Goal: Information Seeking & Learning: Compare options

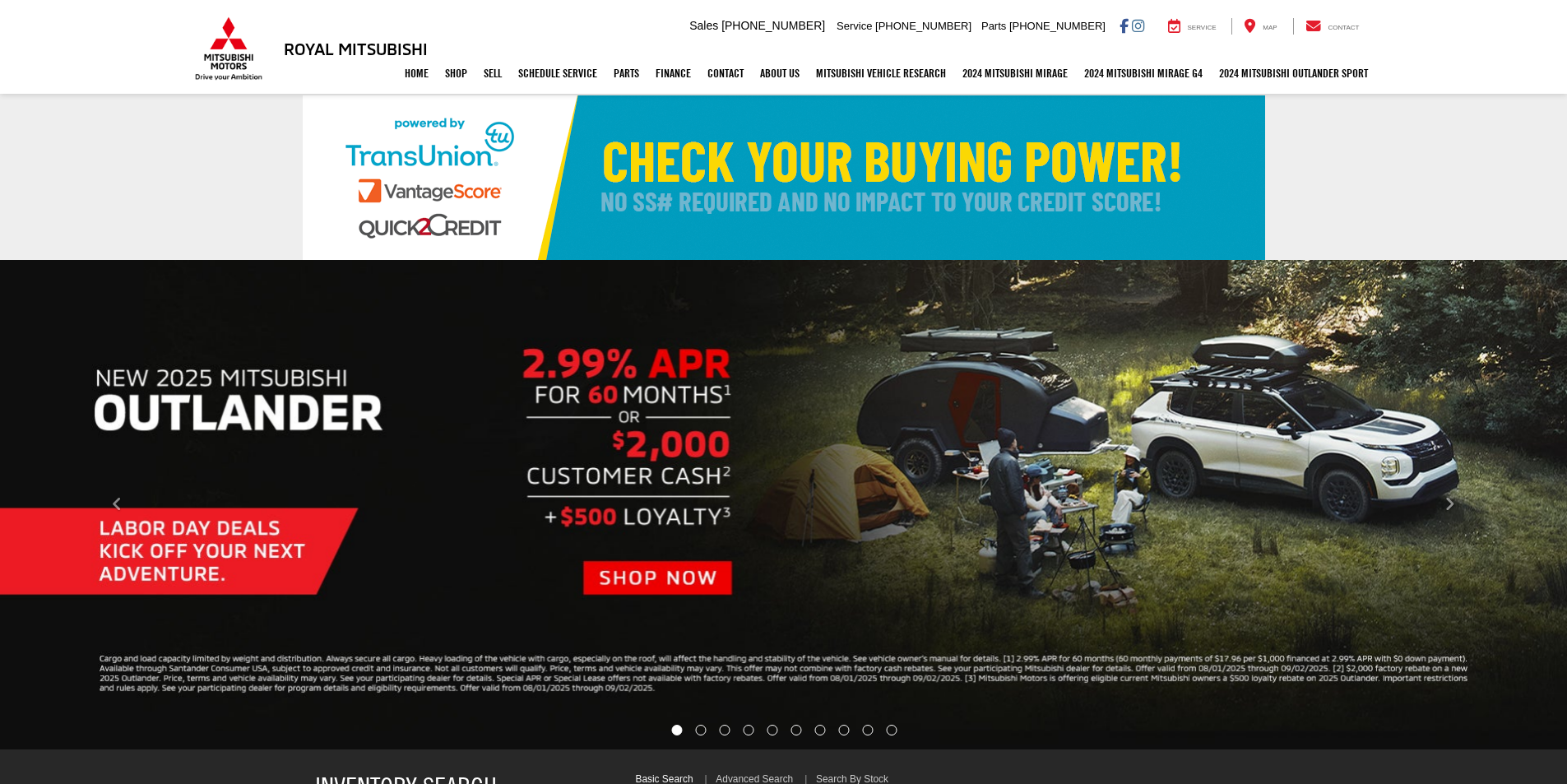
select select "Mitsubishi"
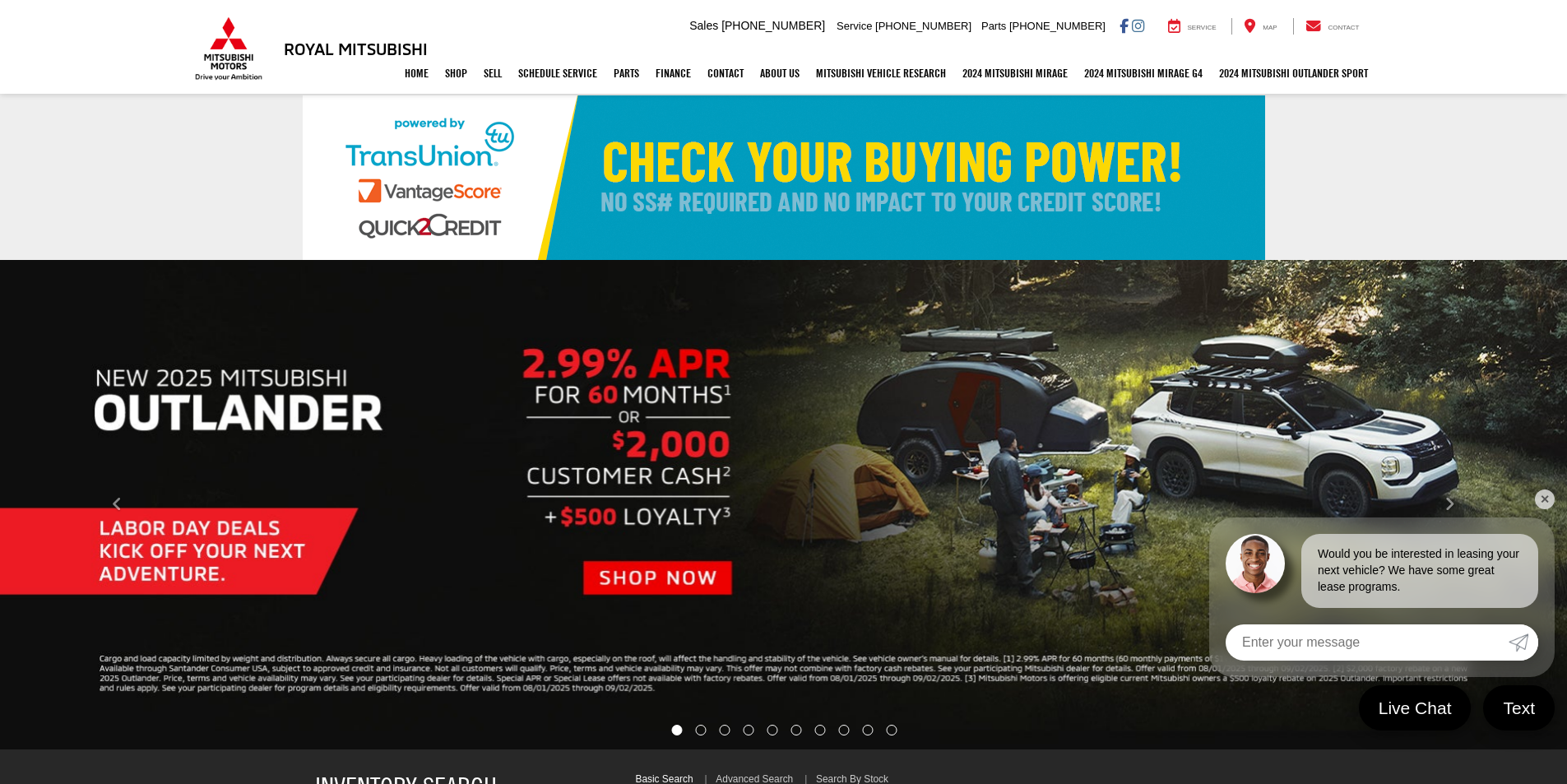
click at [1547, 502] on link "✕" at bounding box center [1544, 498] width 20 height 20
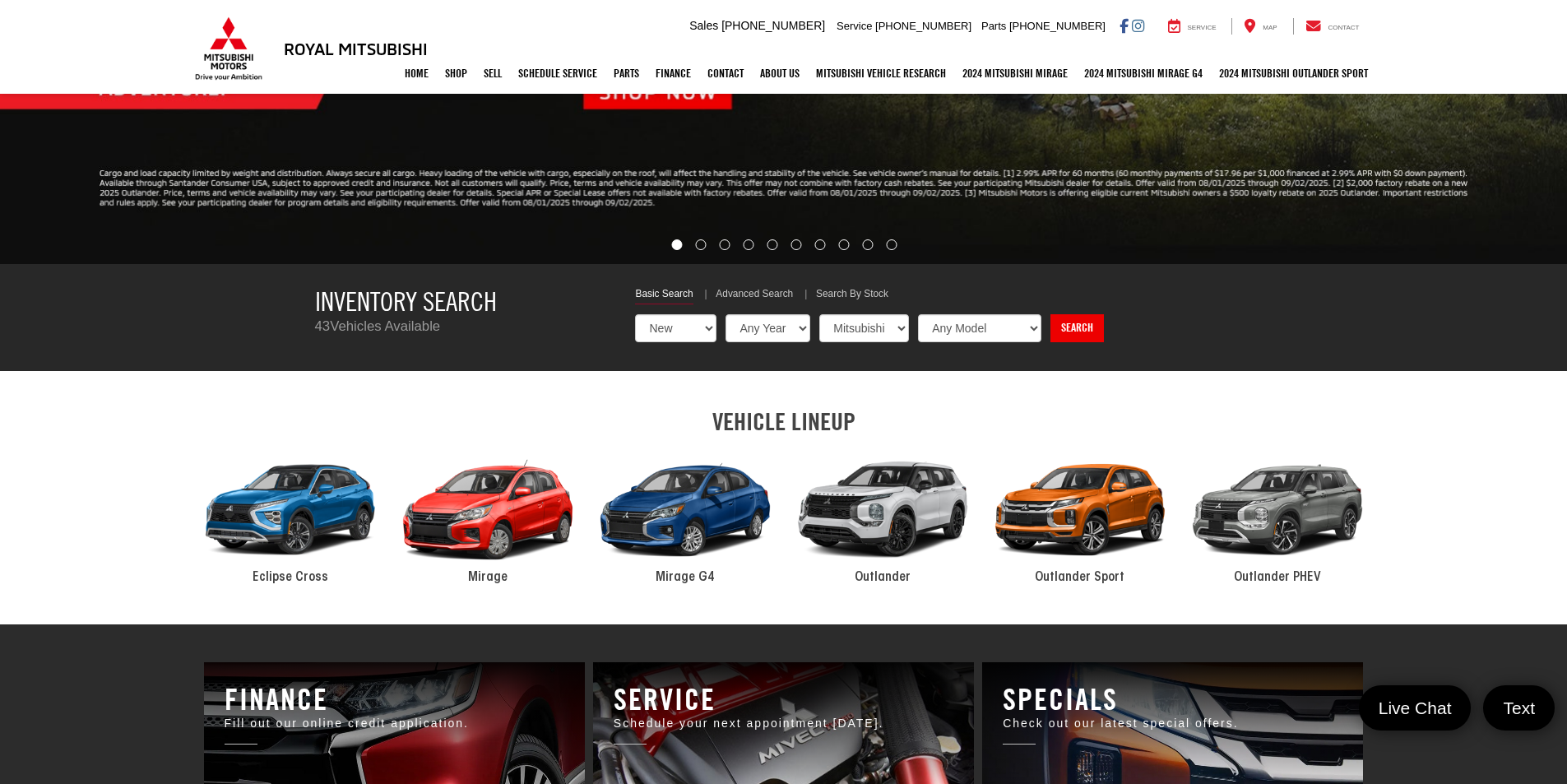
scroll to position [494, 0]
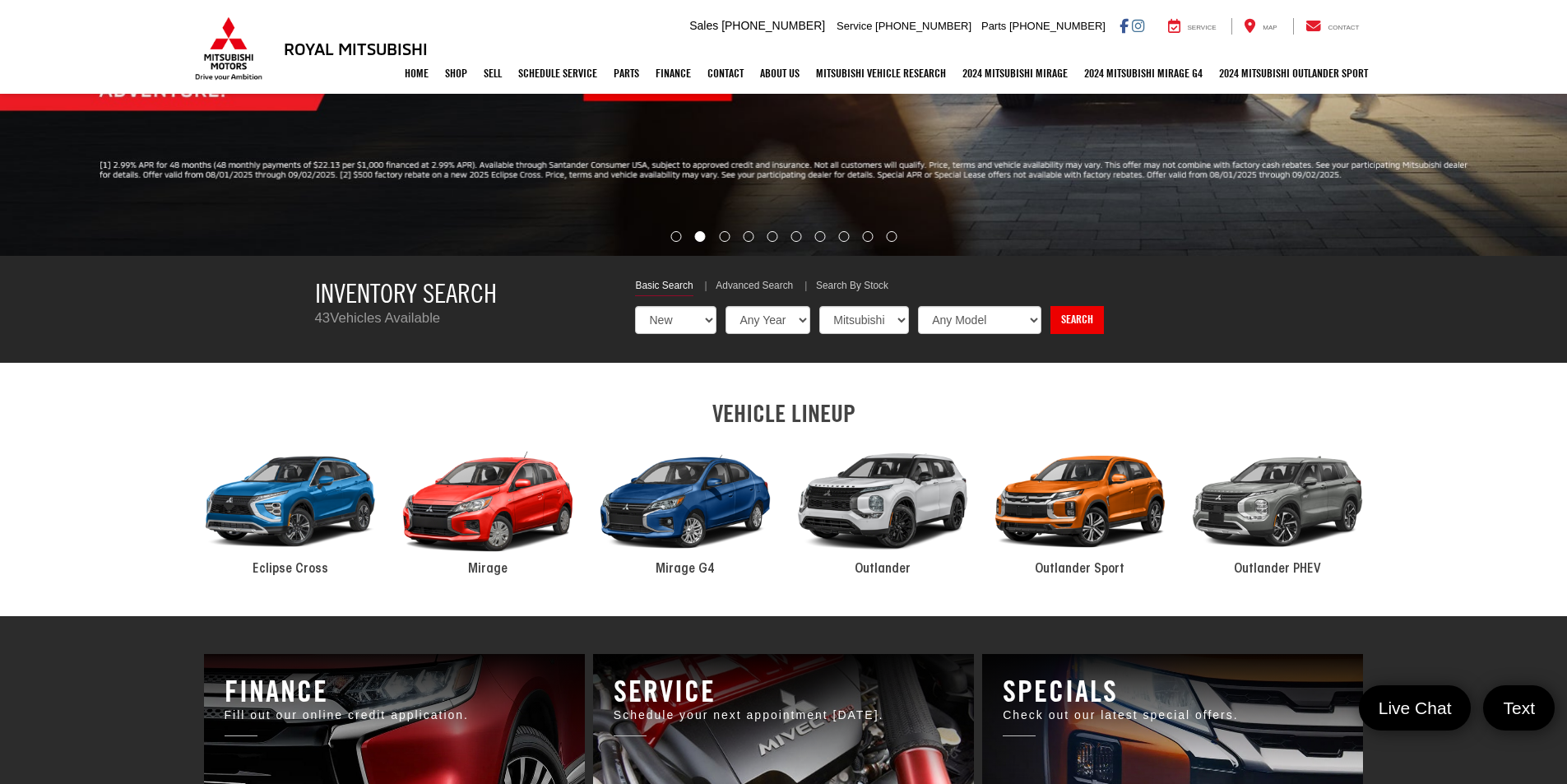
click at [896, 505] on div "2024 Mitsubishi Outlander" at bounding box center [883, 502] width 198 height 133
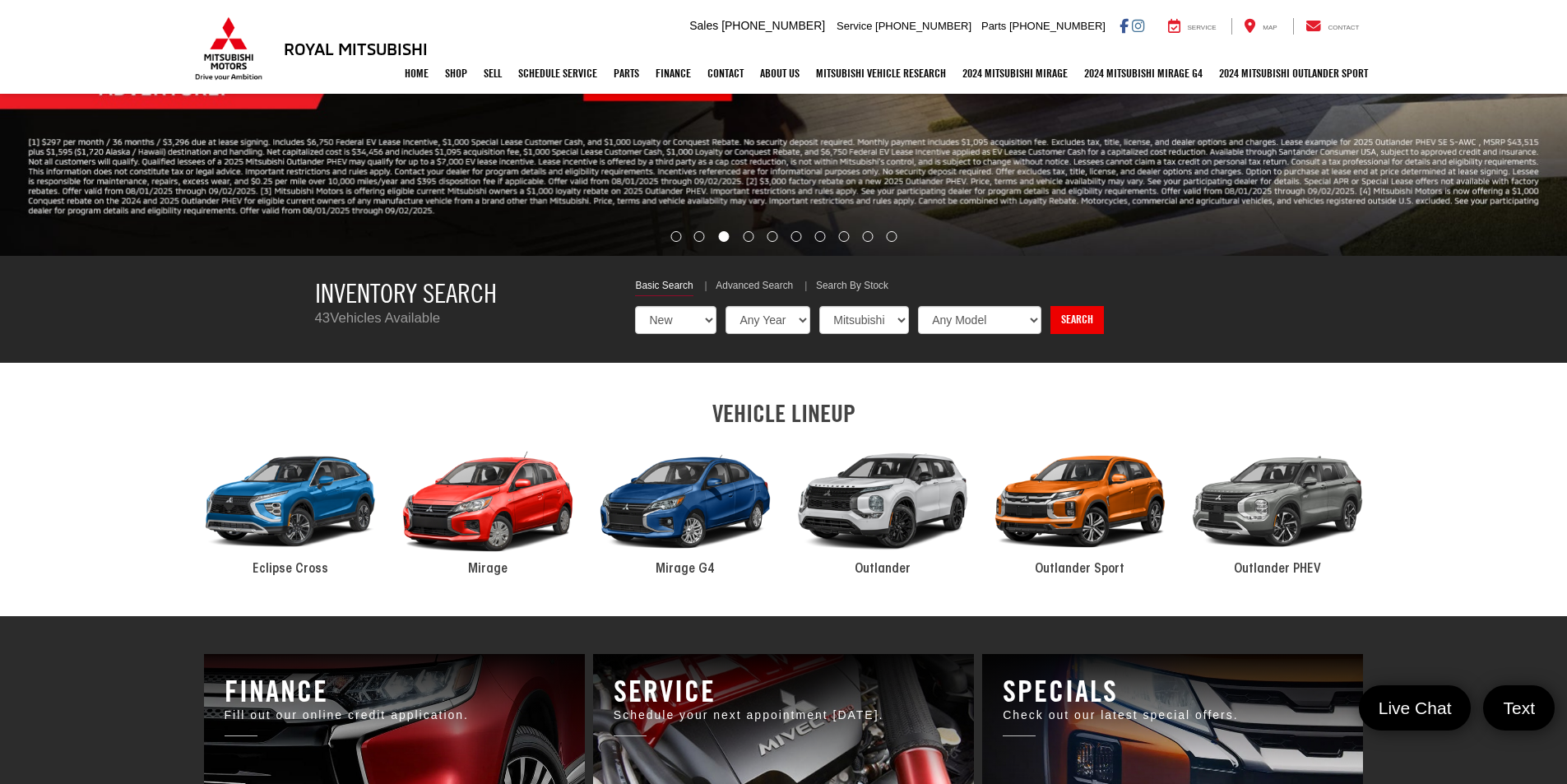
click at [896, 505] on div "2024 Mitsubishi Outlander" at bounding box center [883, 502] width 198 height 133
click at [1032, 321] on select "Any Model Eclipse Cross Outlander Outlander PHEV Outlander Sport" at bounding box center [980, 320] width 125 height 28
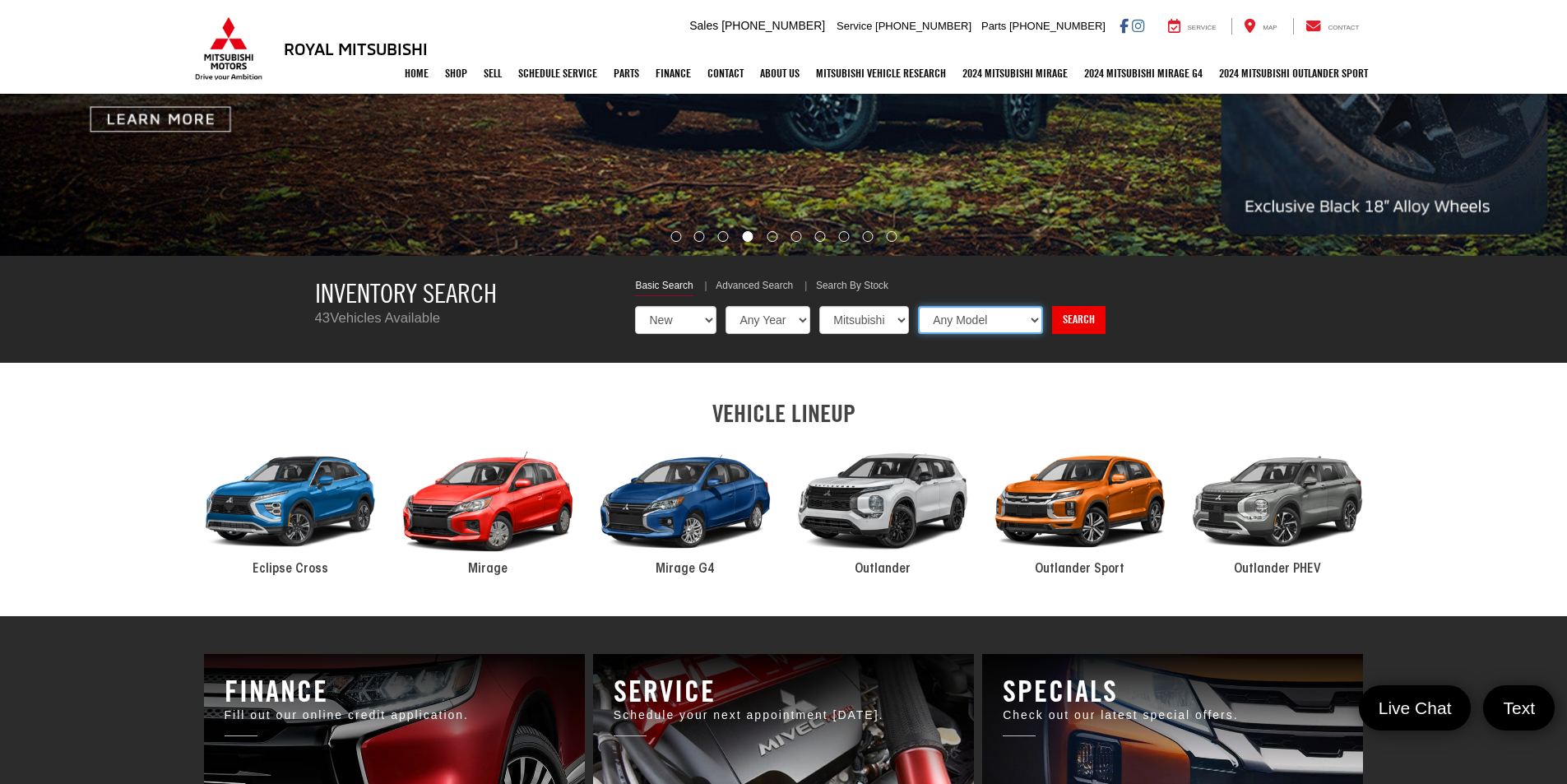
select select "Outlander"
click at [918, 306] on select "Any Model Eclipse Cross Outlander Outlander PHEV Outlander Sport" at bounding box center [980, 320] width 125 height 28
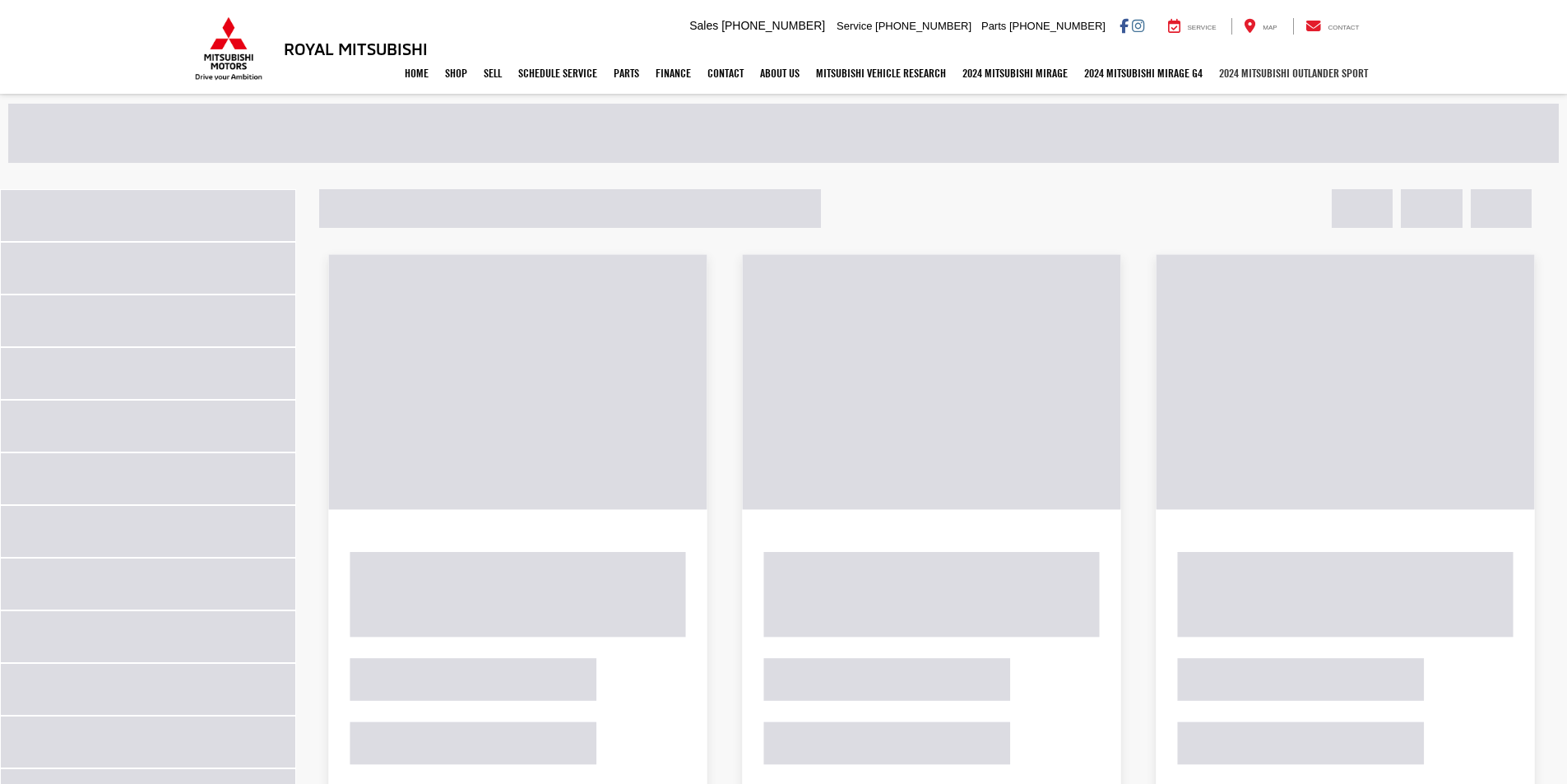
click at [1306, 74] on link "2024 Mitsubishi Outlander SPORT" at bounding box center [1294, 73] width 166 height 41
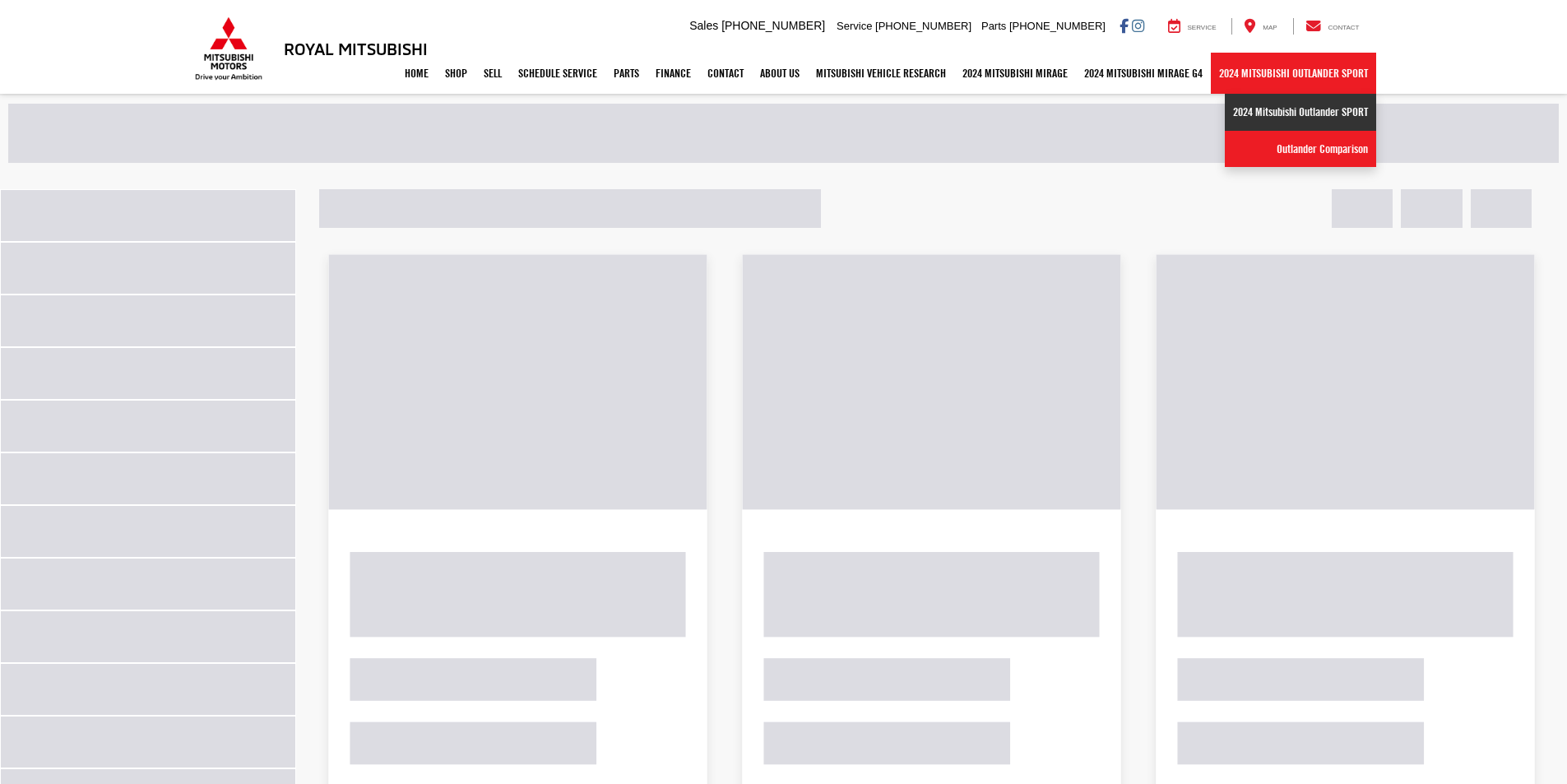
click at [1306, 113] on link "2024 Mitsubishi Outlander SPORT" at bounding box center [1301, 112] width 151 height 37
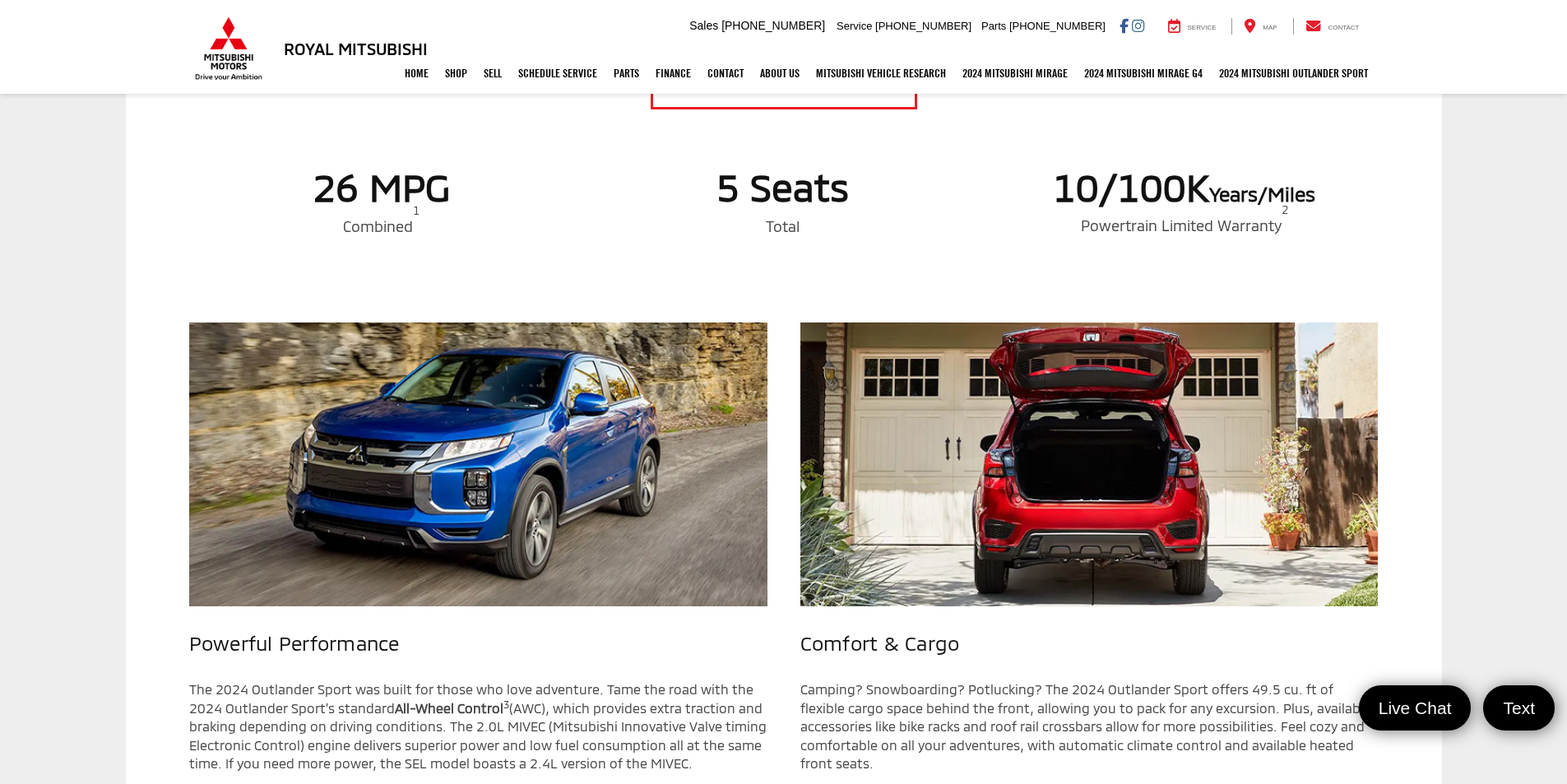
scroll to position [988, 0]
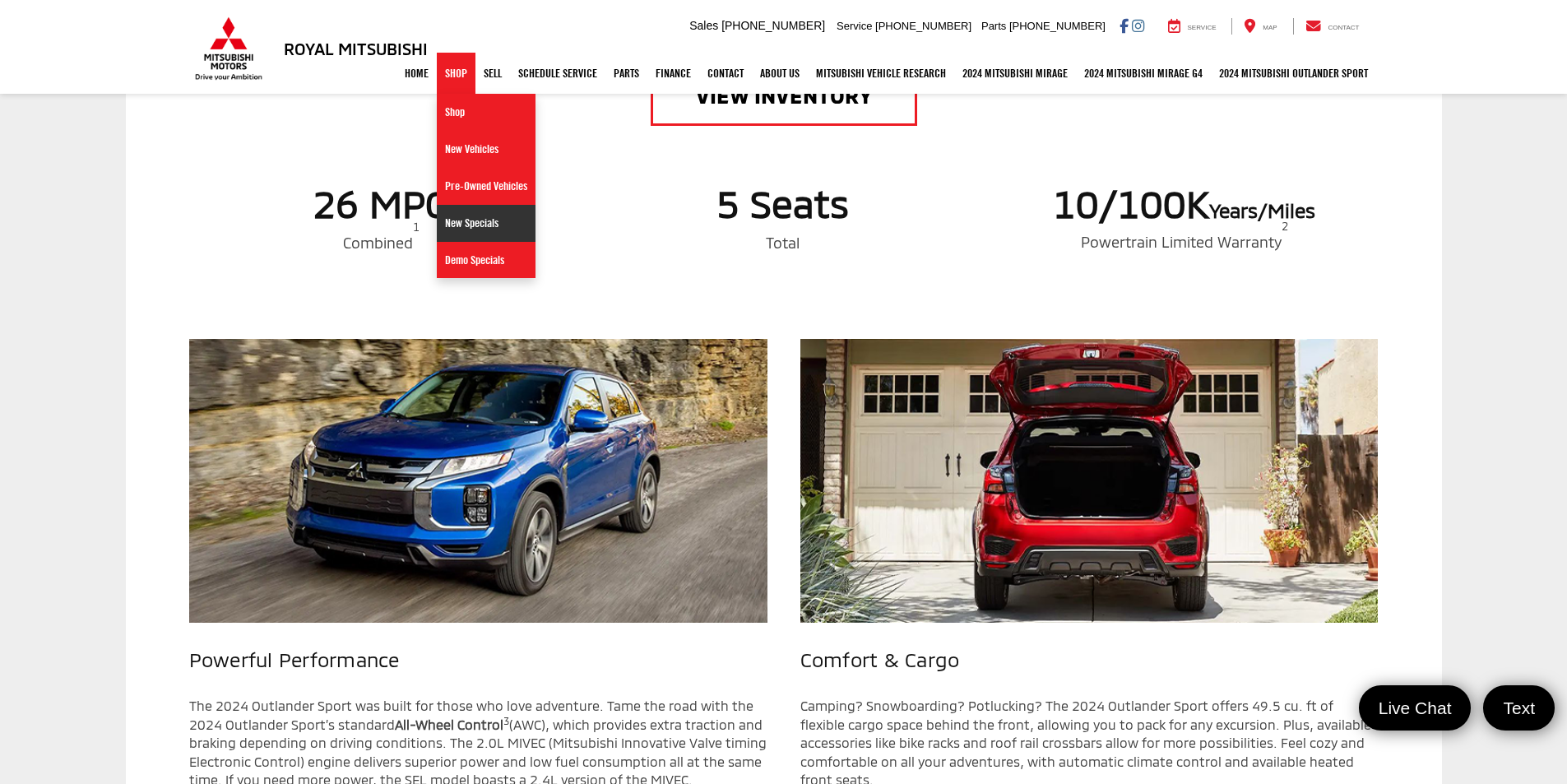
click at [456, 224] on link "New Specials" at bounding box center [485, 223] width 99 height 37
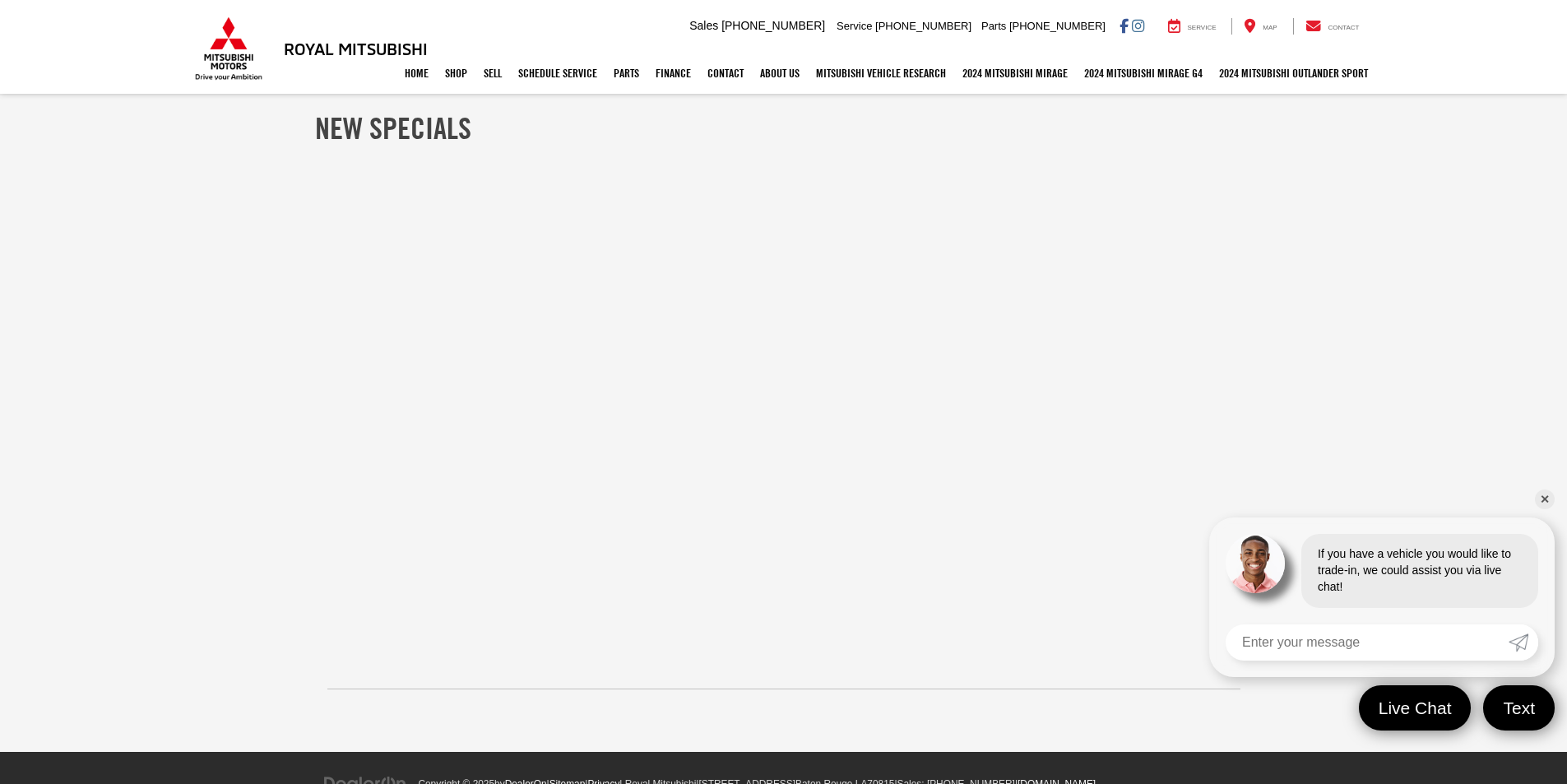
click at [1226, 305] on div "No Results We are currently updating our specials. Please fill out the form bel…" at bounding box center [784, 494] width 962 height 520
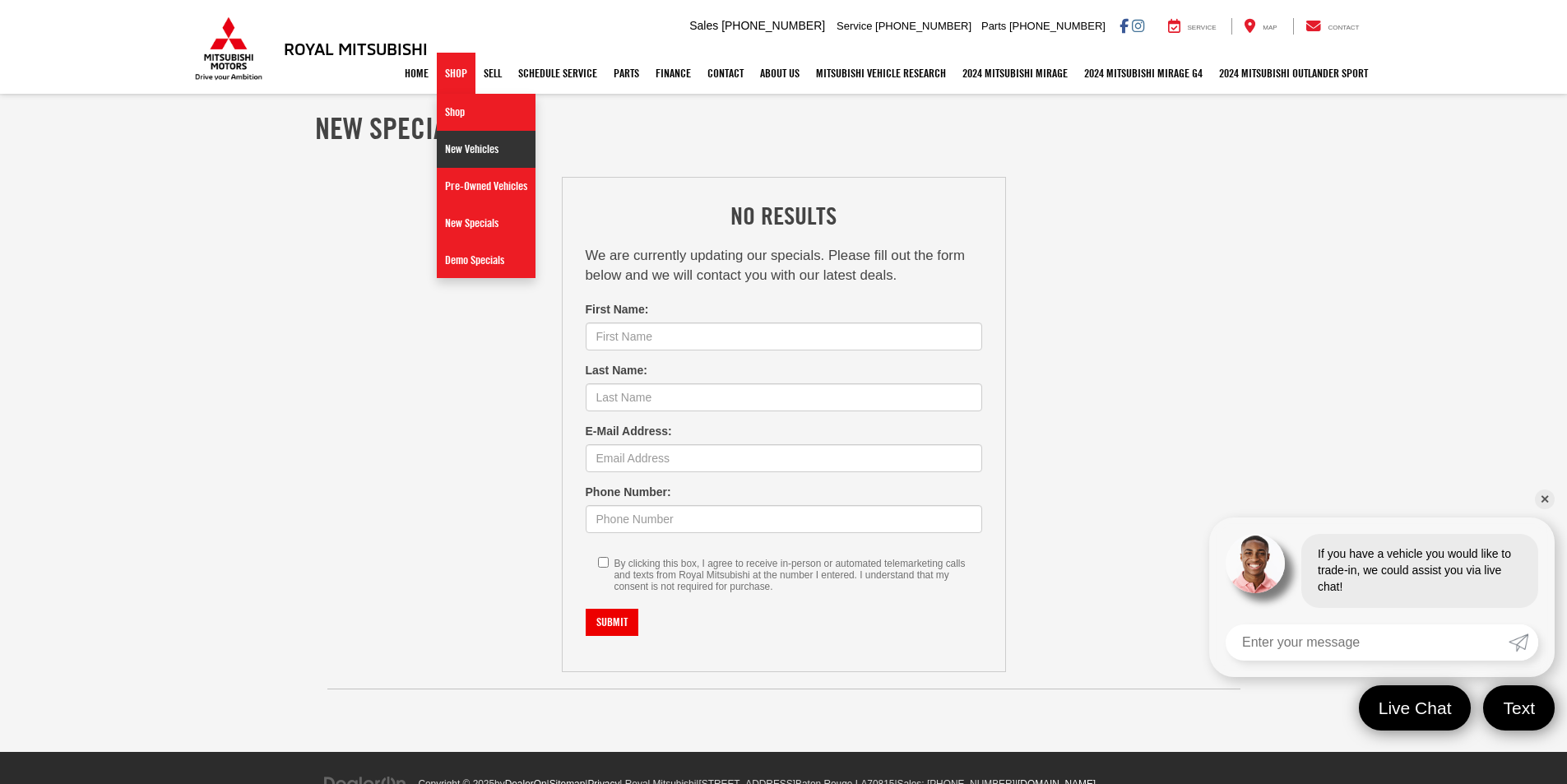
click at [444, 152] on link "New Vehicles" at bounding box center [485, 149] width 99 height 37
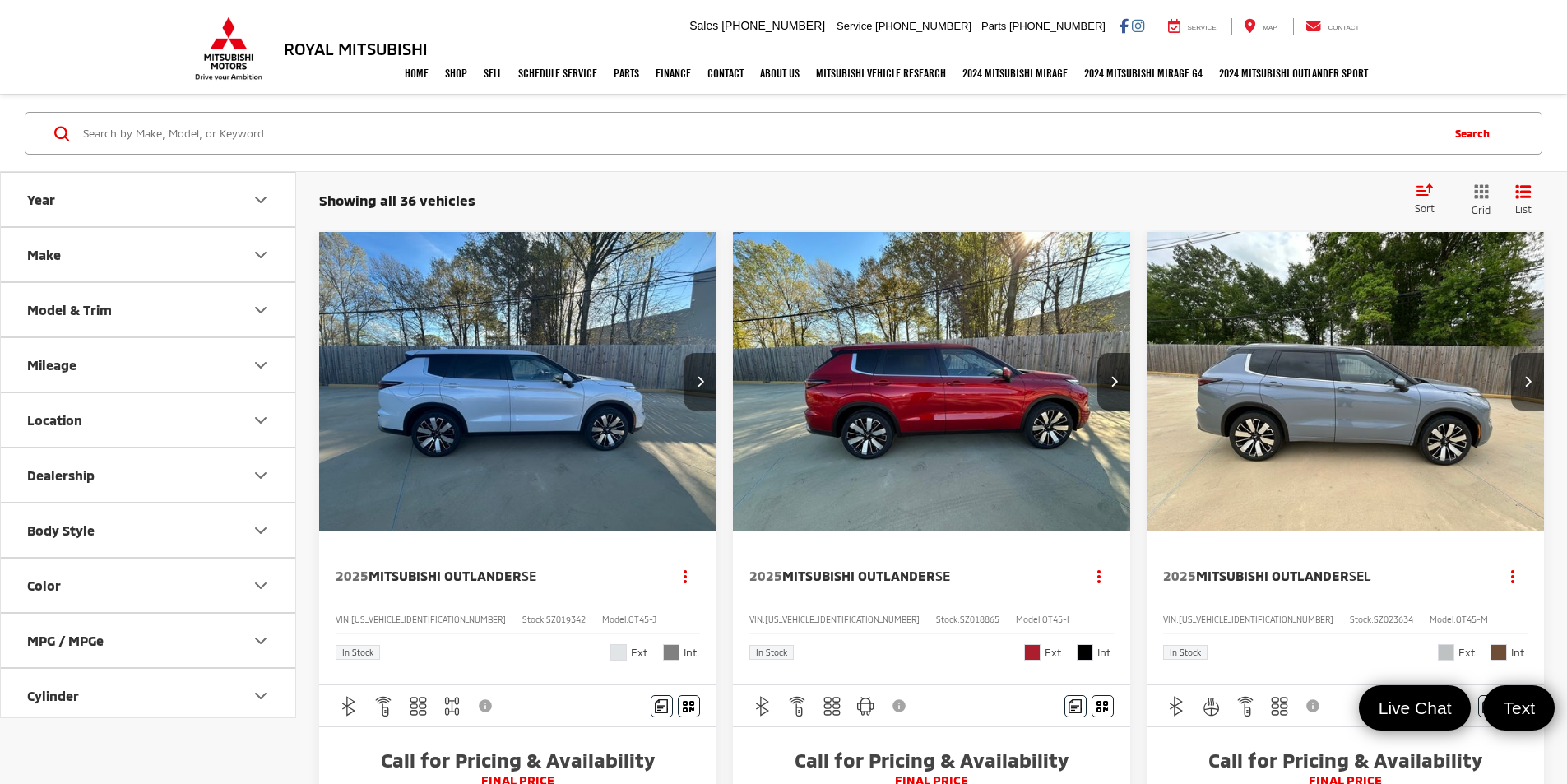
click at [684, 353] on button "Next image" at bounding box center [700, 381] width 33 height 57
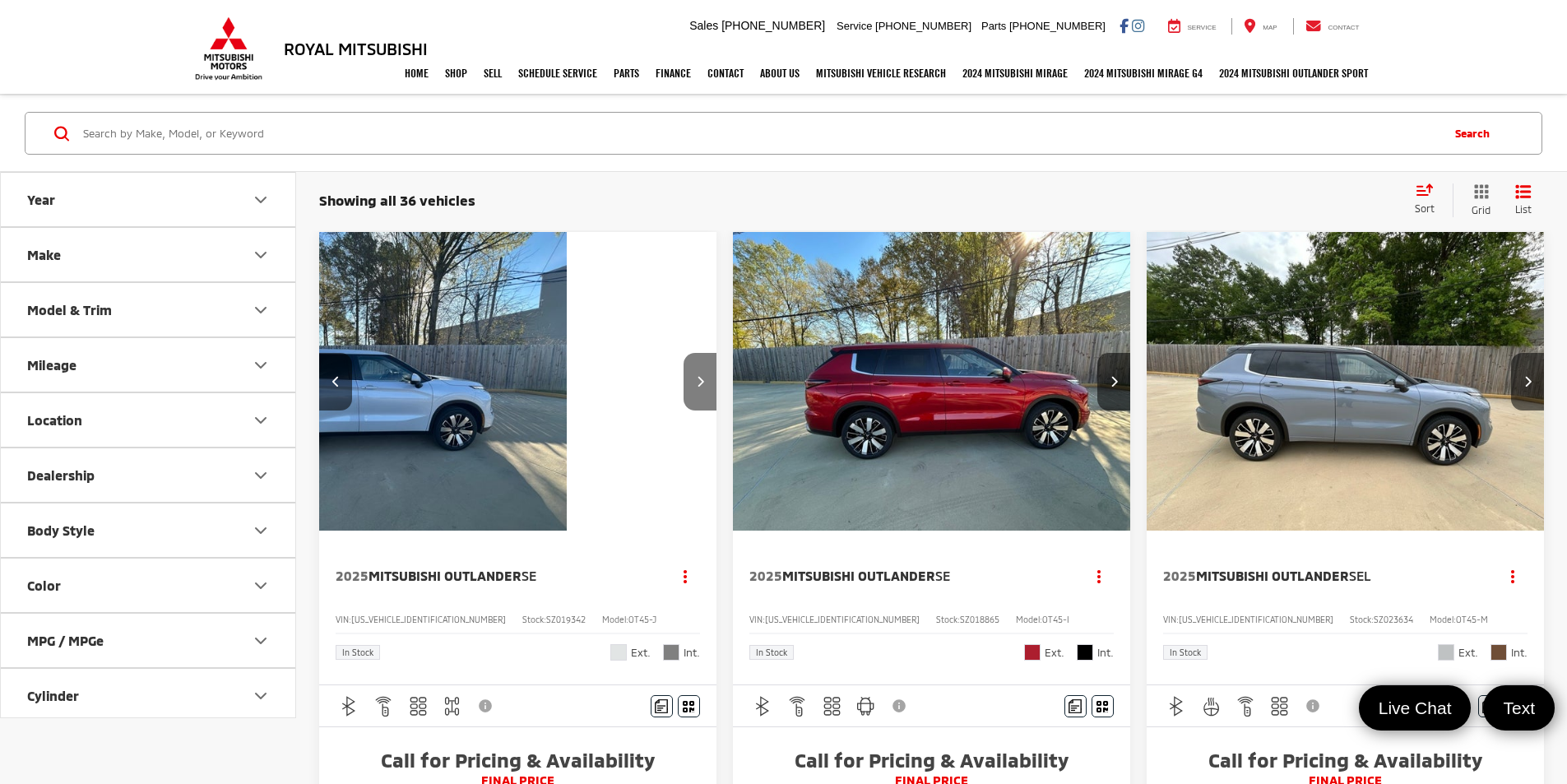
scroll to position [0, 296]
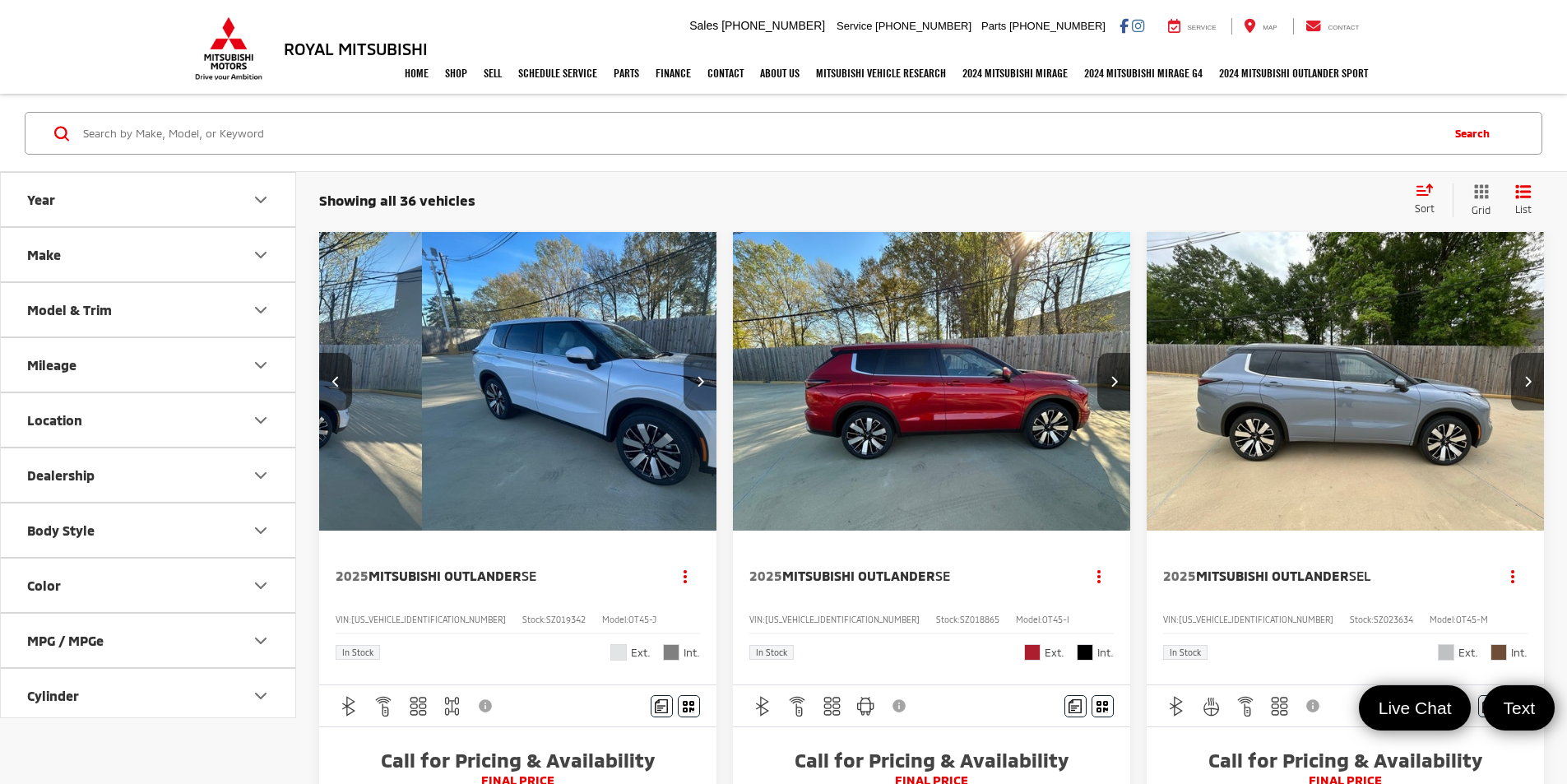
click at [697, 375] on icon "Next image" at bounding box center [701, 381] width 8 height 11
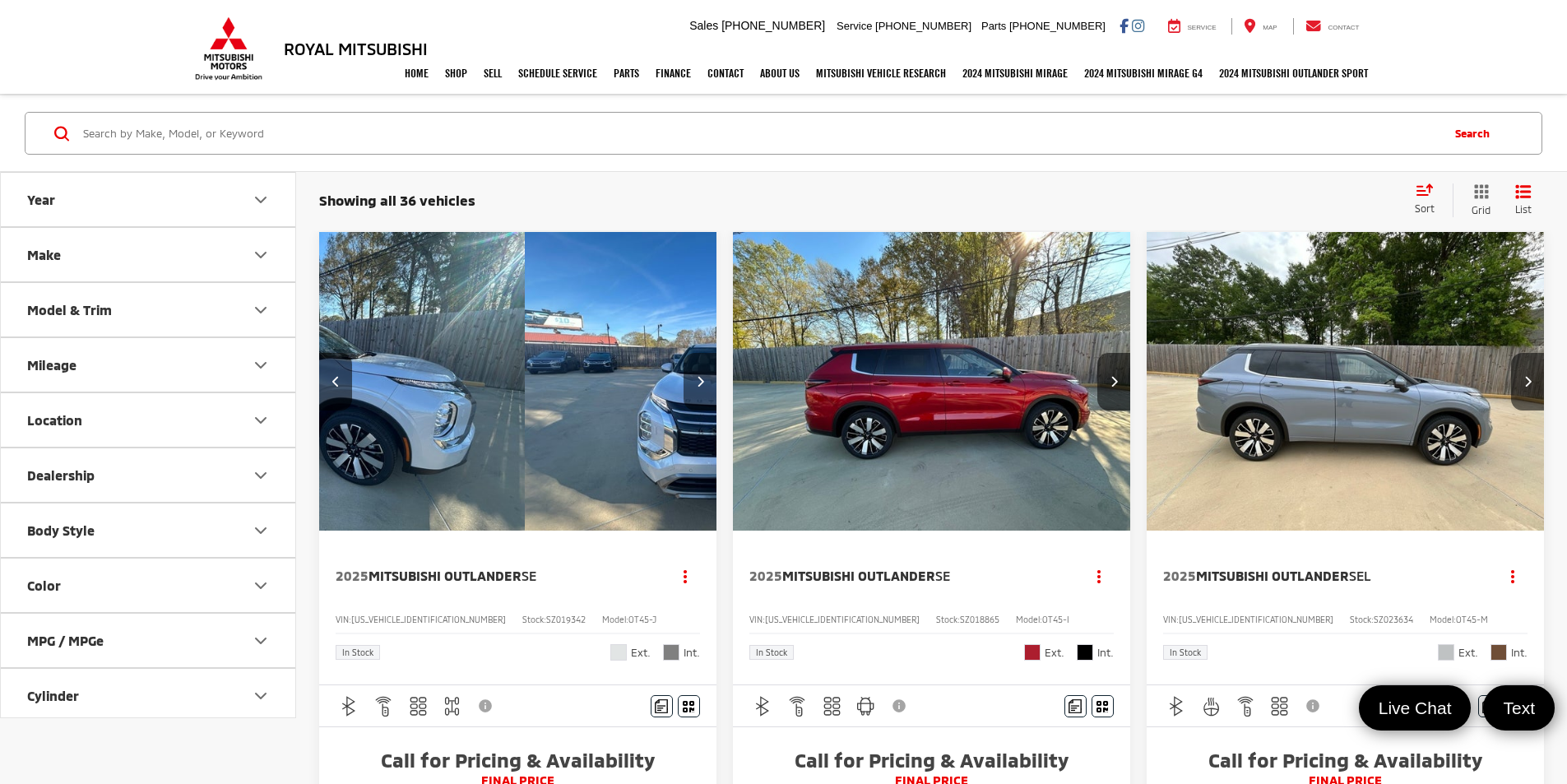
click at [697, 375] on icon "Next image" at bounding box center [701, 381] width 8 height 11
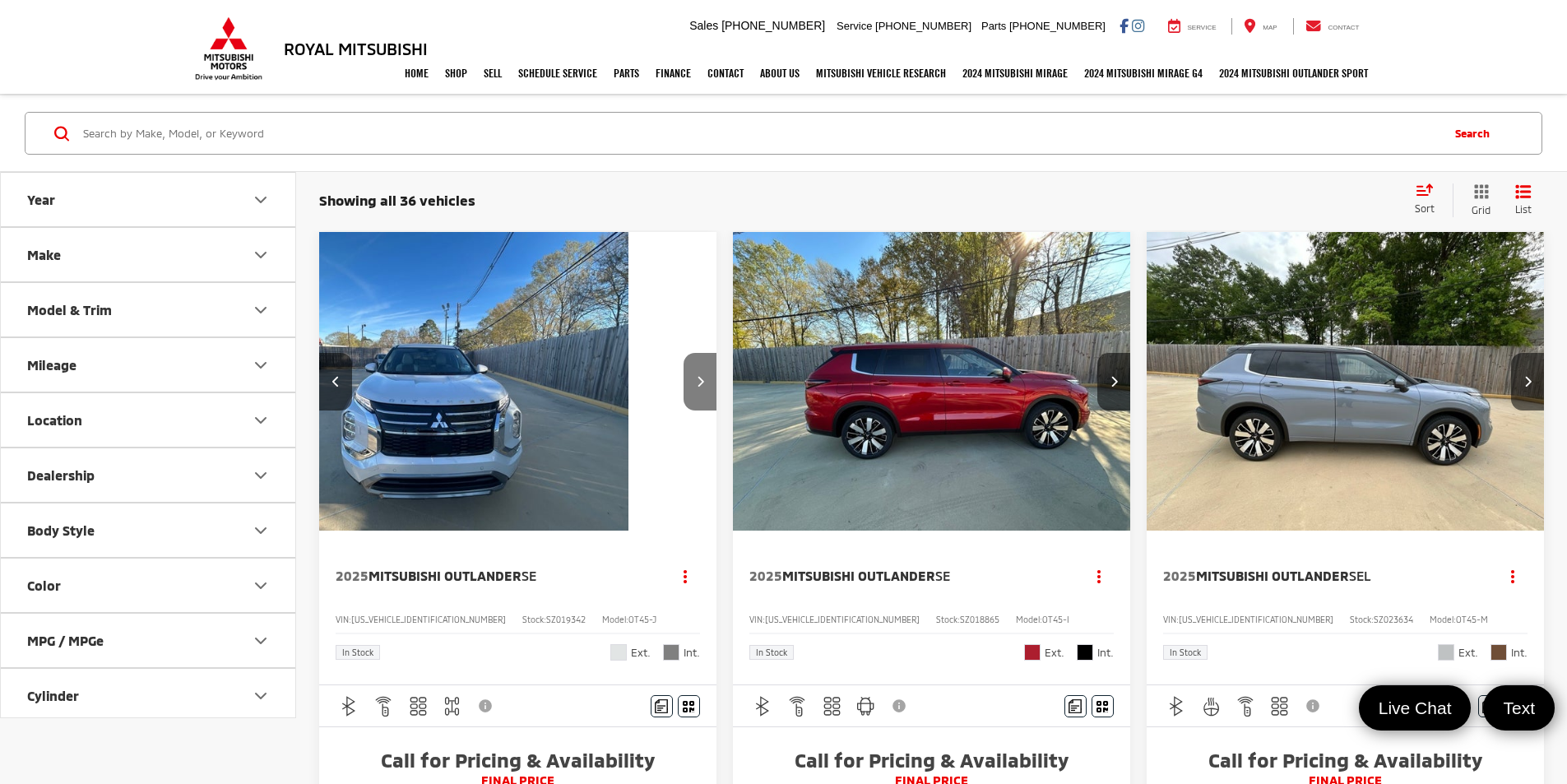
click at [697, 375] on icon "Next image" at bounding box center [701, 381] width 8 height 11
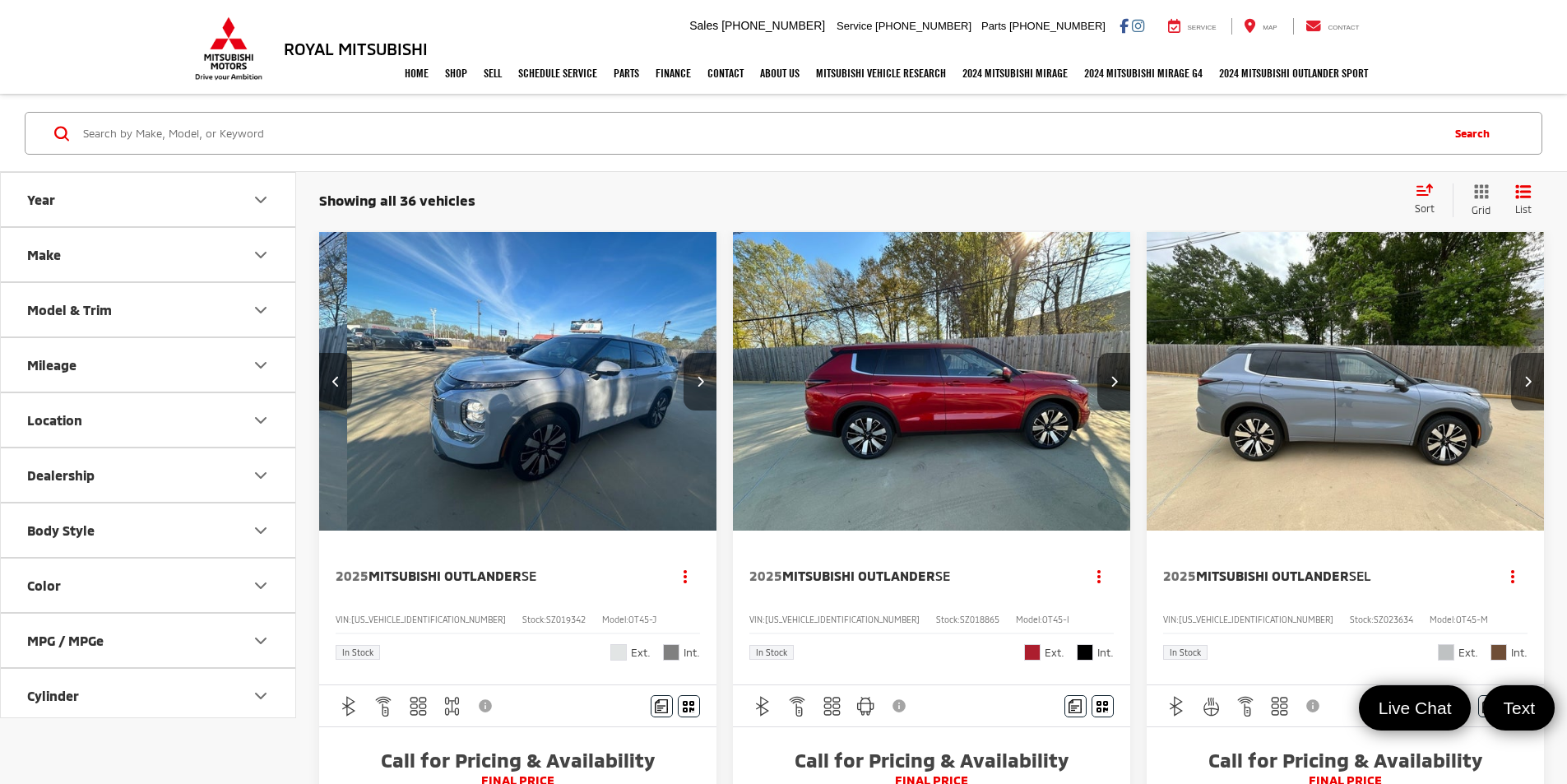
scroll to position [0, 1186]
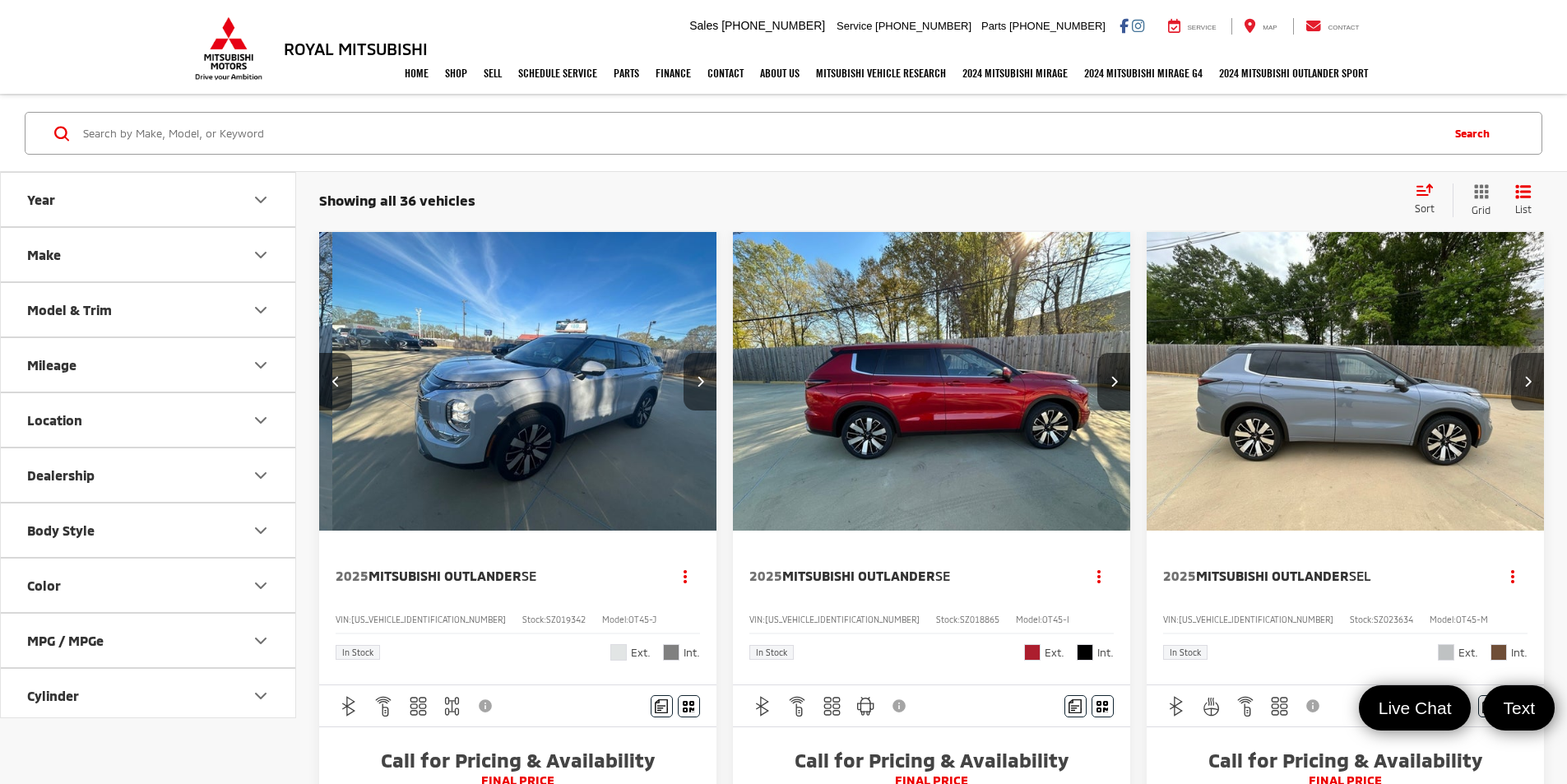
click at [697, 375] on icon "Next image" at bounding box center [701, 381] width 8 height 11
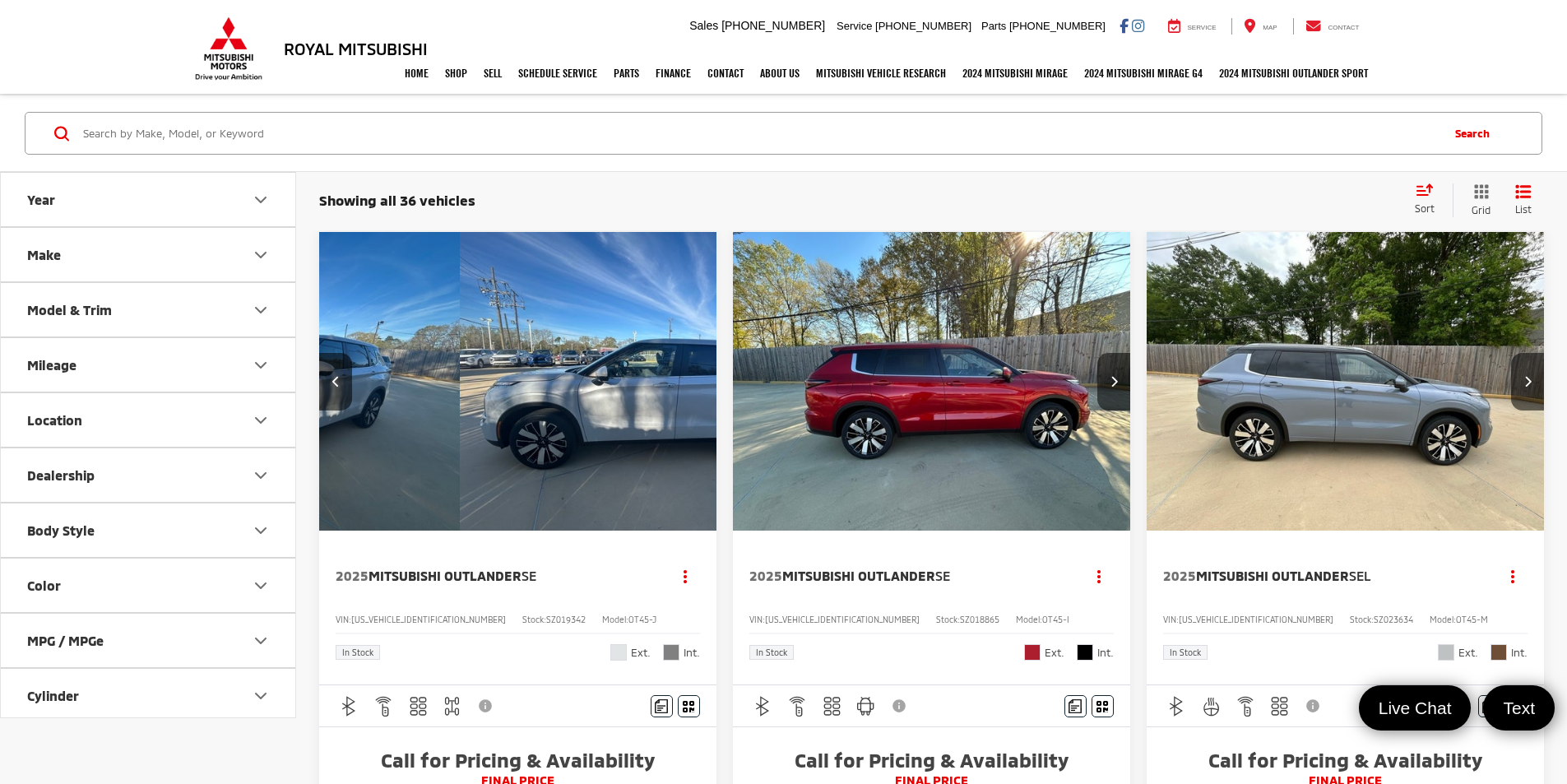
scroll to position [0, 1481]
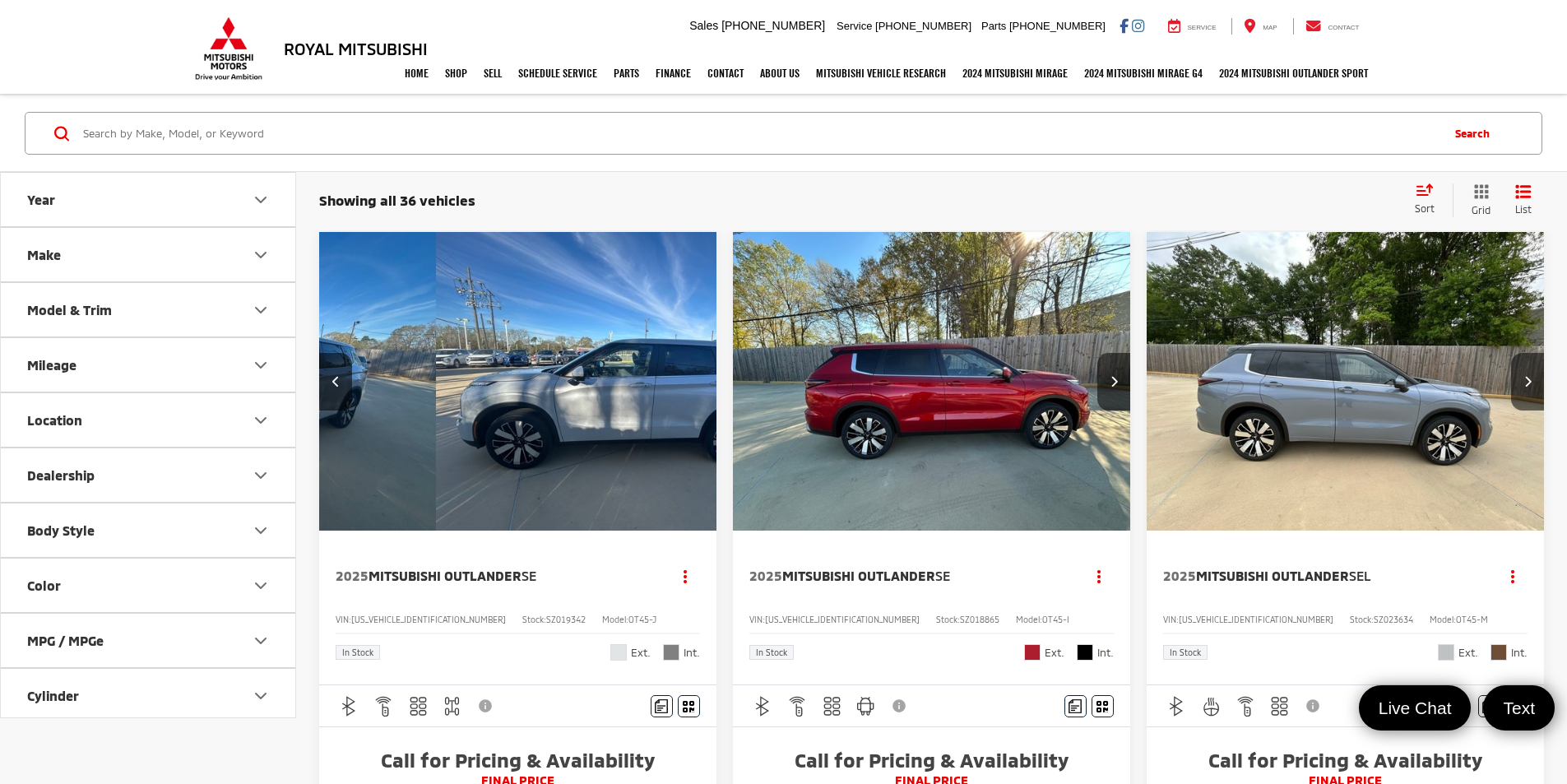
click at [949, 362] on button "View More" at bounding box center [1036, 383] width 174 height 41
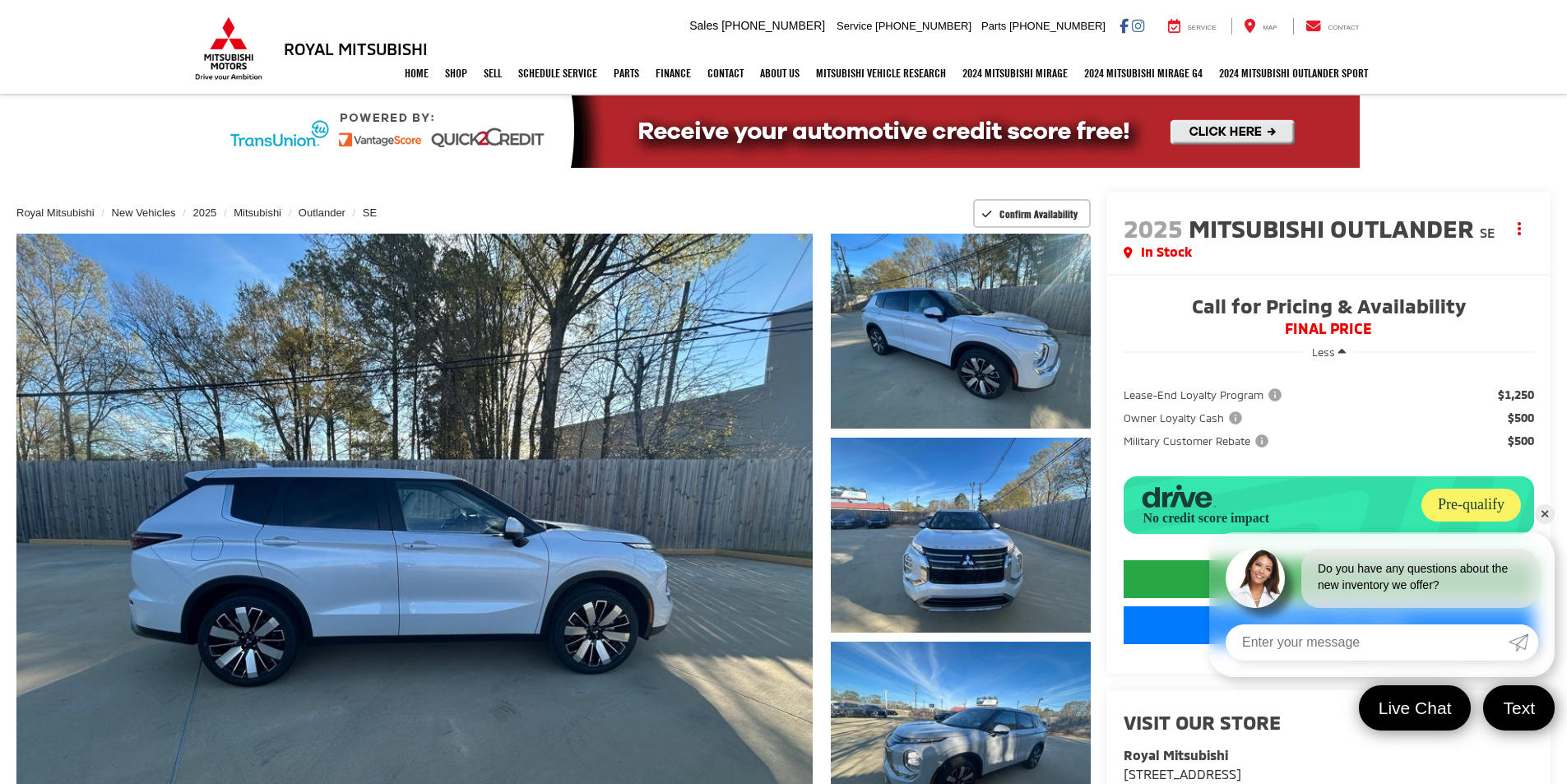
click at [1547, 514] on link "✕" at bounding box center [1544, 513] width 20 height 20
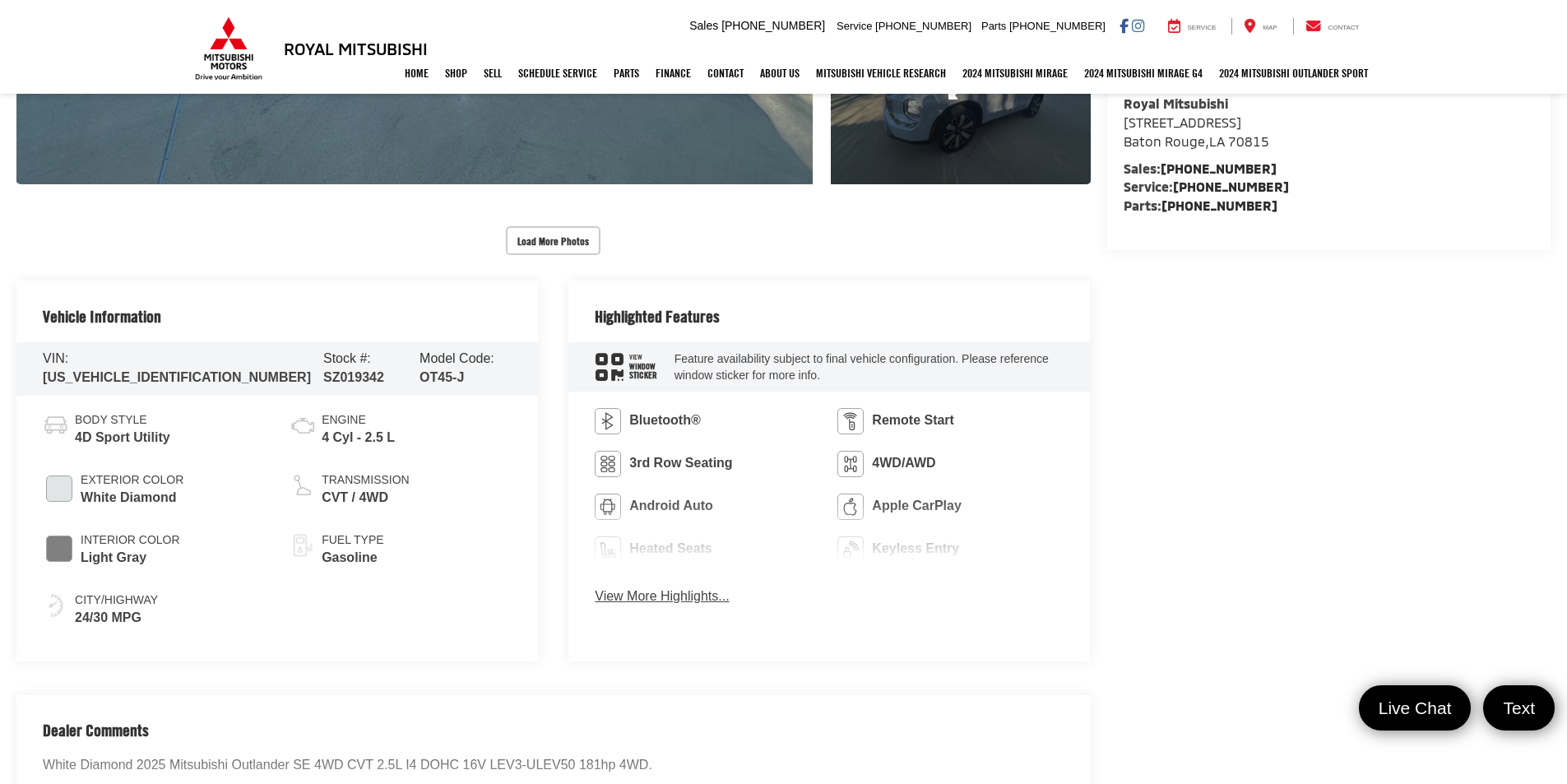
scroll to position [658, 0]
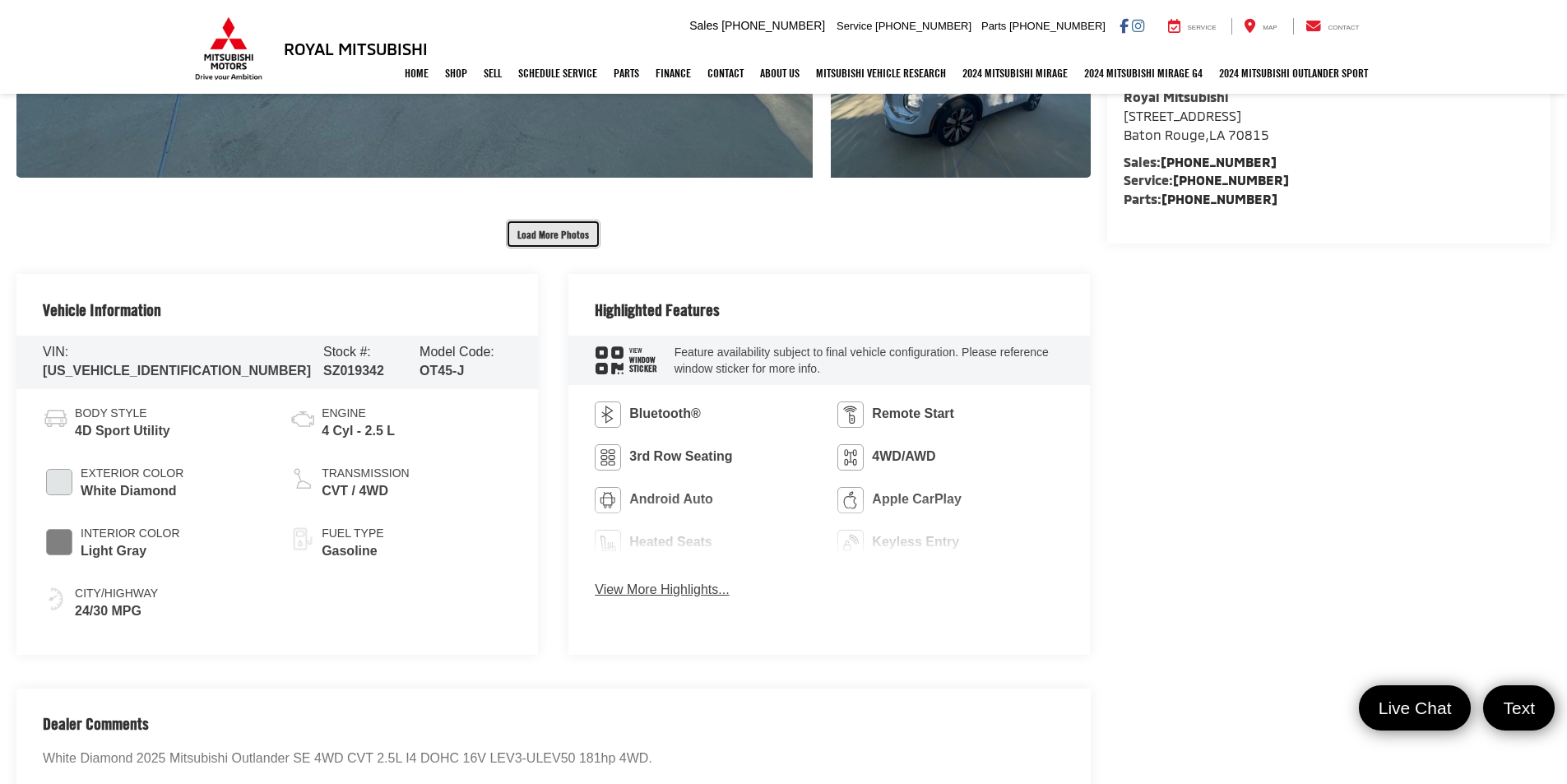
click at [560, 233] on button "Load More Photos" at bounding box center [553, 234] width 95 height 29
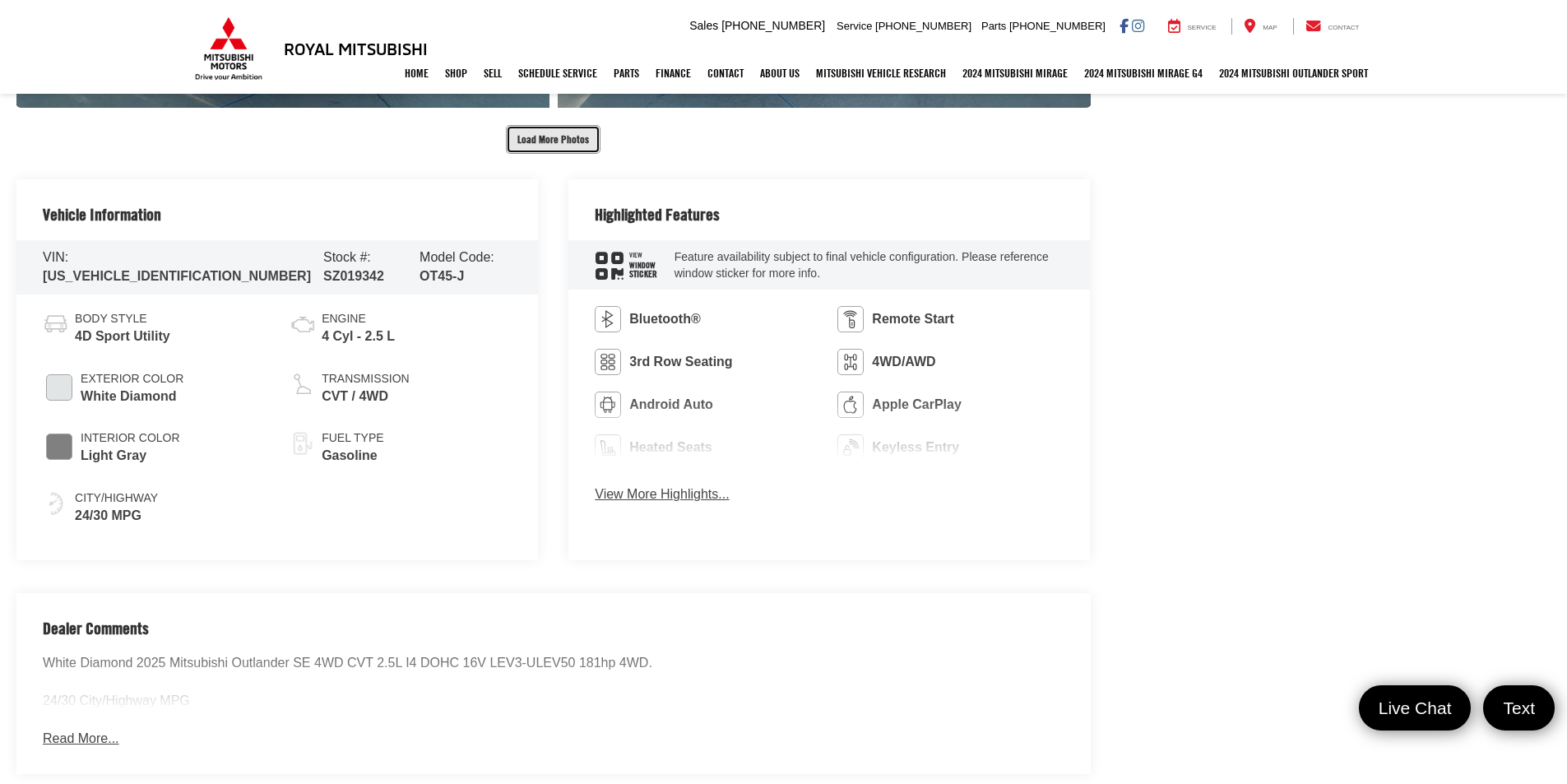
scroll to position [1562, 0]
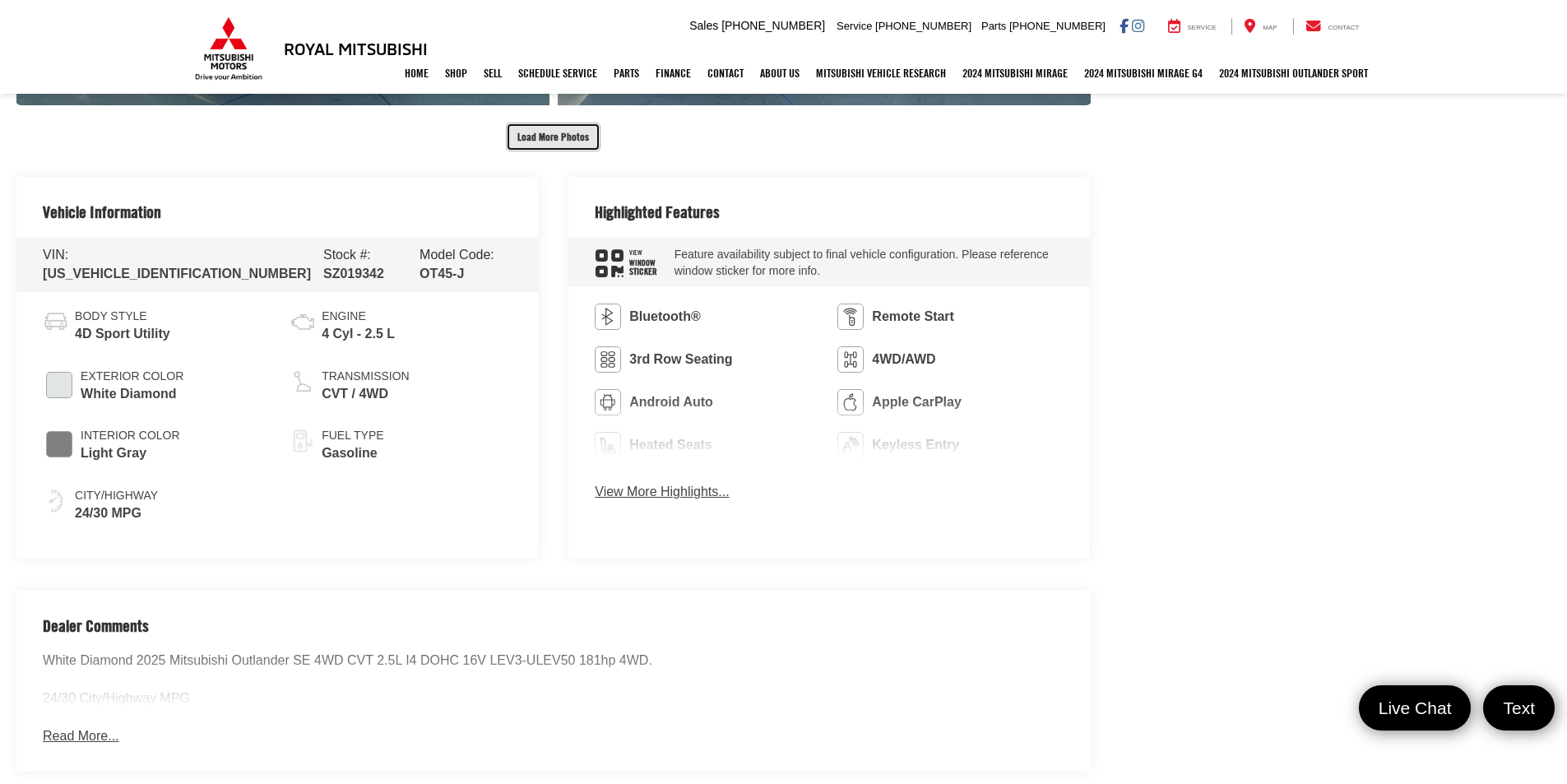
click at [573, 139] on button "Load More Photos" at bounding box center [553, 136] width 95 height 29
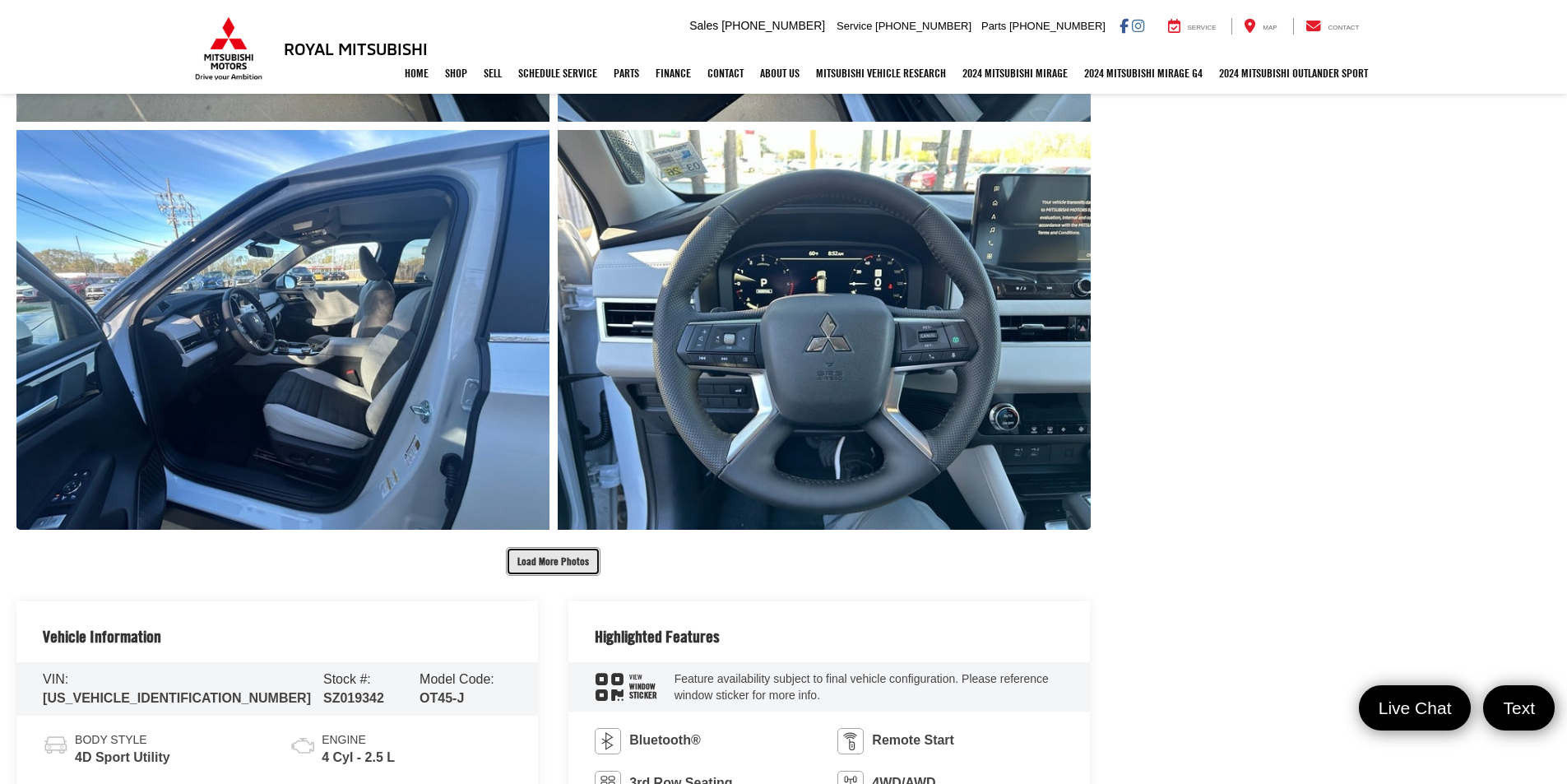
scroll to position [1973, 0]
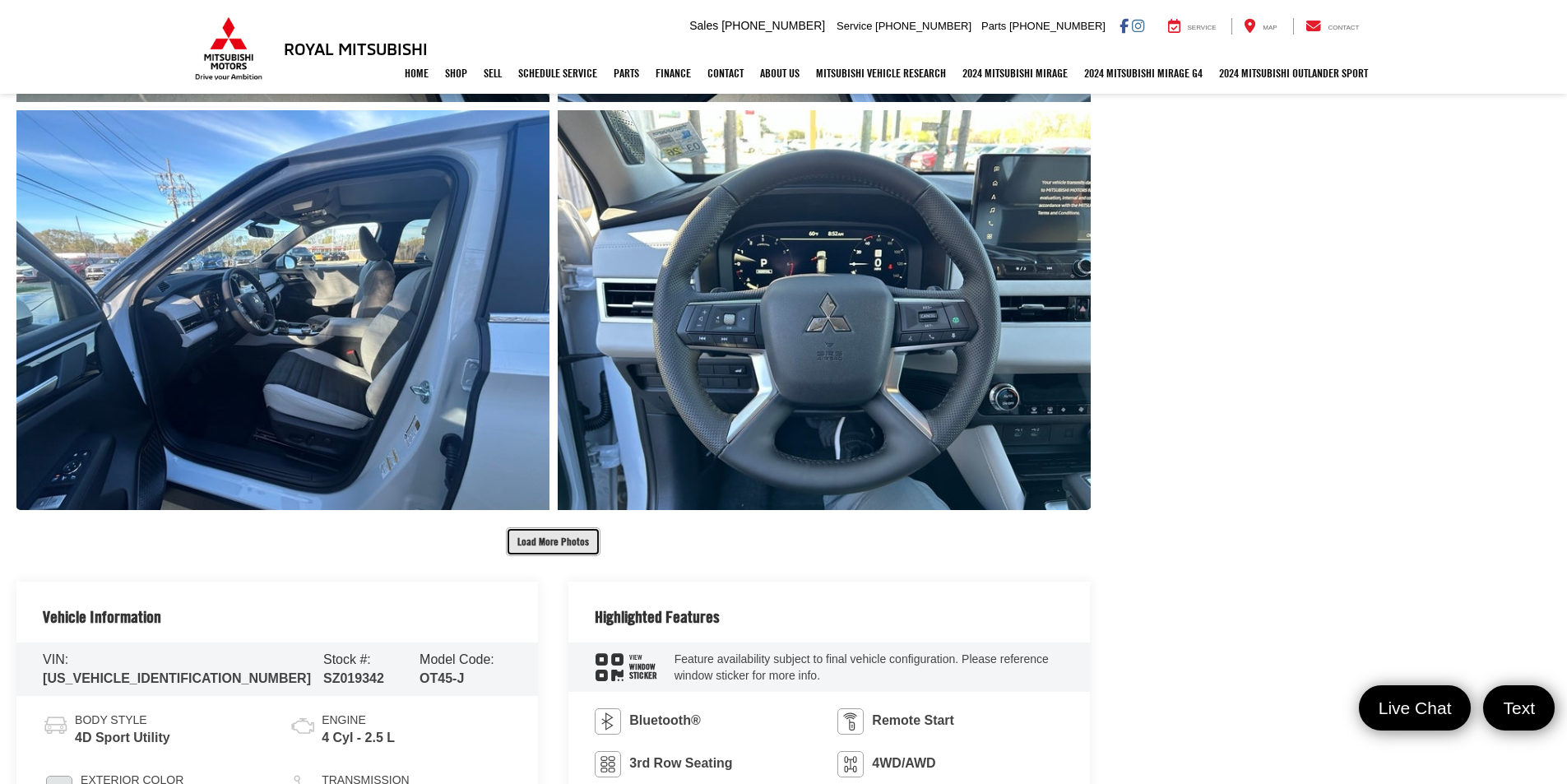
click at [564, 538] on button "Load More Photos" at bounding box center [553, 541] width 95 height 29
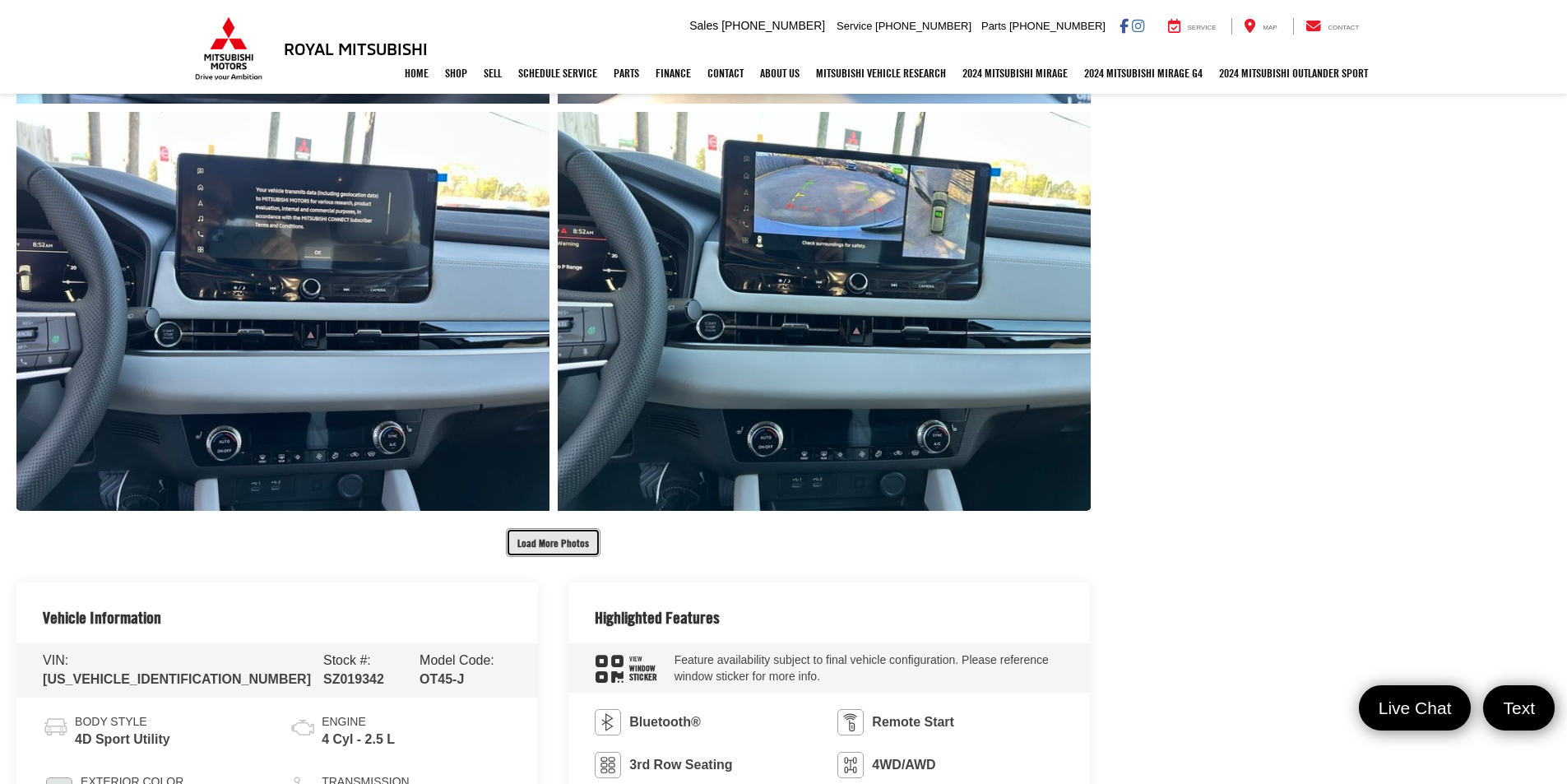
scroll to position [2796, 0]
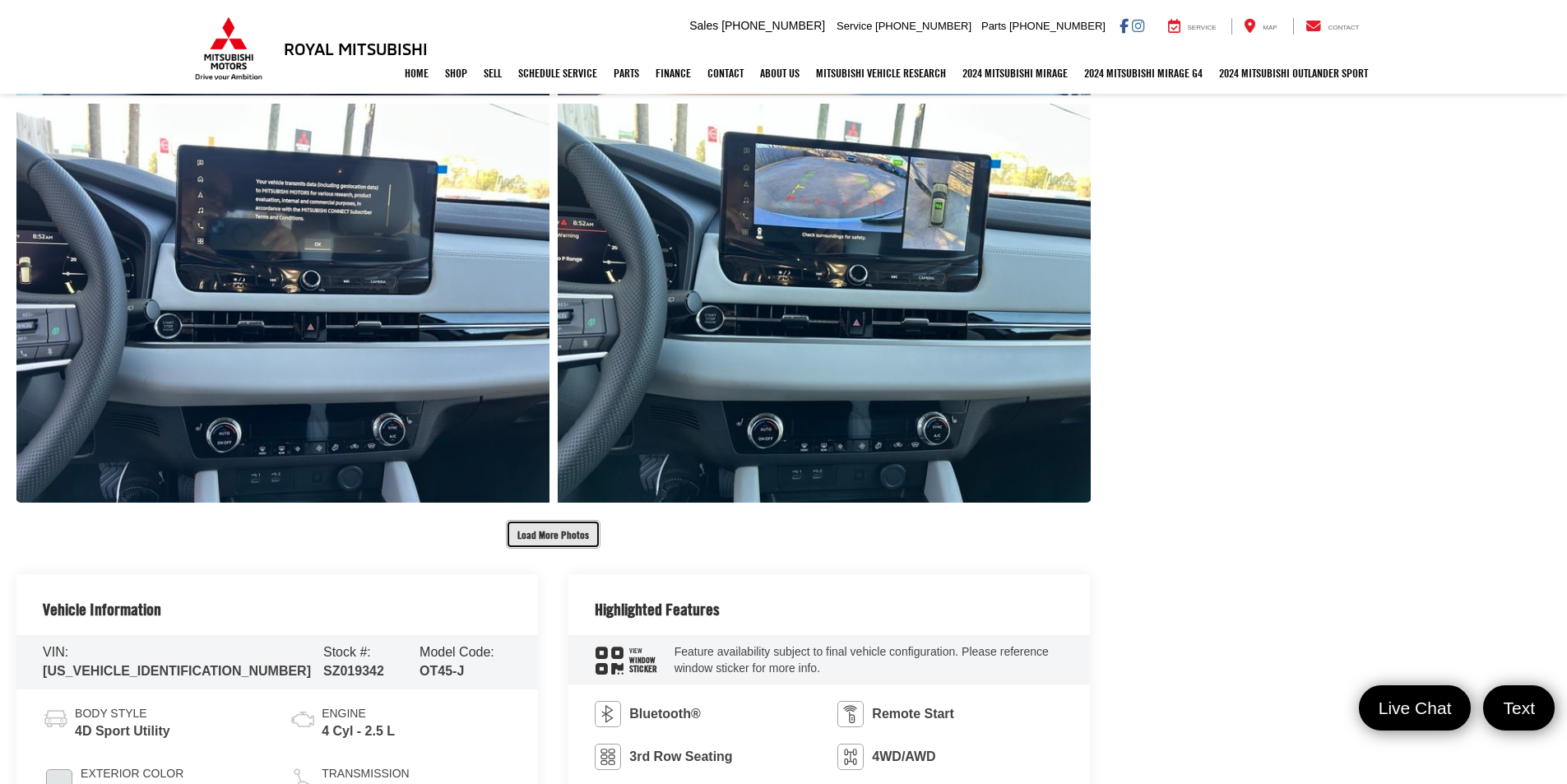
click at [570, 528] on button "Load More Photos" at bounding box center [553, 534] width 95 height 29
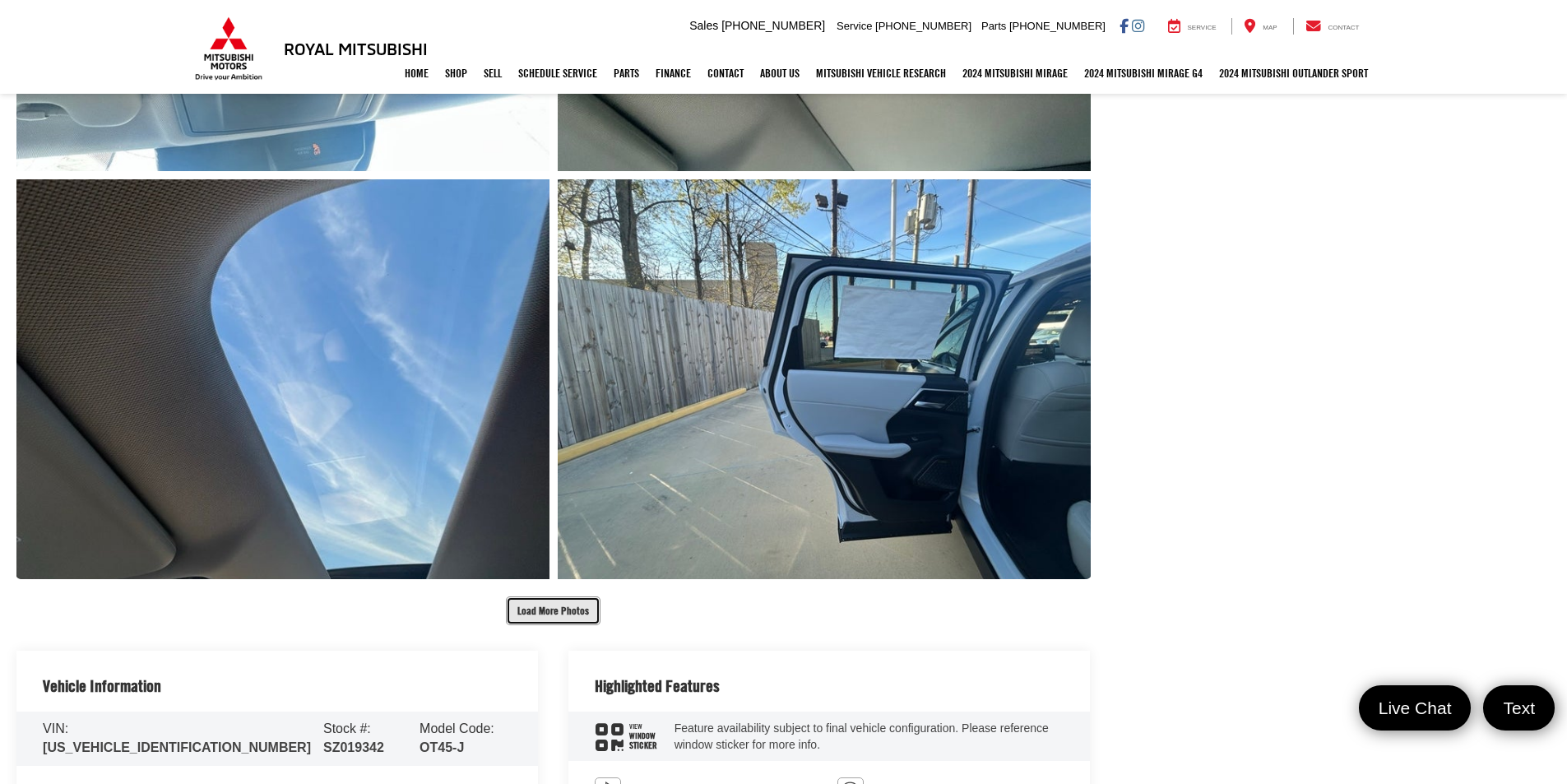
scroll to position [3700, 0]
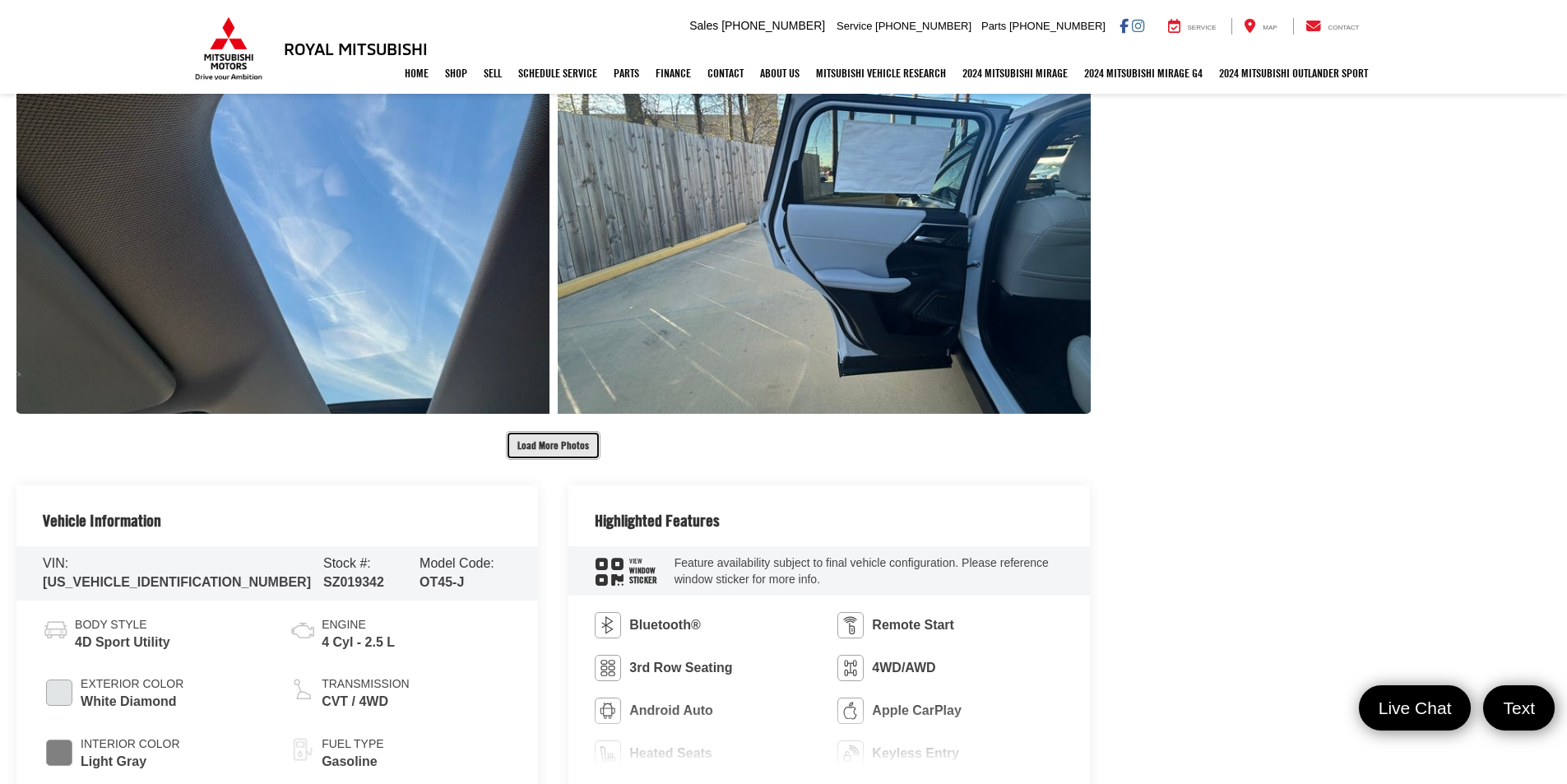
click at [554, 448] on button "Load More Photos" at bounding box center [553, 445] width 95 height 29
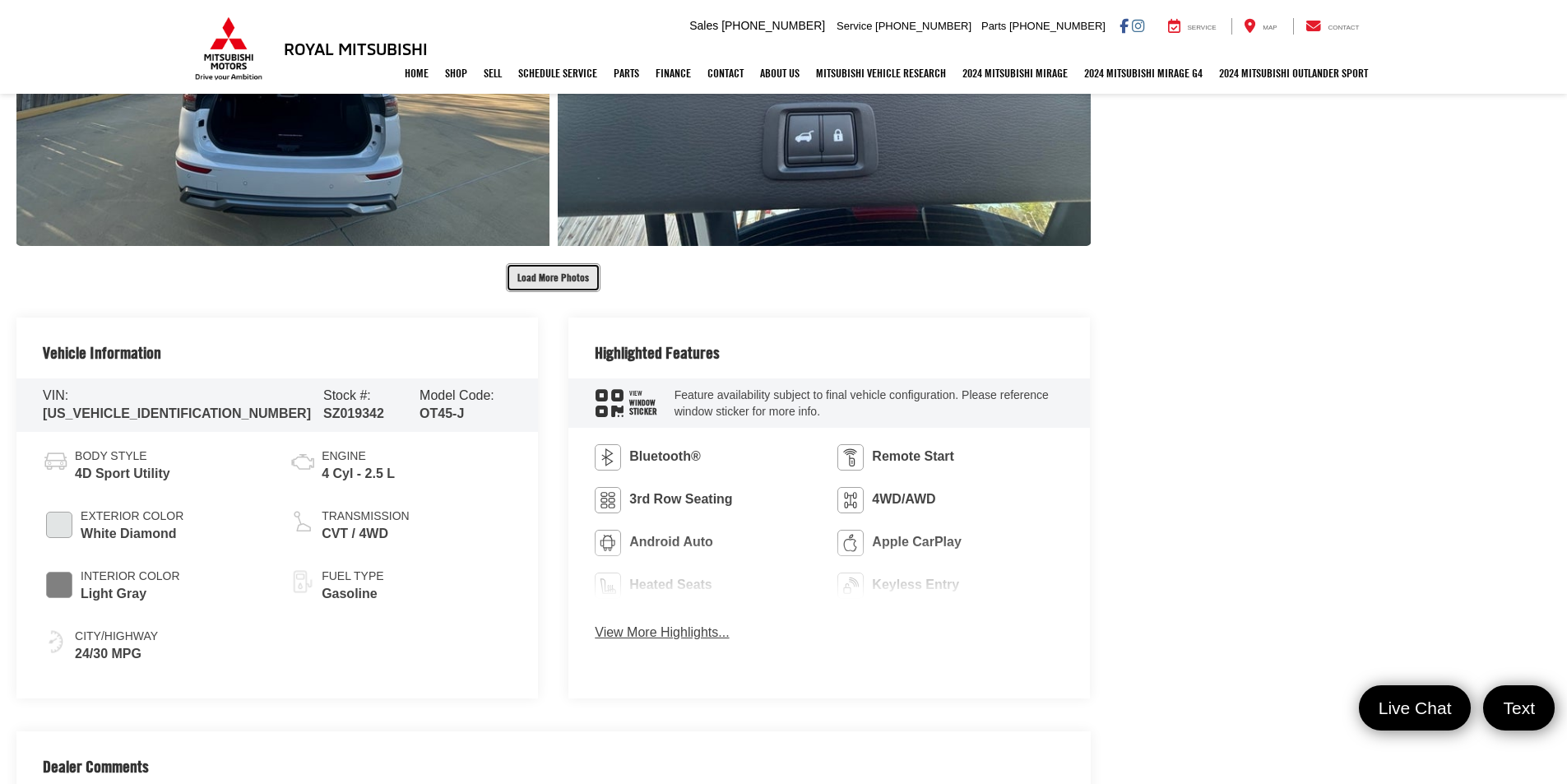
scroll to position [4687, 0]
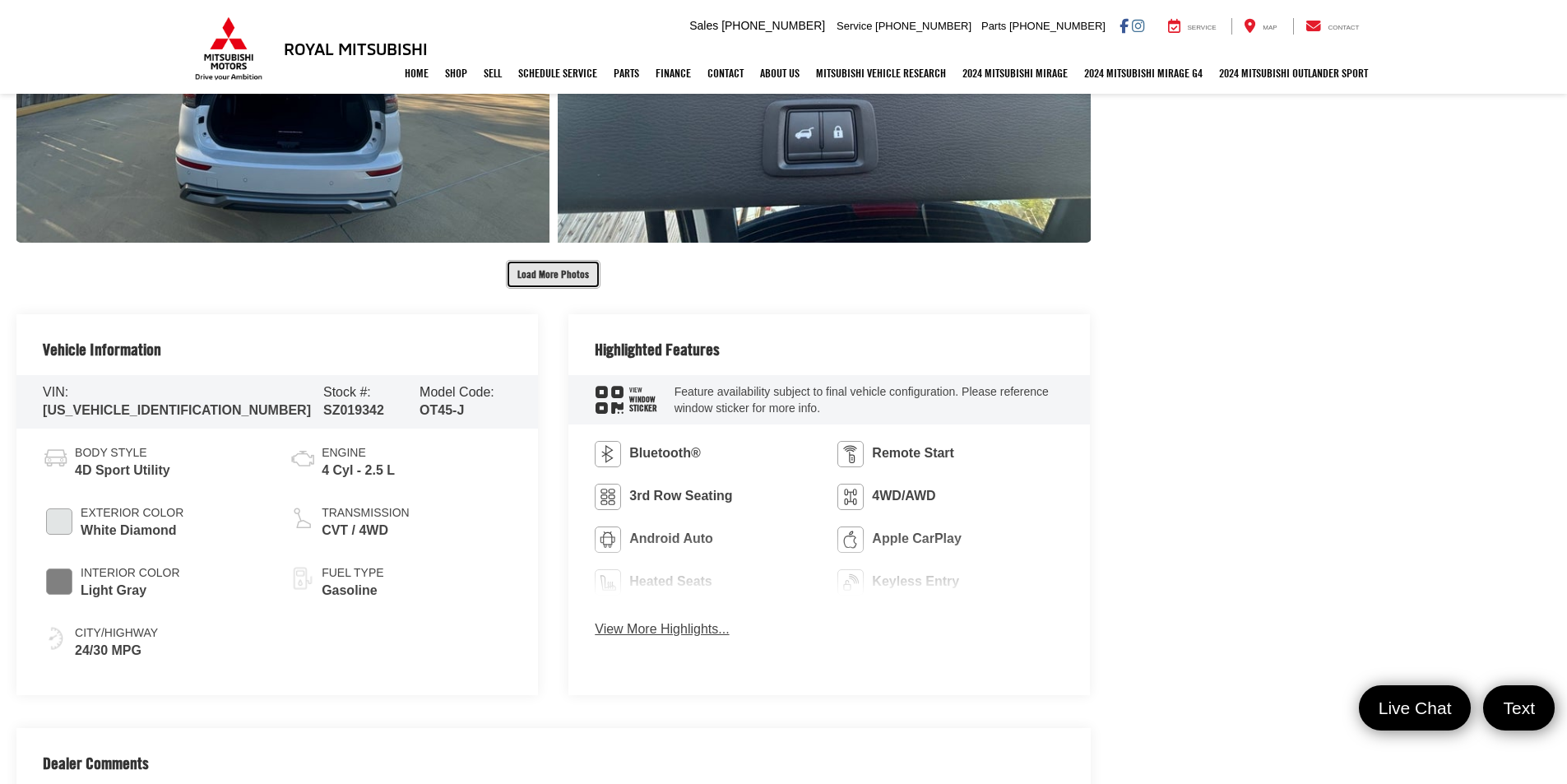
click at [569, 280] on button "Load More Photos" at bounding box center [553, 274] width 95 height 29
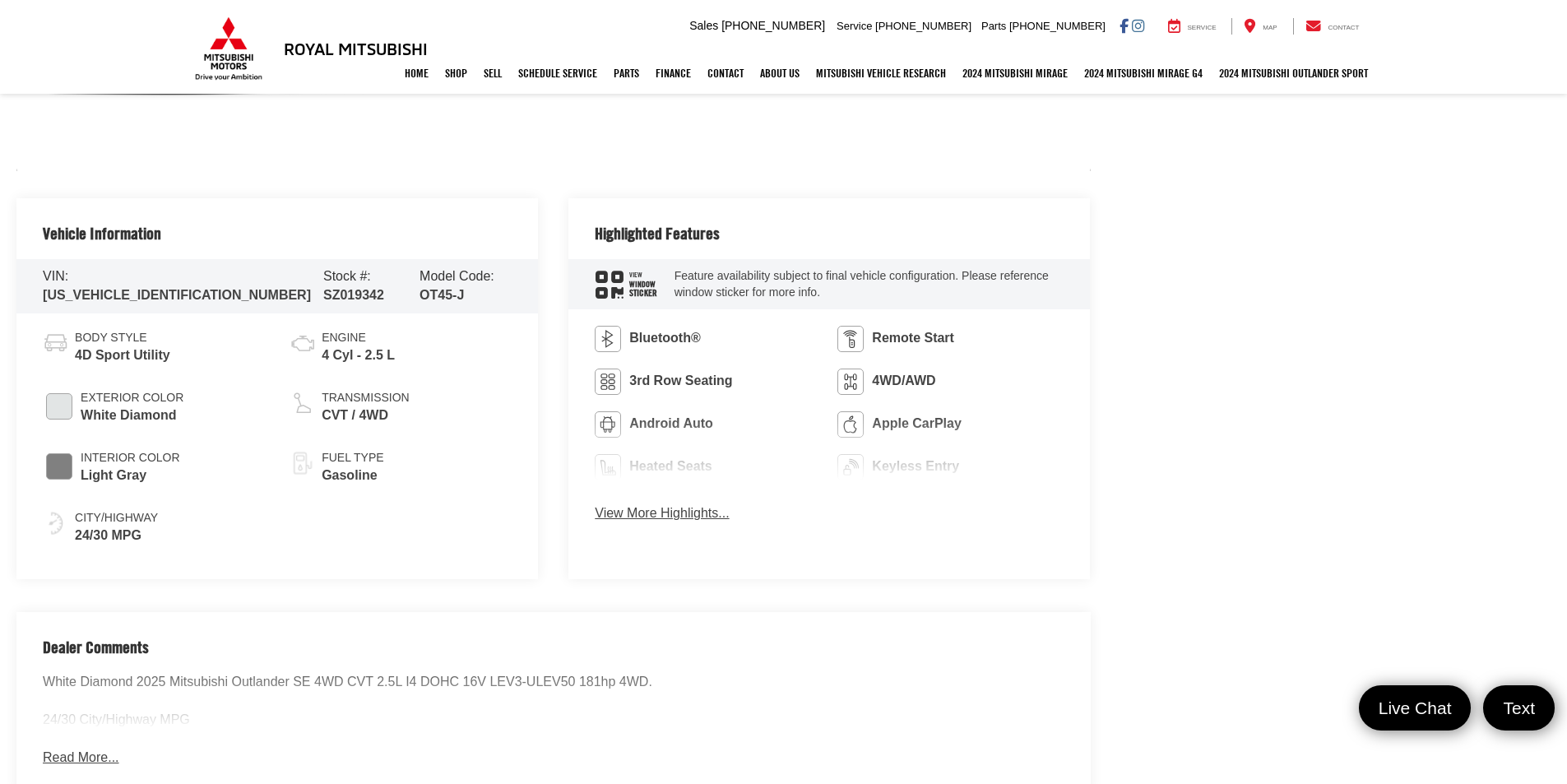
scroll to position [5181, 0]
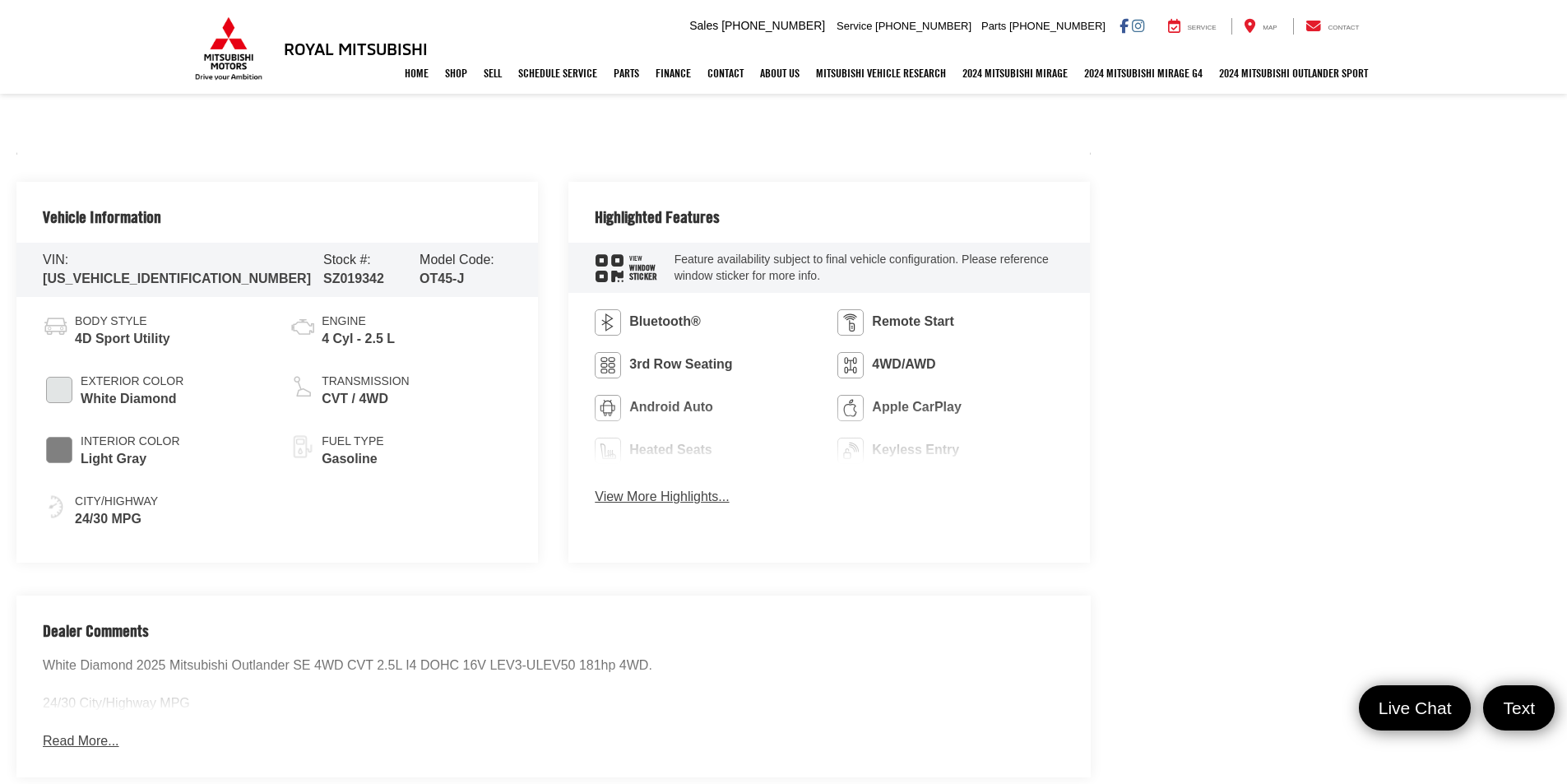
drag, startPoint x: 703, startPoint y: 495, endPoint x: 736, endPoint y: 490, distance: 33.4
click at [702, 495] on button "View More Highlights..." at bounding box center [661, 497] width 135 height 19
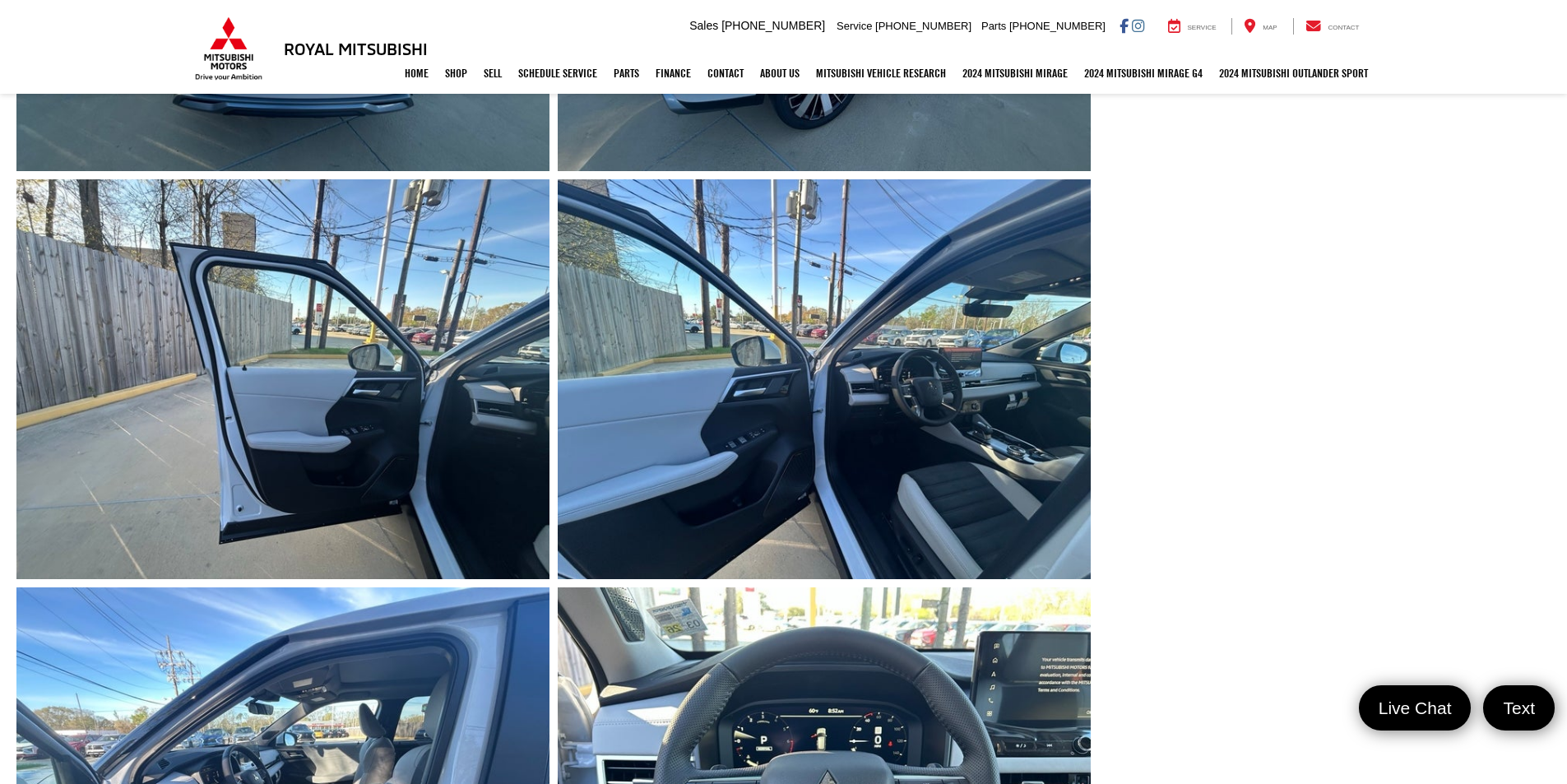
scroll to position [1481, 0]
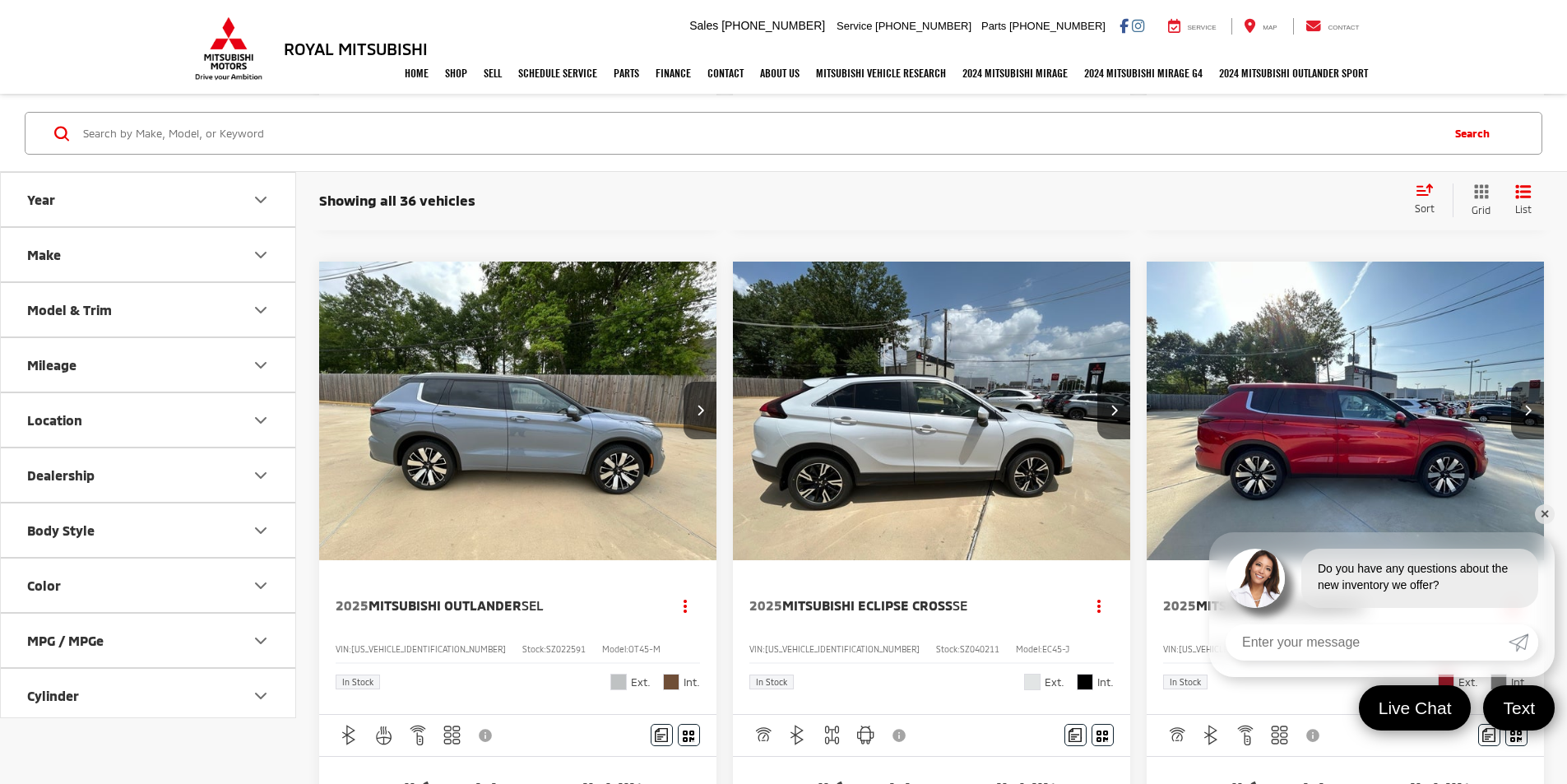
scroll to position [904, 0]
click at [1543, 513] on link "✕" at bounding box center [1544, 513] width 20 height 20
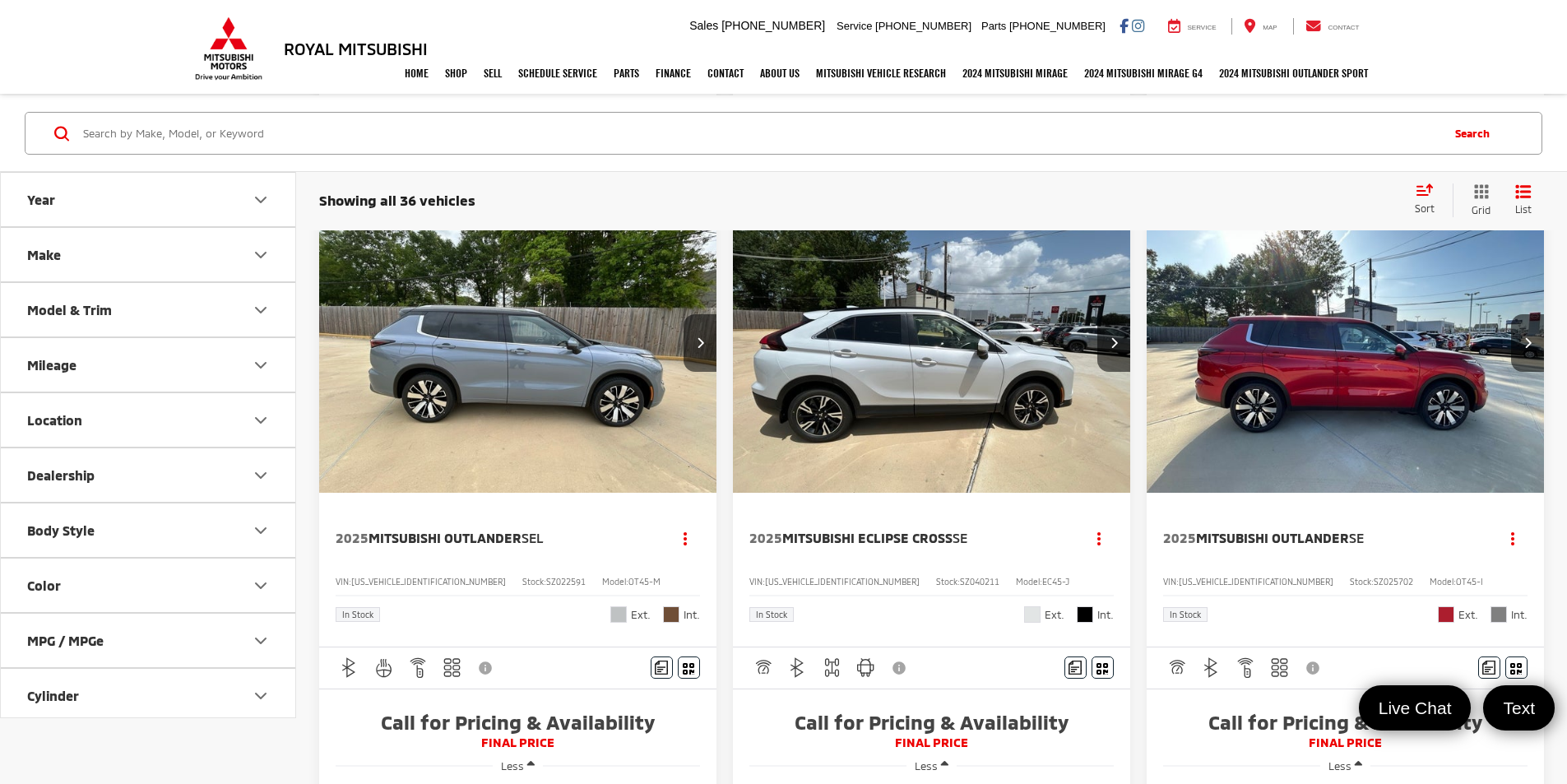
scroll to position [1069, 0]
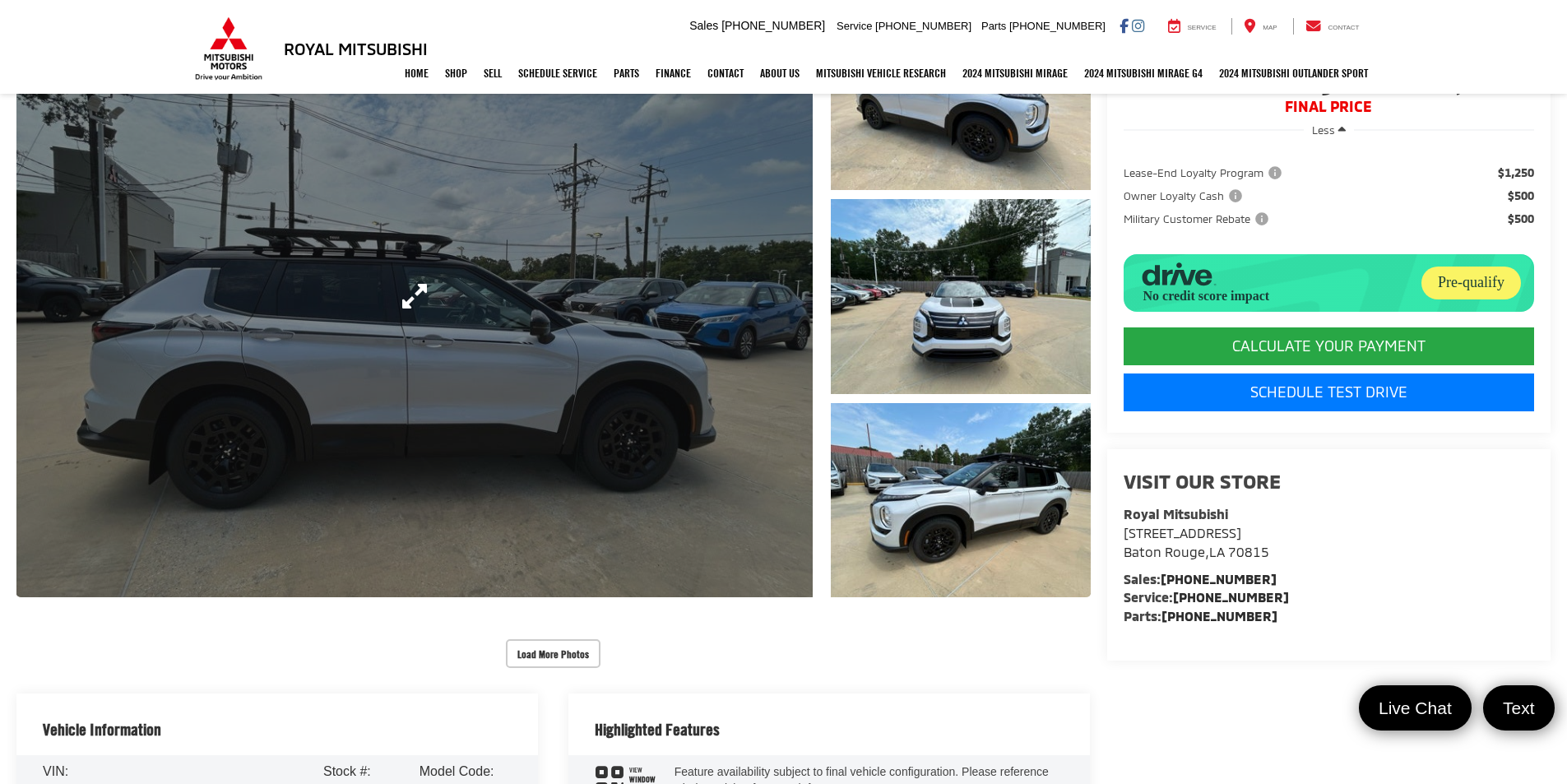
scroll to position [329, 0]
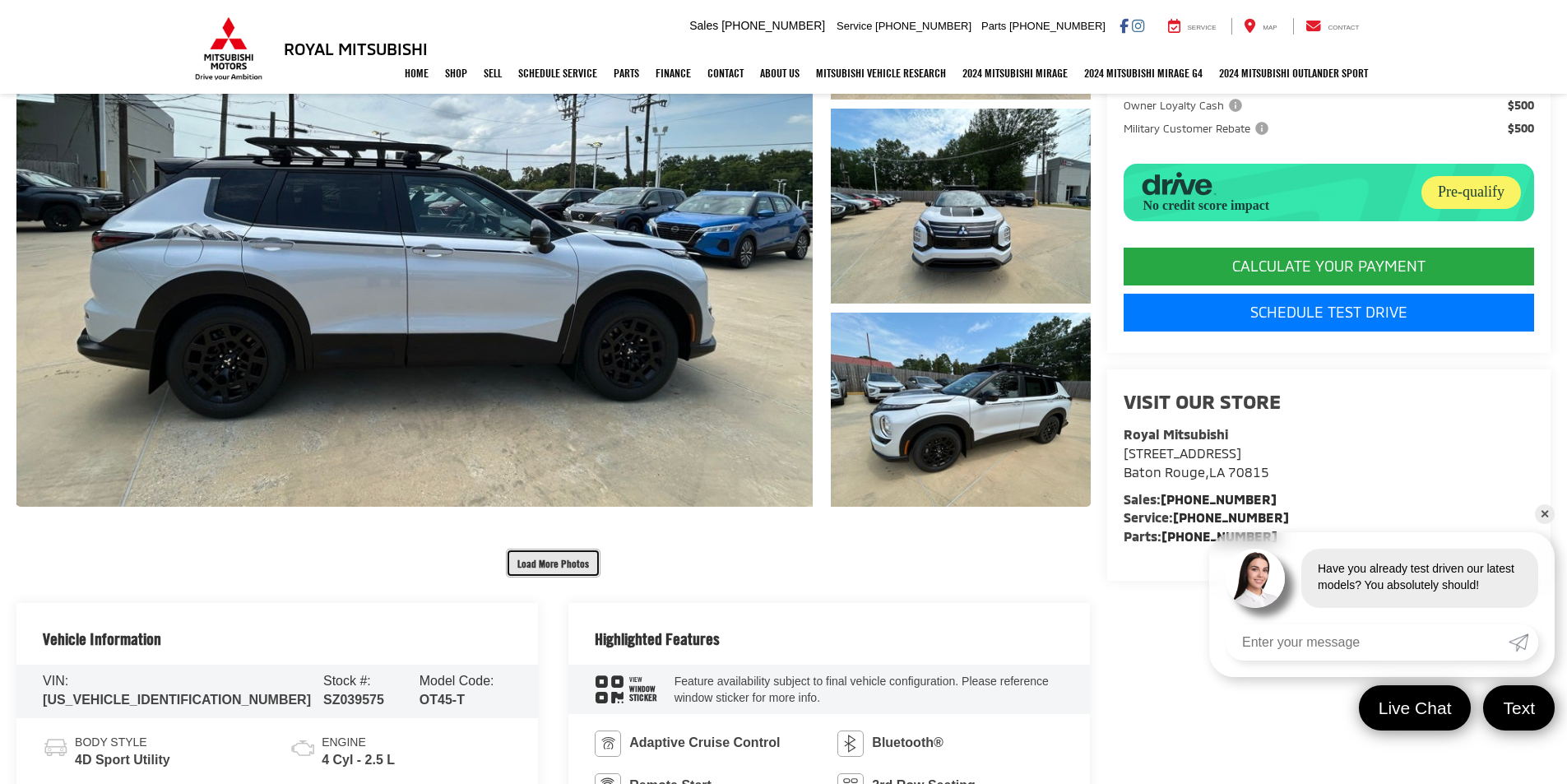
click at [559, 561] on button "Load More Photos" at bounding box center [553, 562] width 95 height 29
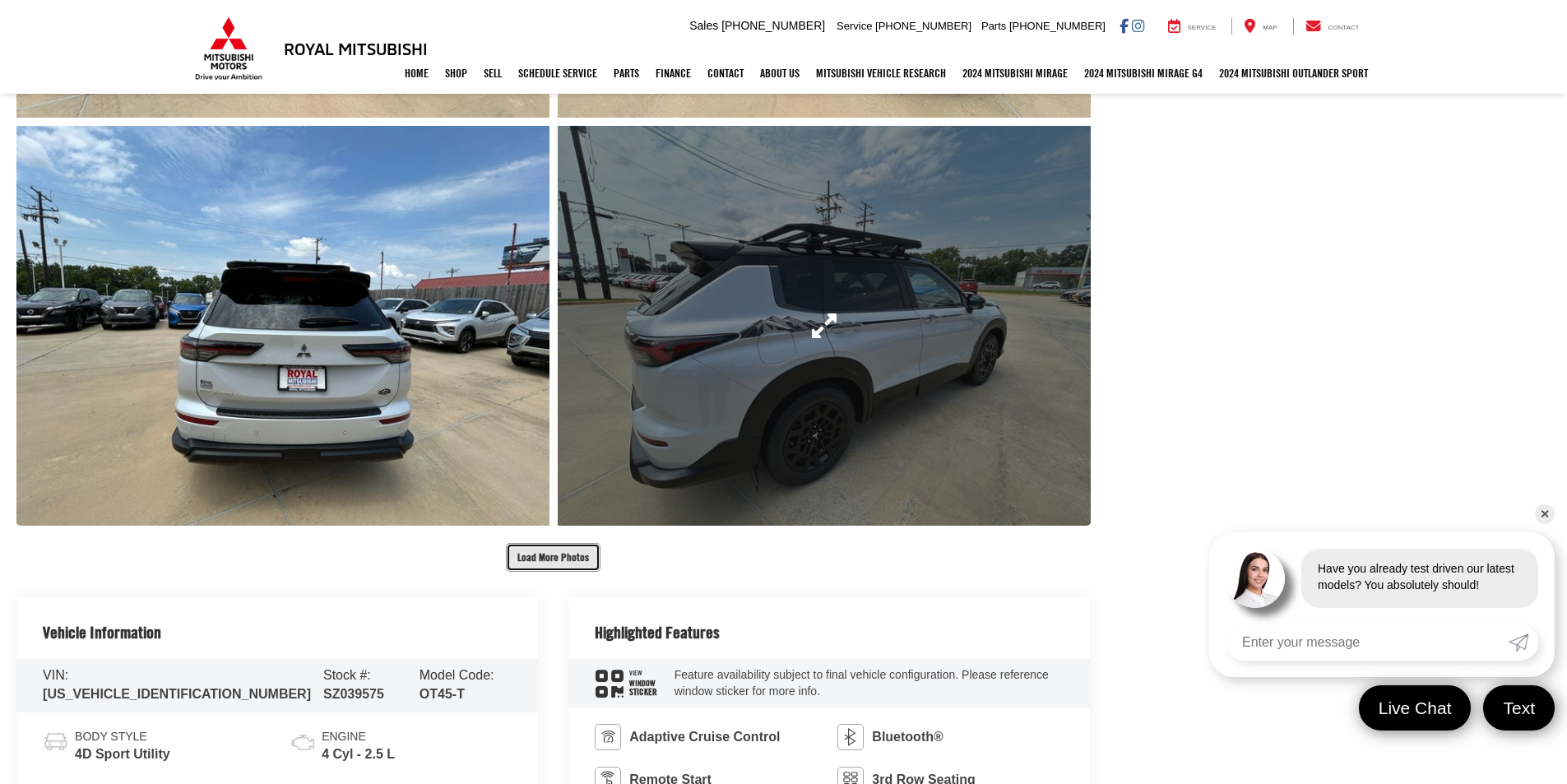
scroll to position [1152, 0]
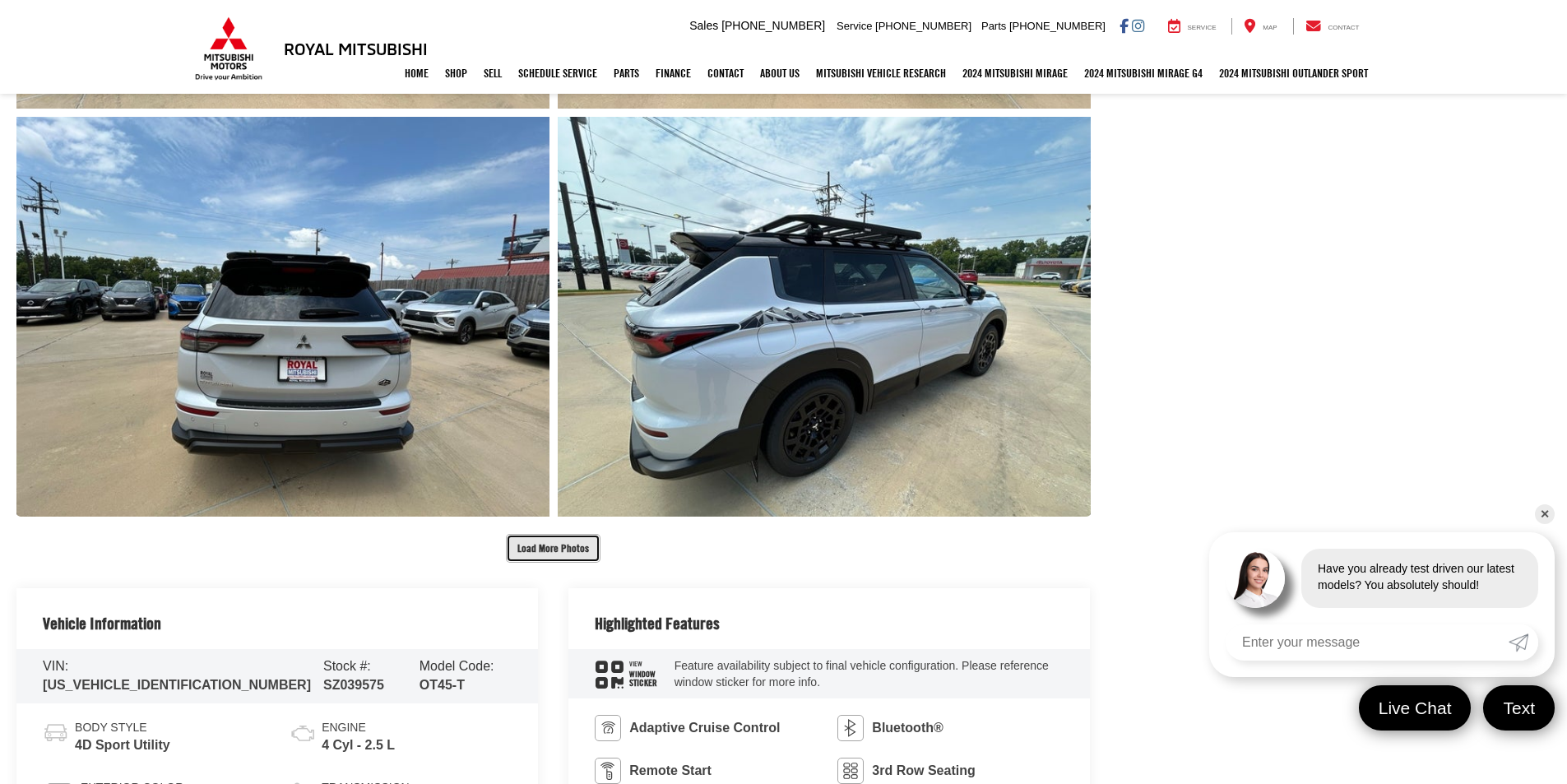
click at [545, 545] on button "Load More Photos" at bounding box center [553, 548] width 95 height 29
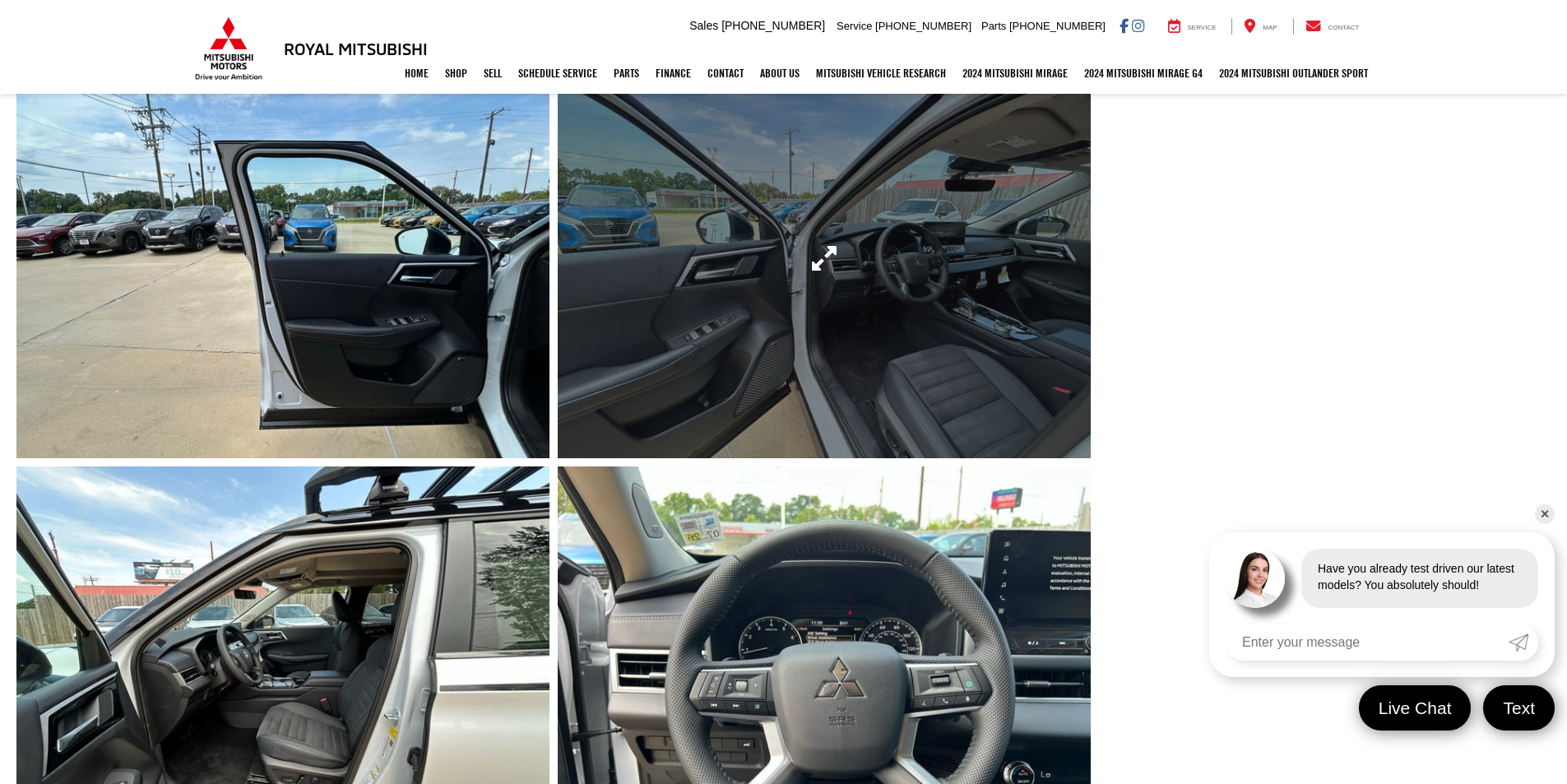
scroll to position [1809, 0]
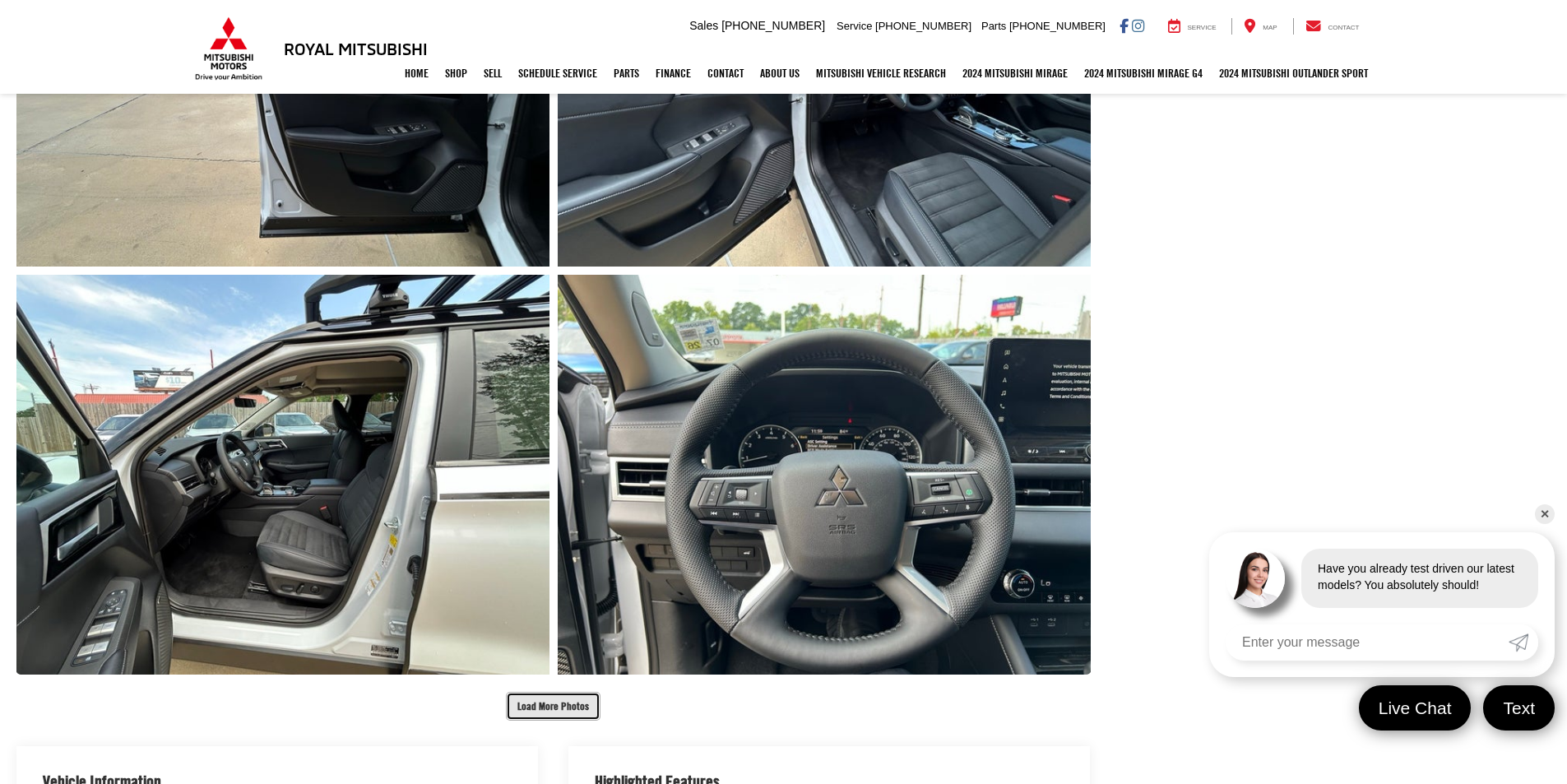
click at [548, 705] on button "Load More Photos" at bounding box center [553, 706] width 95 height 29
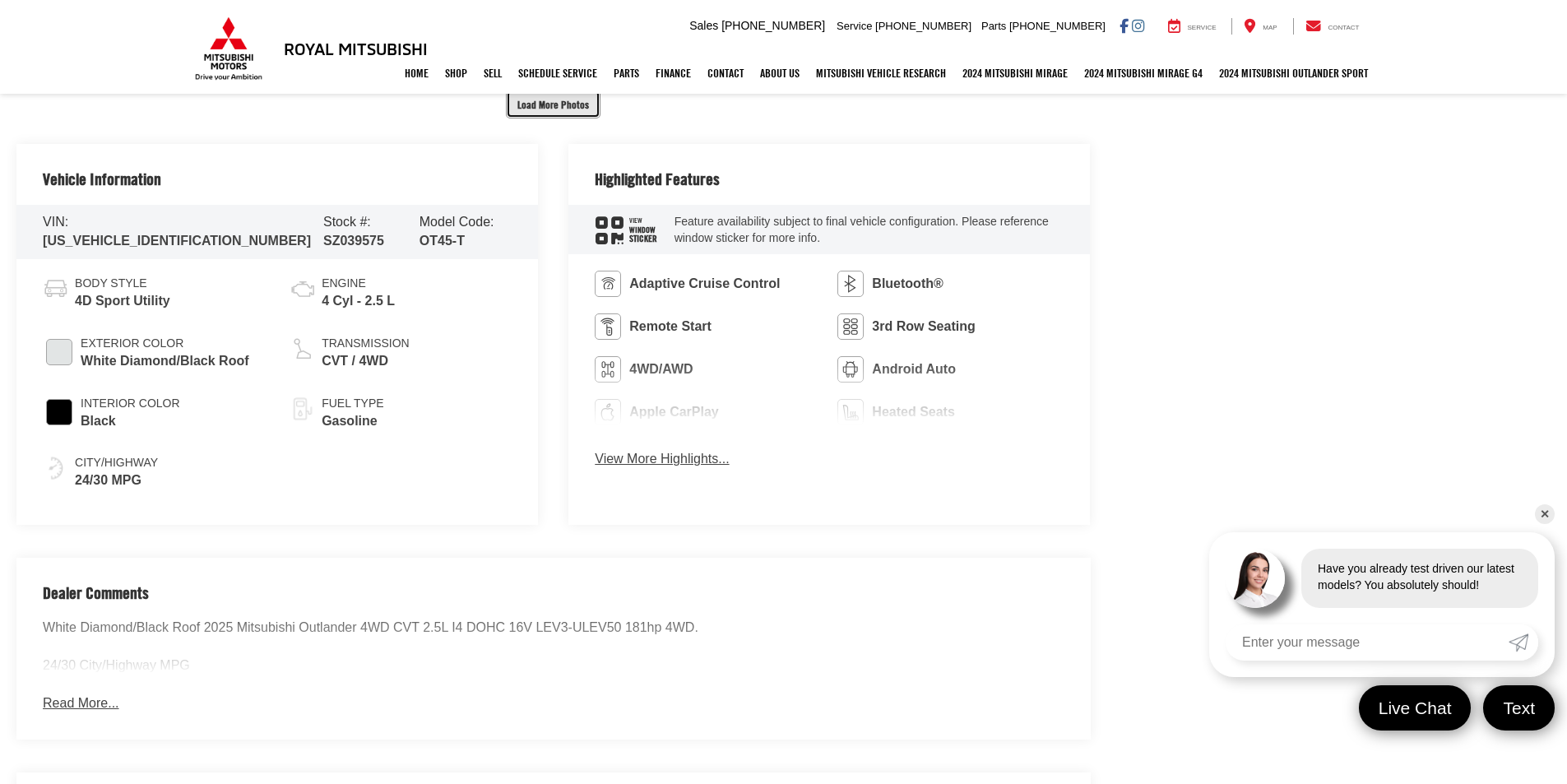
scroll to position [2960, 0]
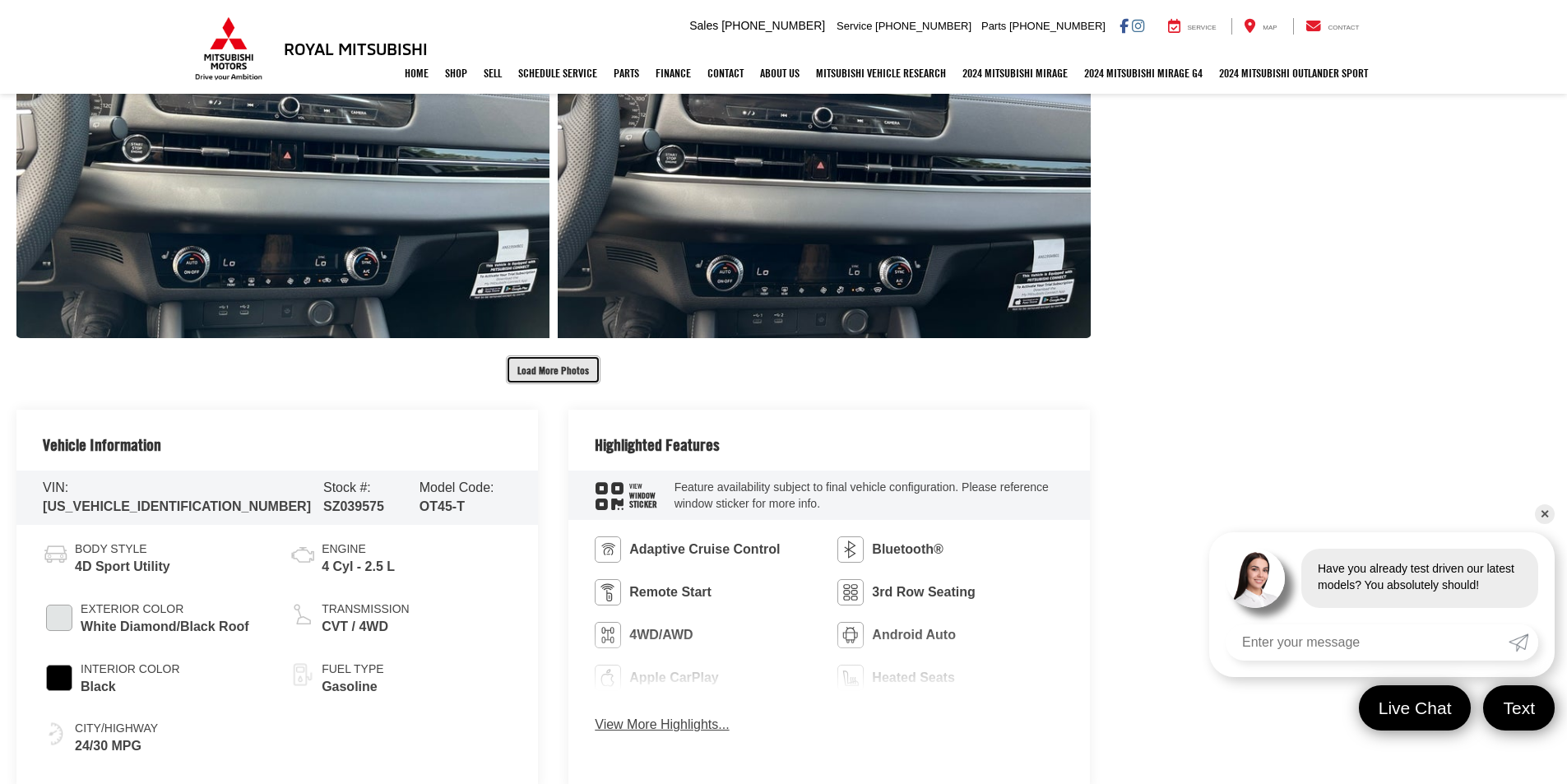
click at [558, 371] on button "Load More Photos" at bounding box center [553, 369] width 95 height 29
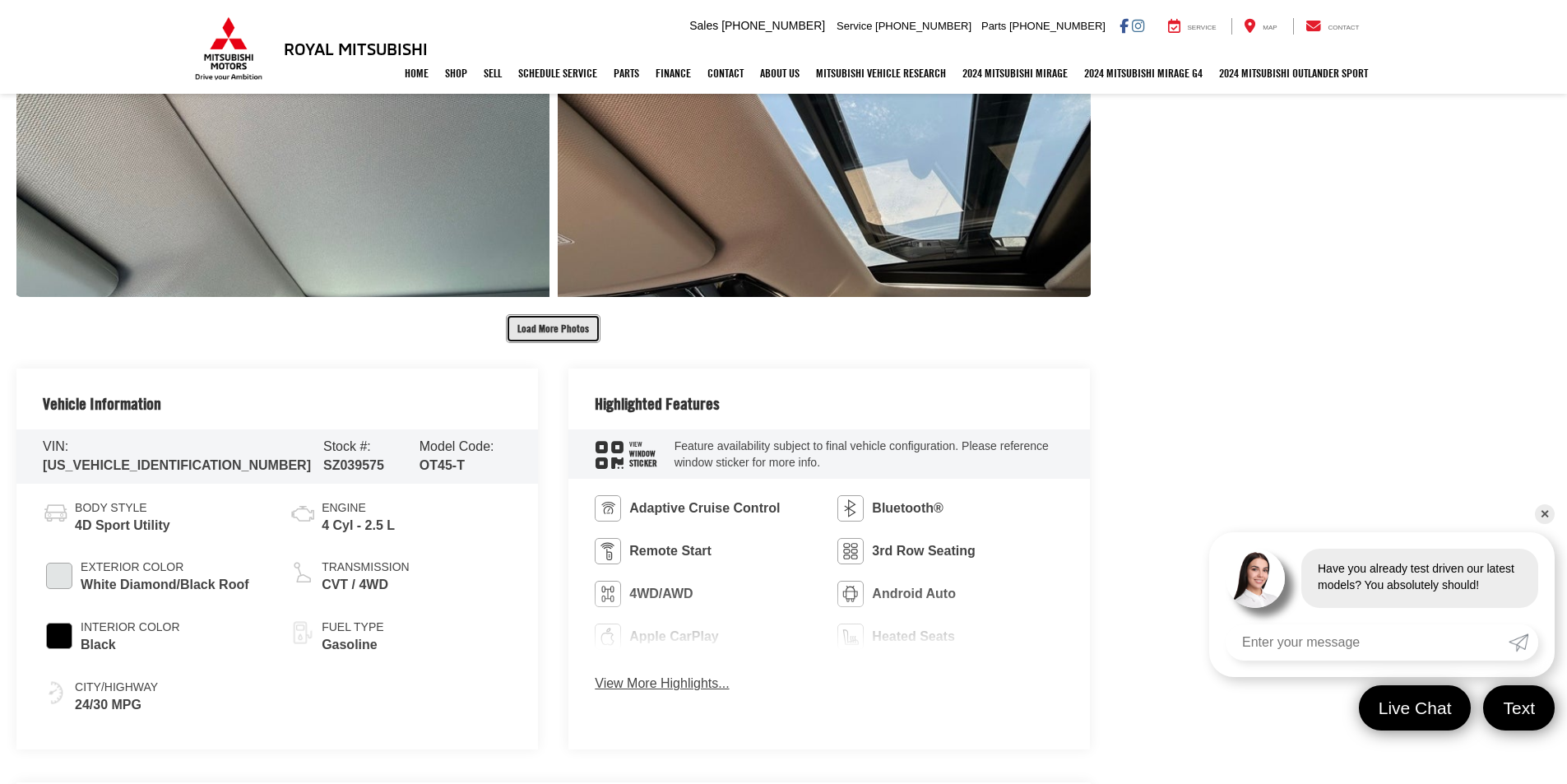
scroll to position [3865, 0]
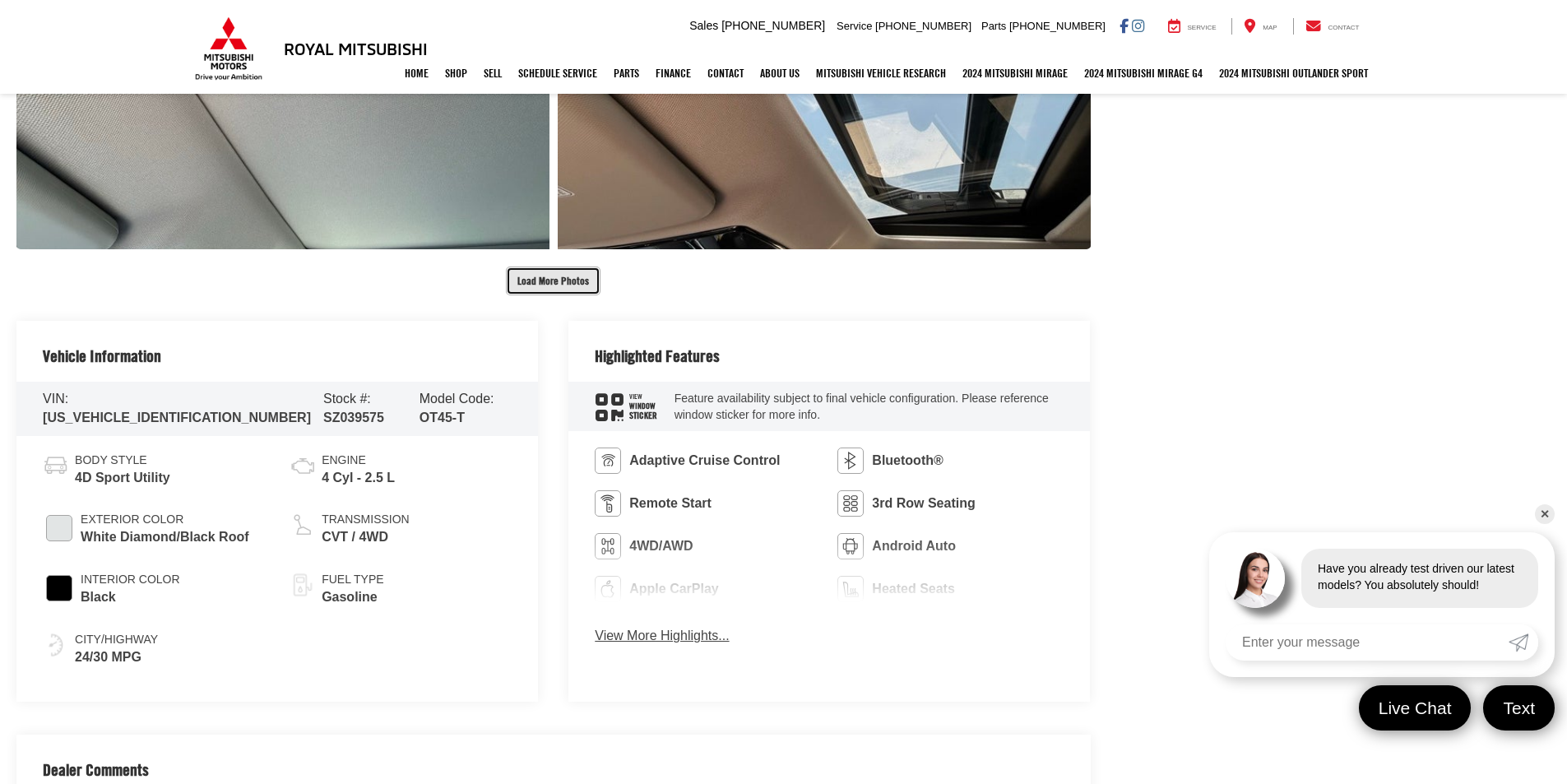
click at [556, 283] on button "Load More Photos" at bounding box center [553, 280] width 95 height 29
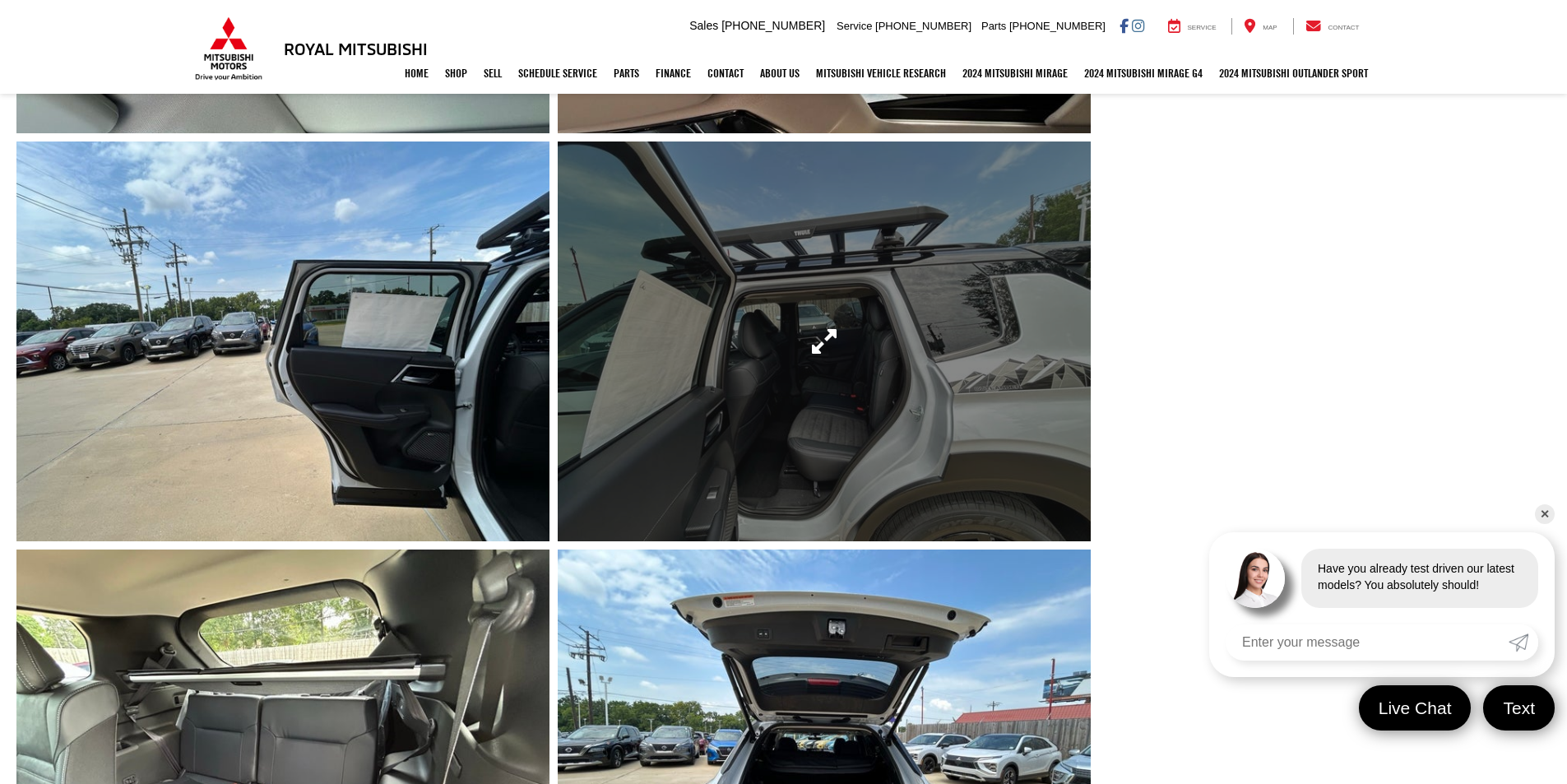
scroll to position [4029, 0]
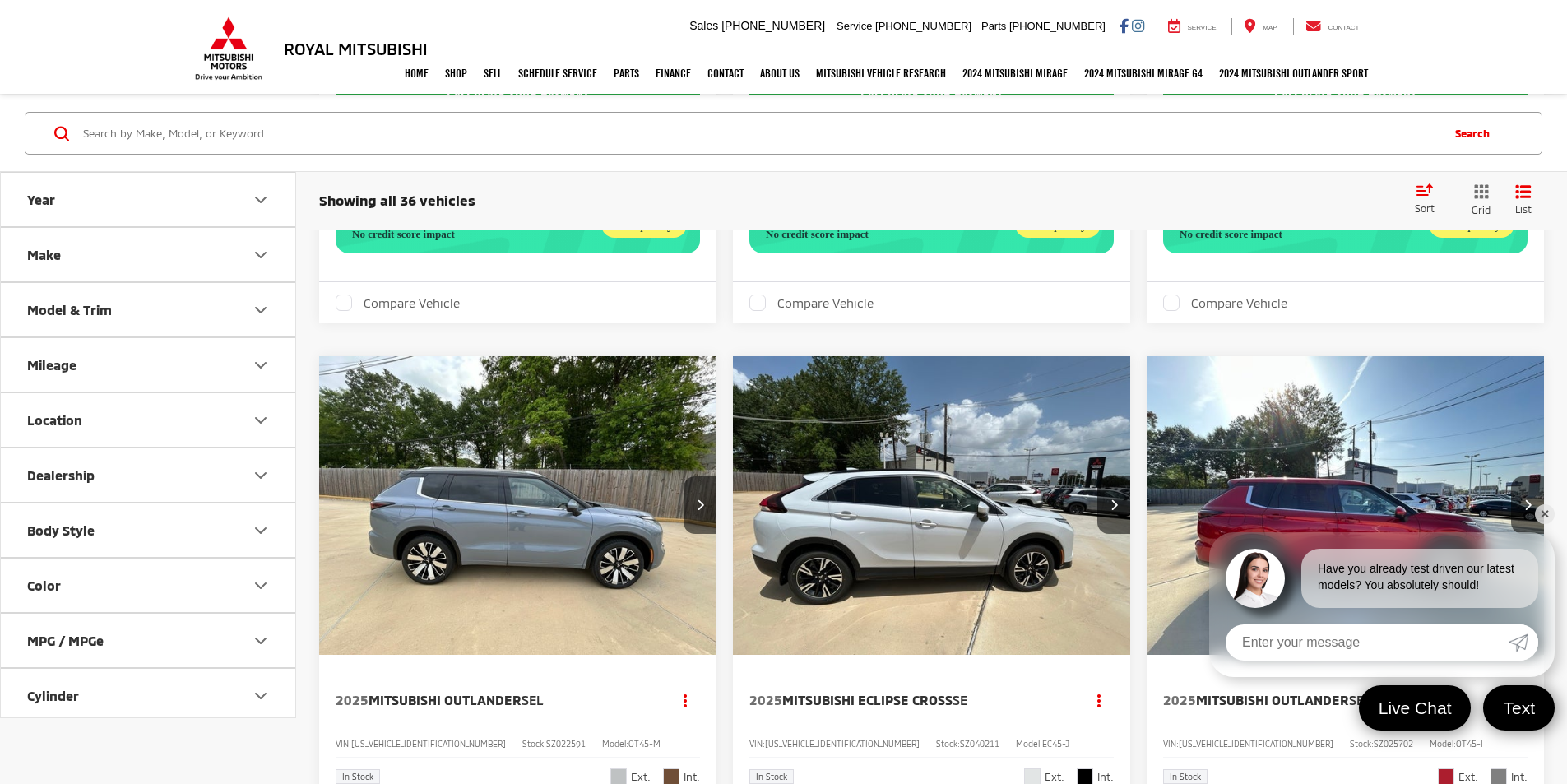
scroll to position [800, 0]
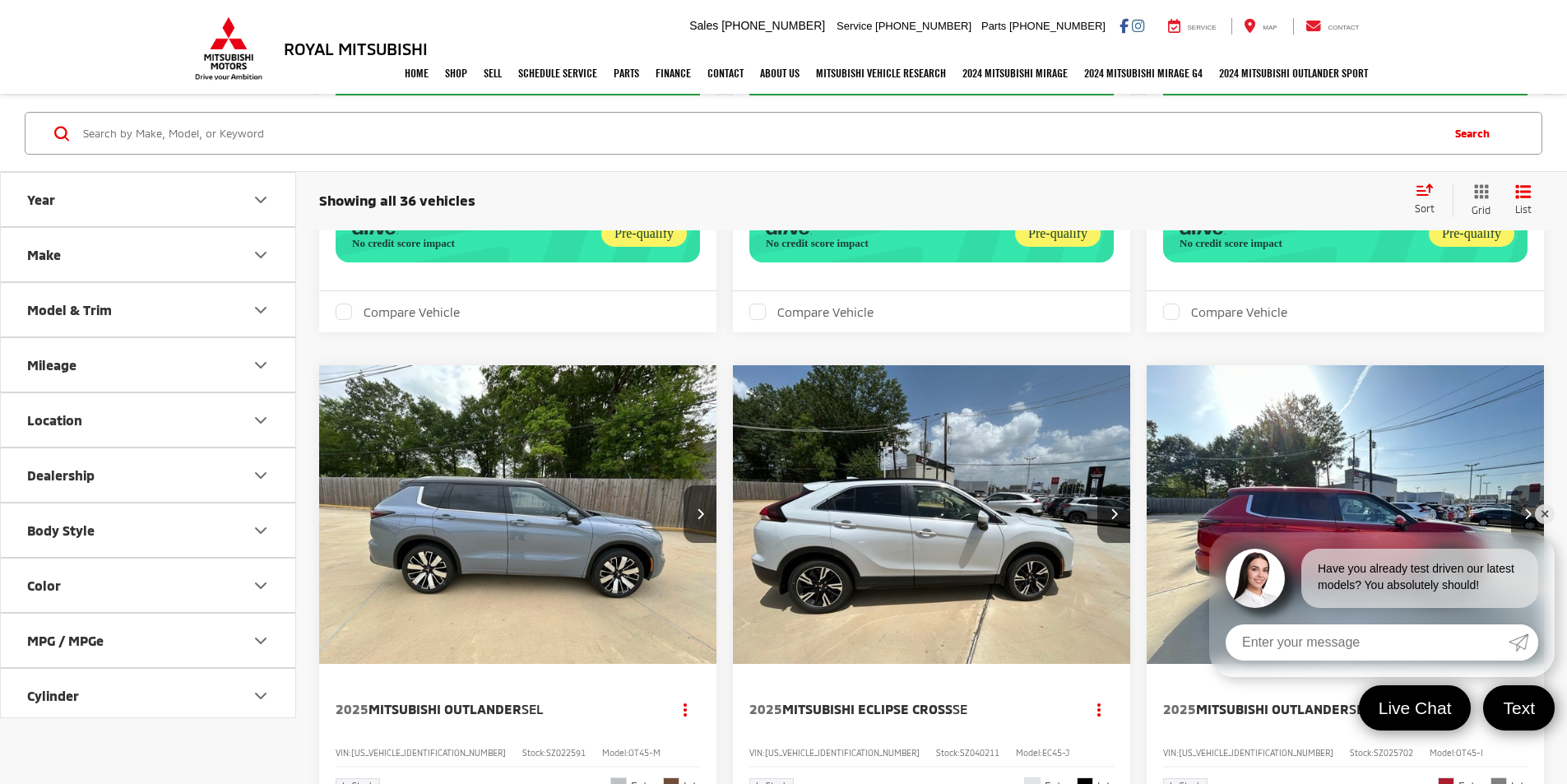
click at [1550, 516] on link "✕" at bounding box center [1544, 513] width 20 height 20
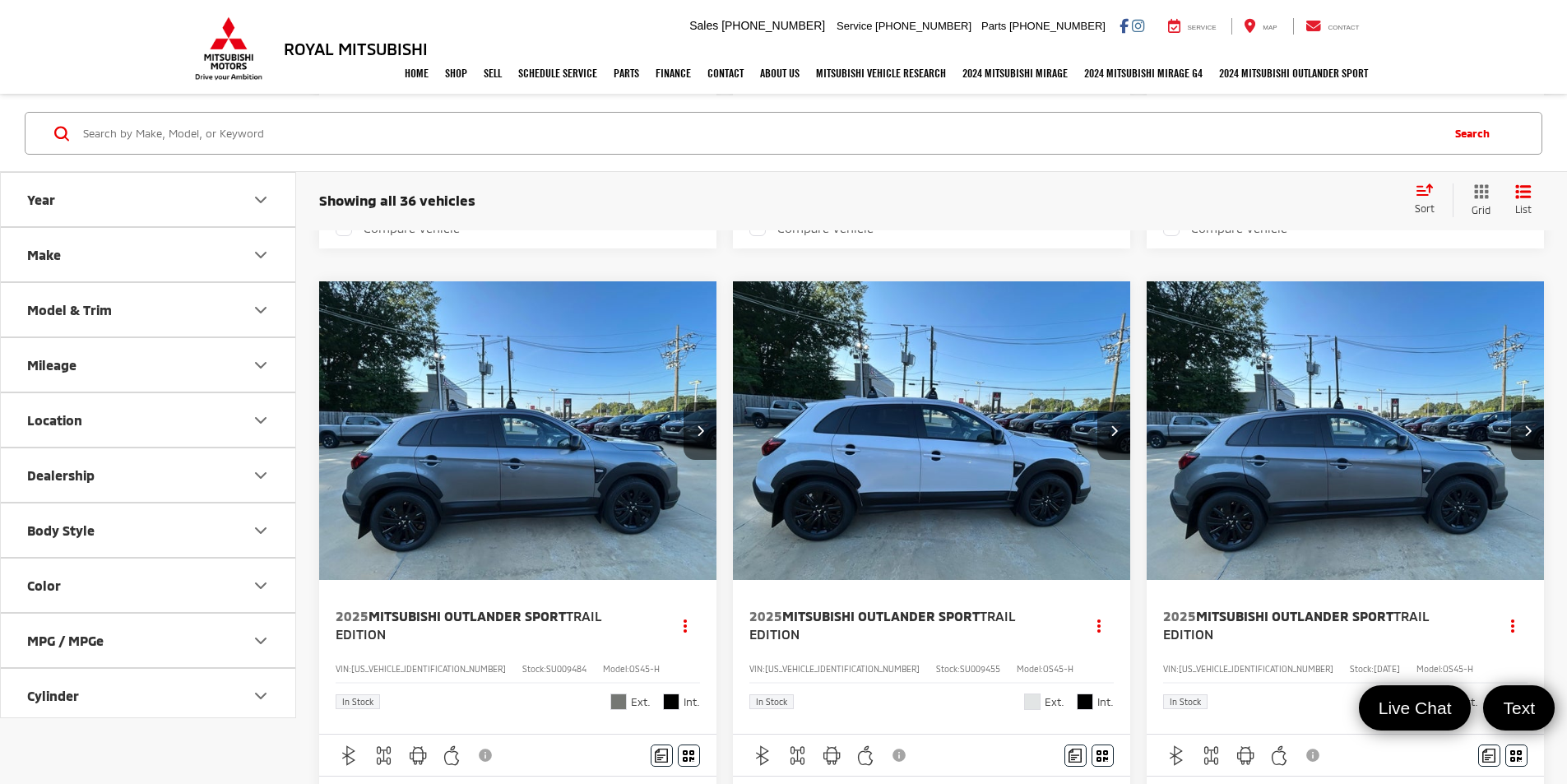
scroll to position [2864, 0]
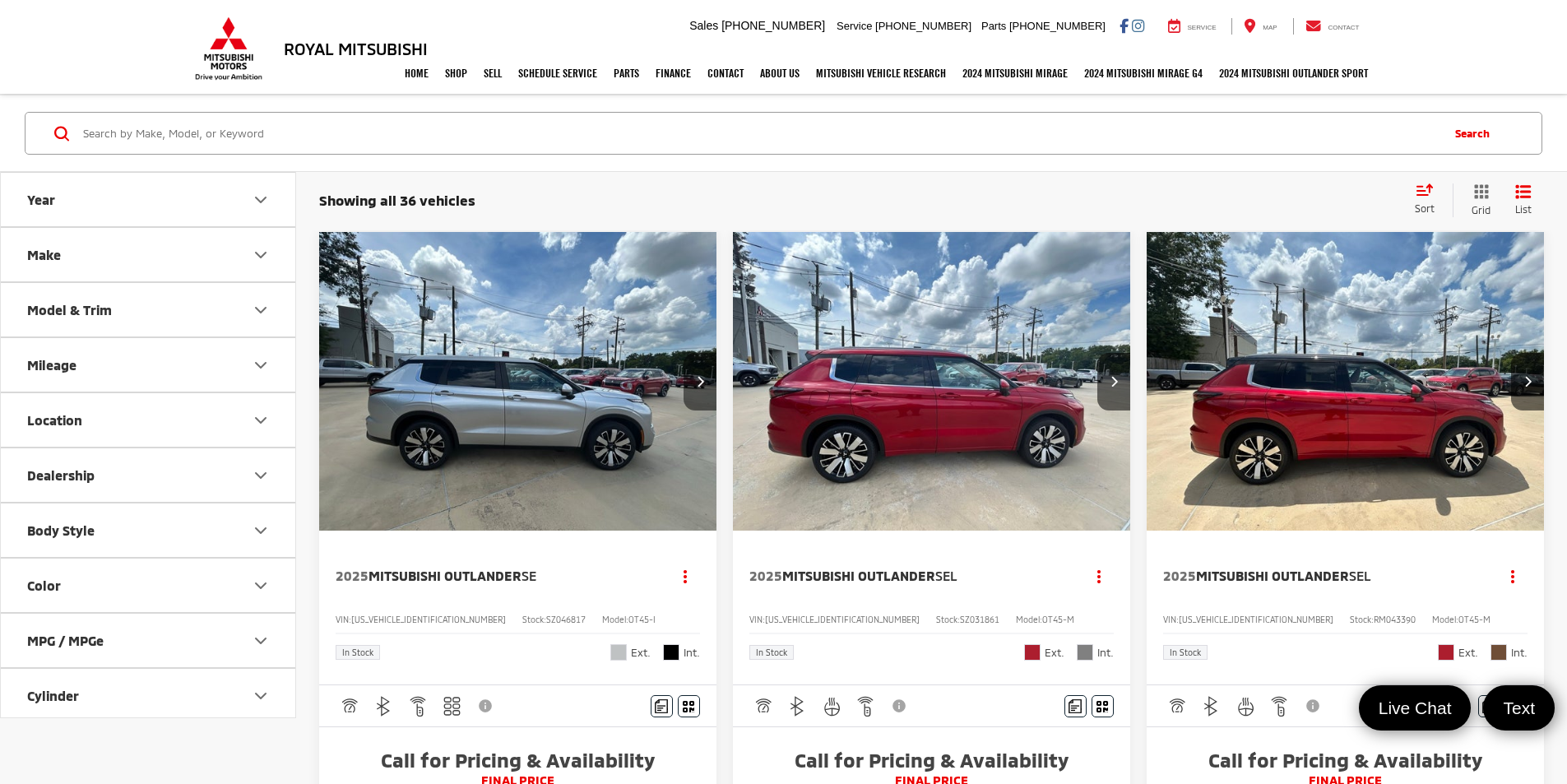
click at [684, 353] on button "Next image" at bounding box center [700, 381] width 33 height 57
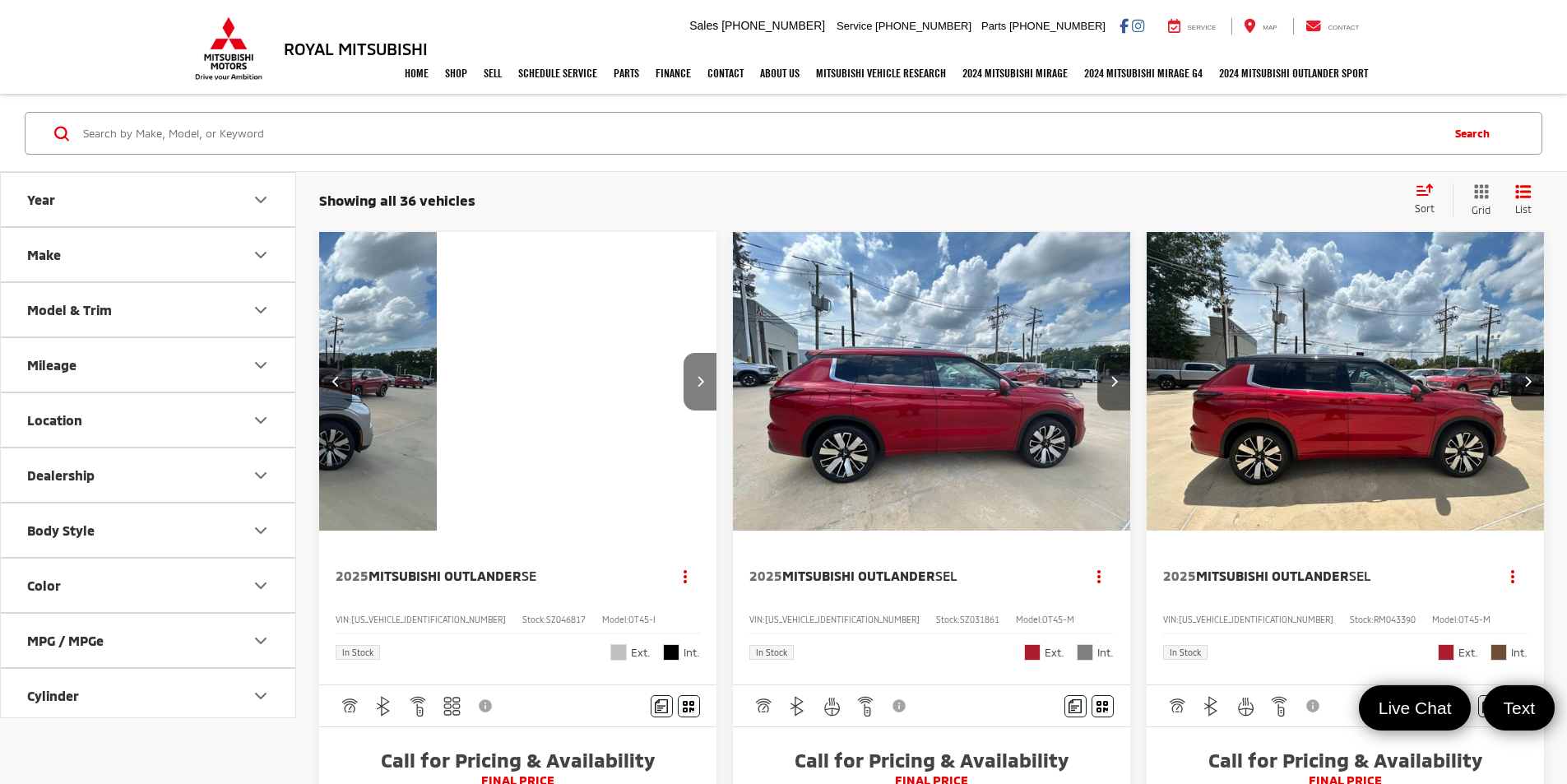
scroll to position [0, 296]
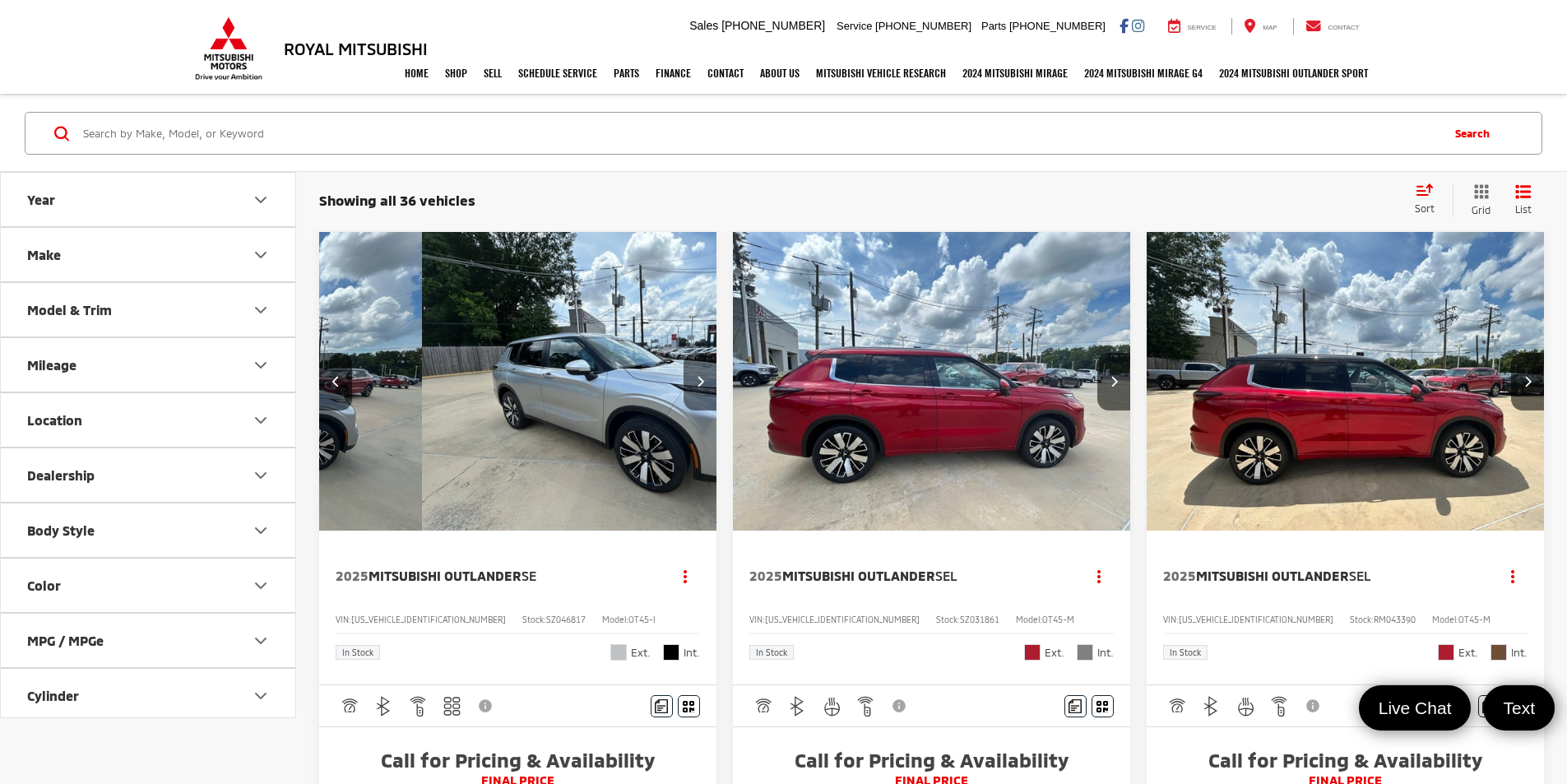
click at [684, 353] on button "Next image" at bounding box center [700, 381] width 33 height 57
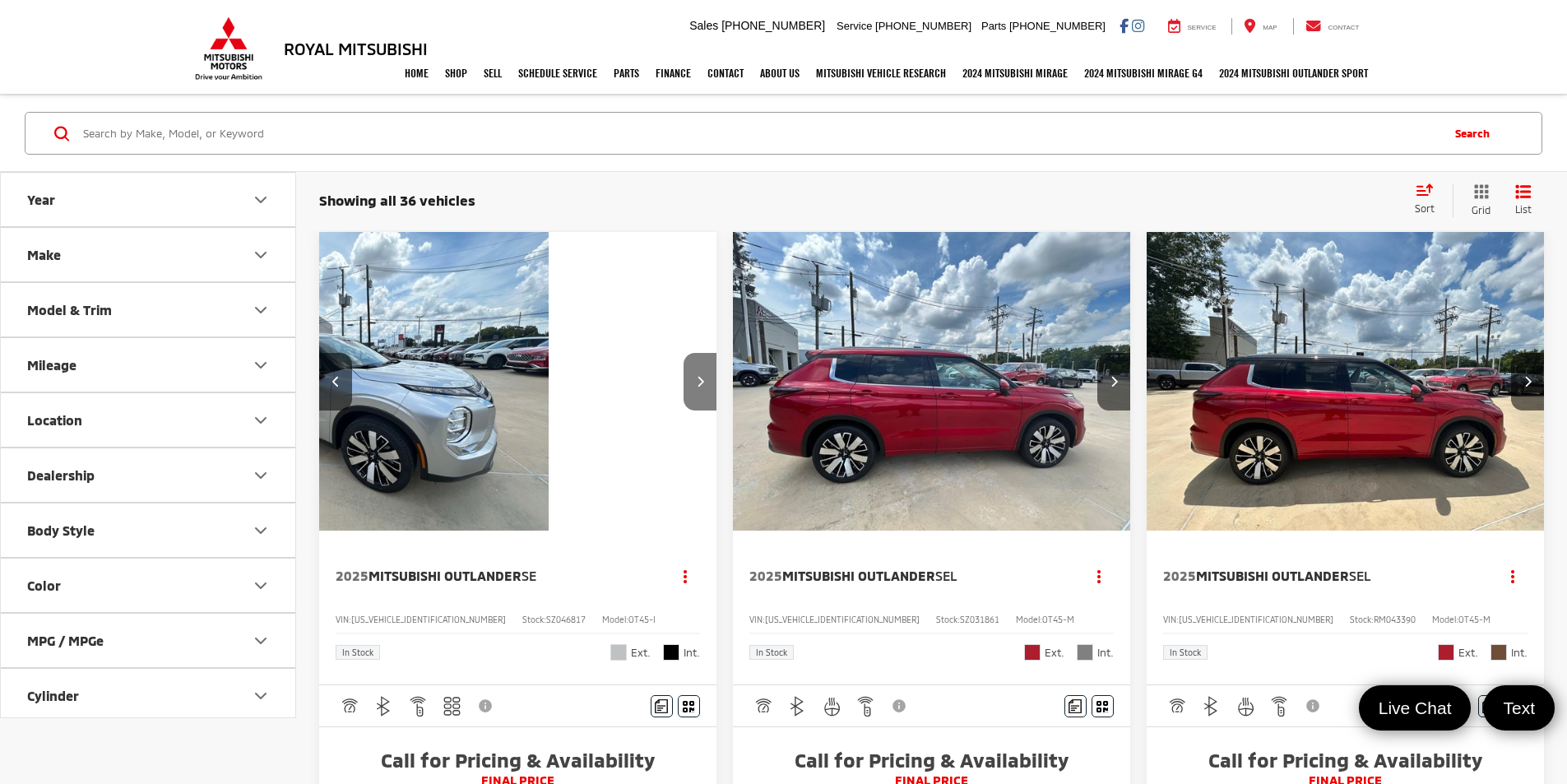
scroll to position [0, 594]
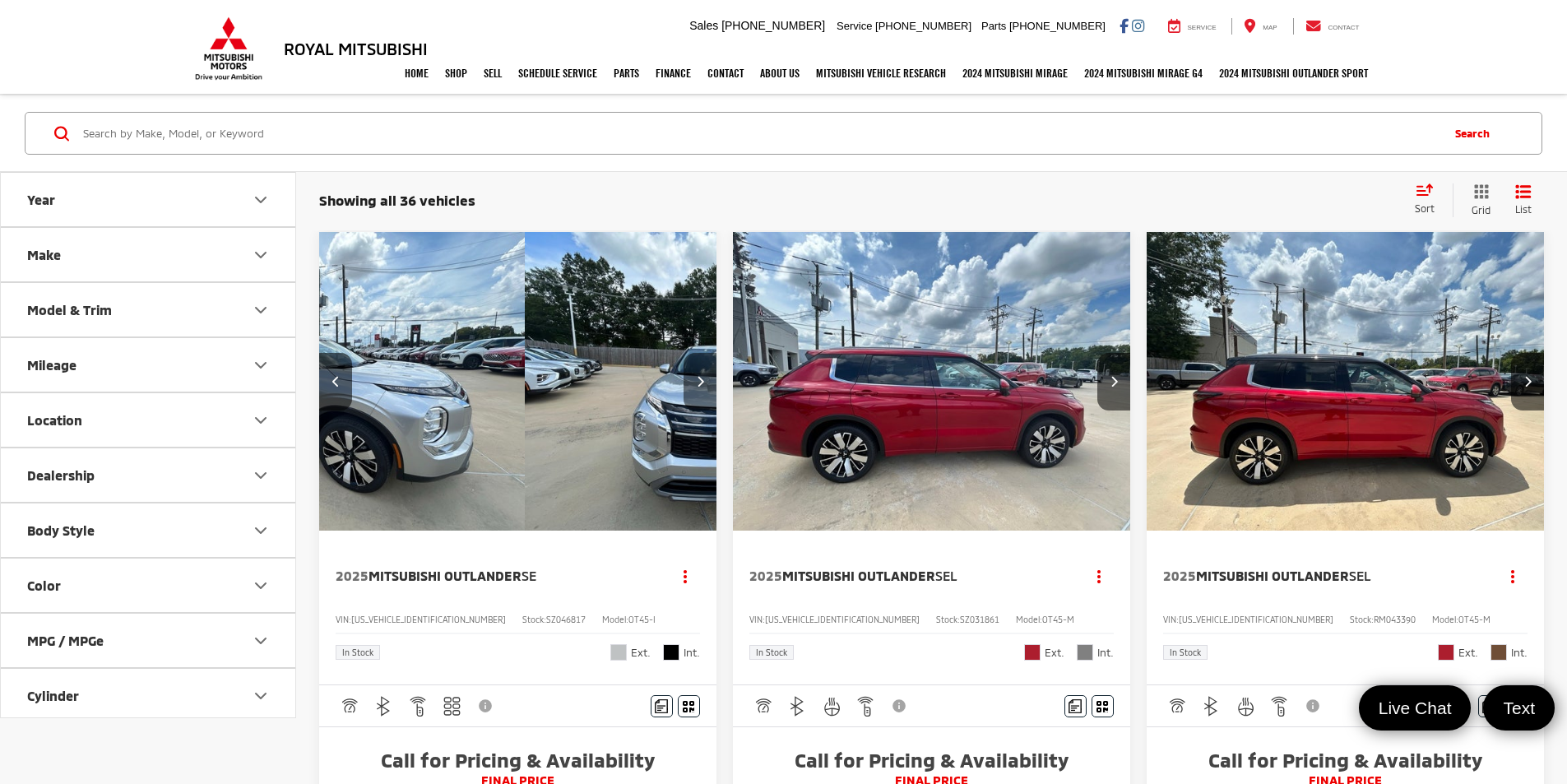
click at [684, 353] on button "Next image" at bounding box center [700, 381] width 33 height 57
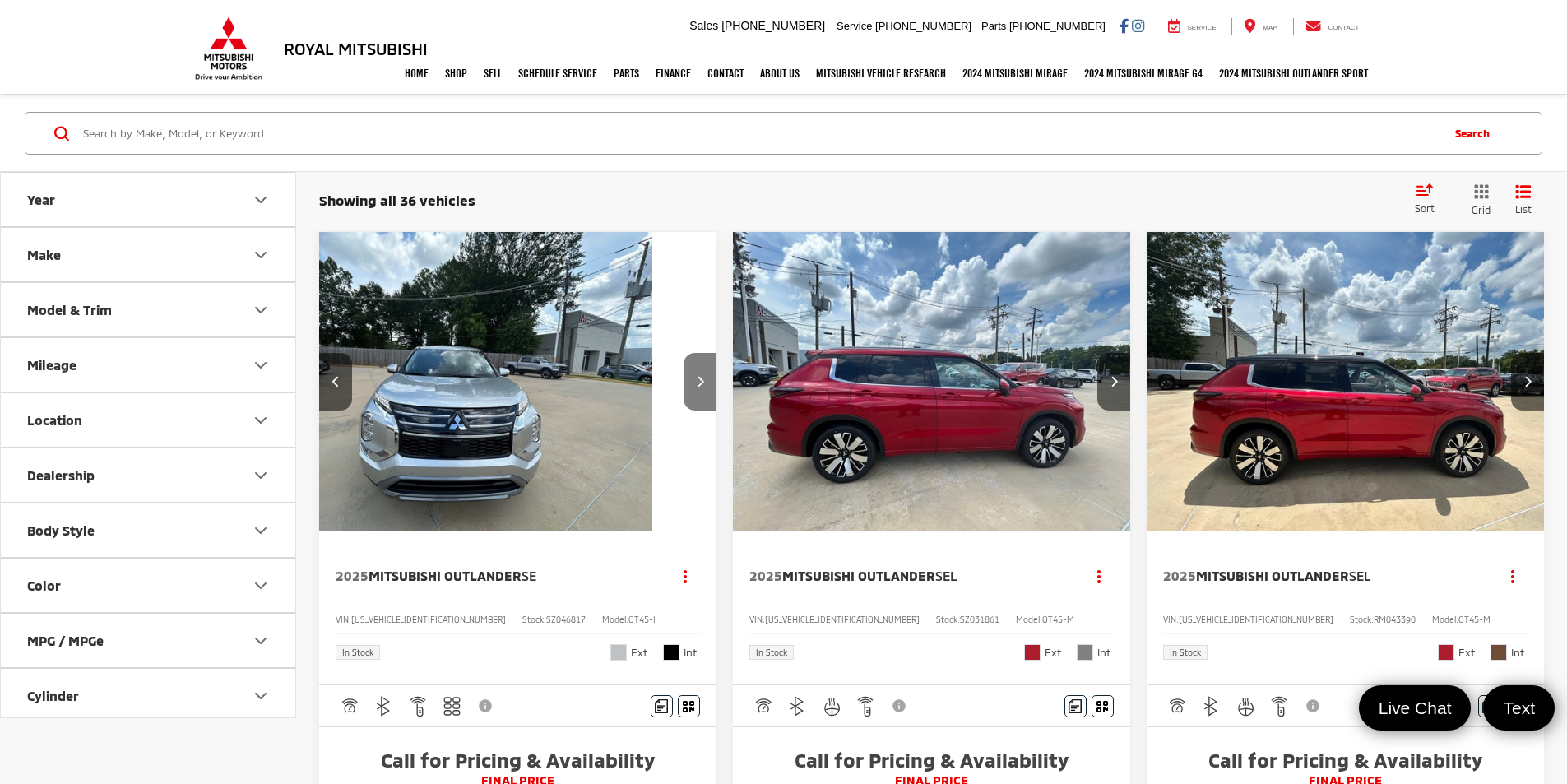
scroll to position [0, 890]
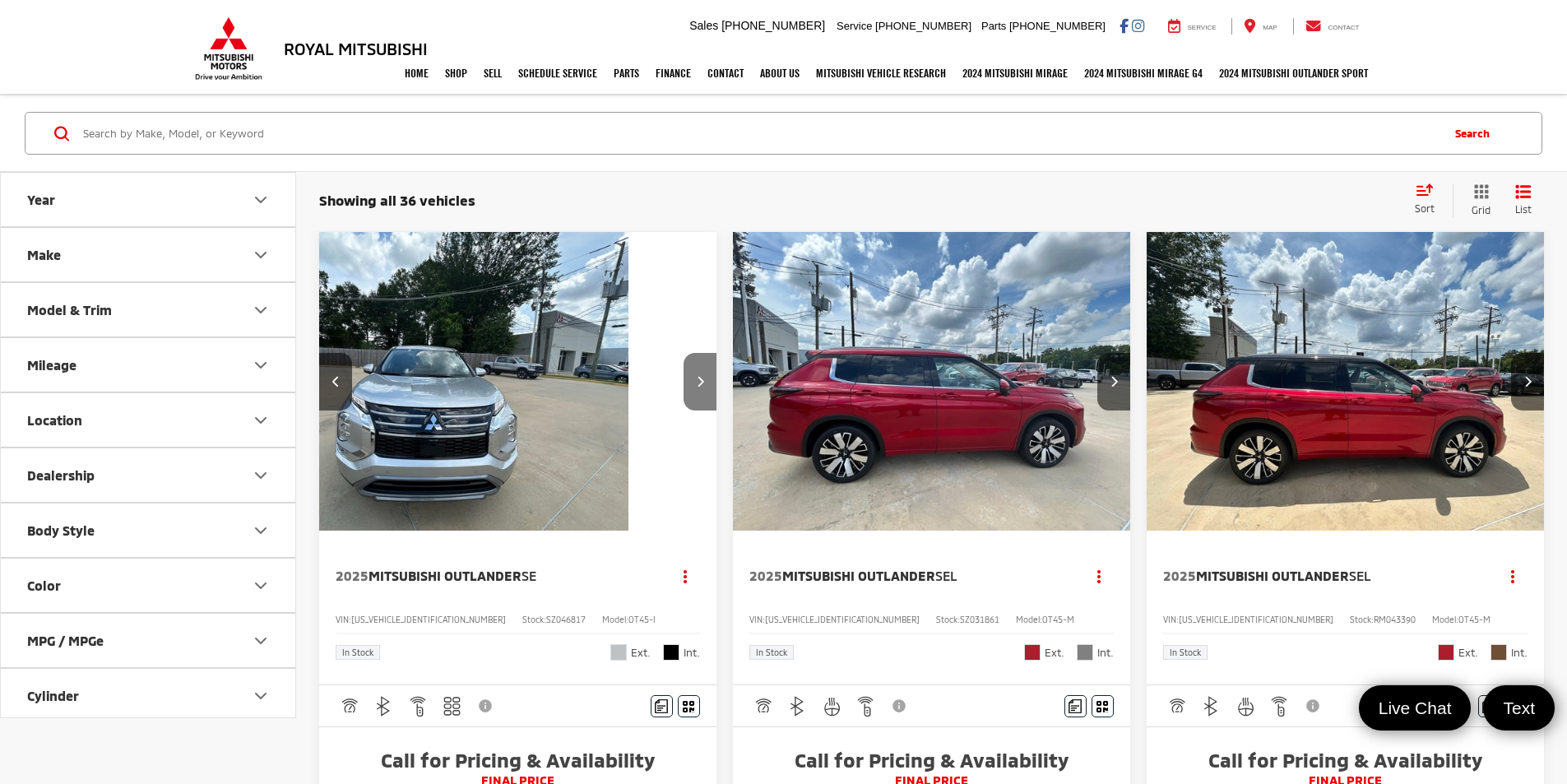
click at [684, 353] on button "Next image" at bounding box center [700, 381] width 33 height 57
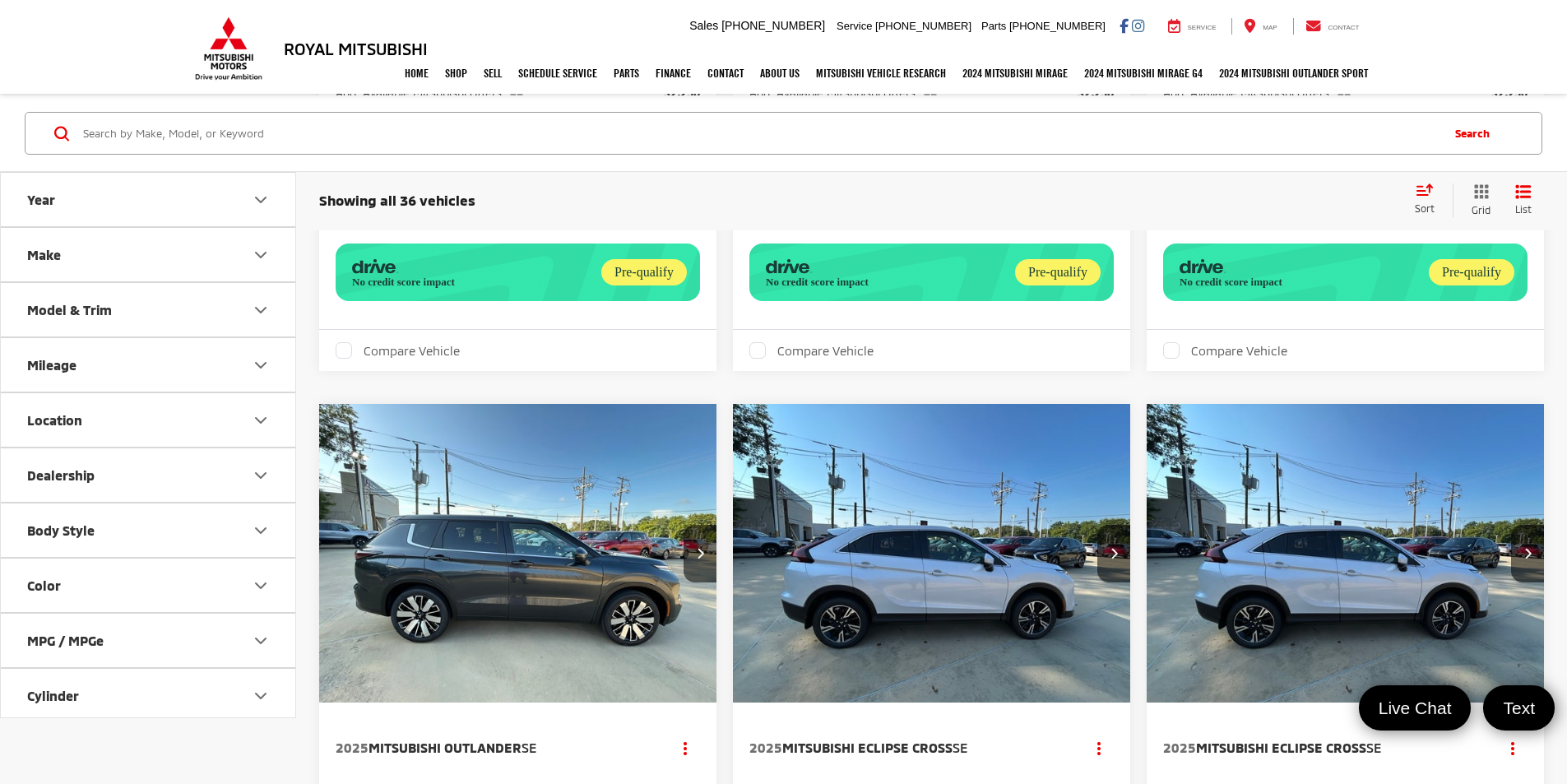
scroll to position [2655, 0]
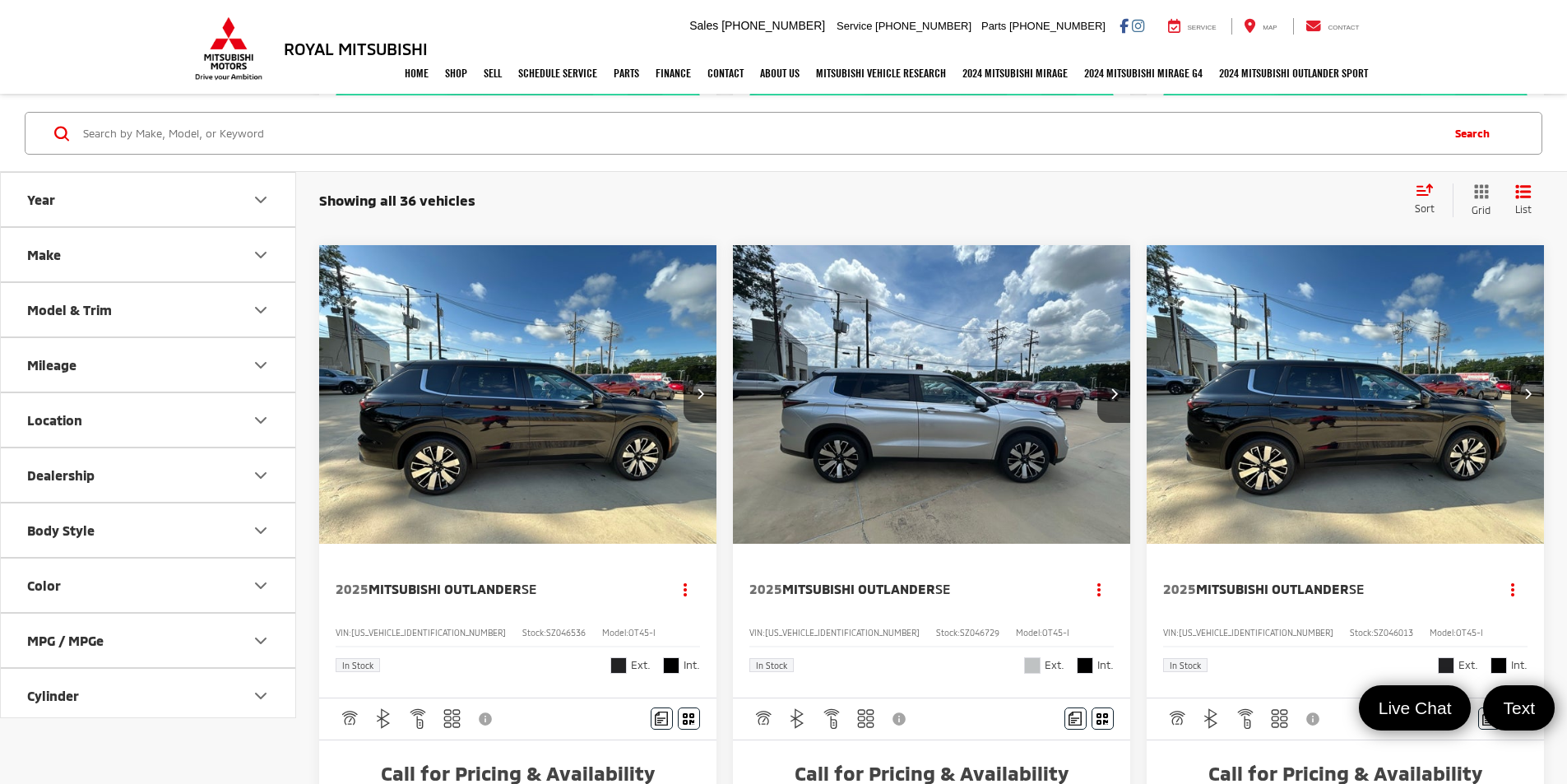
scroll to position [1809, 0]
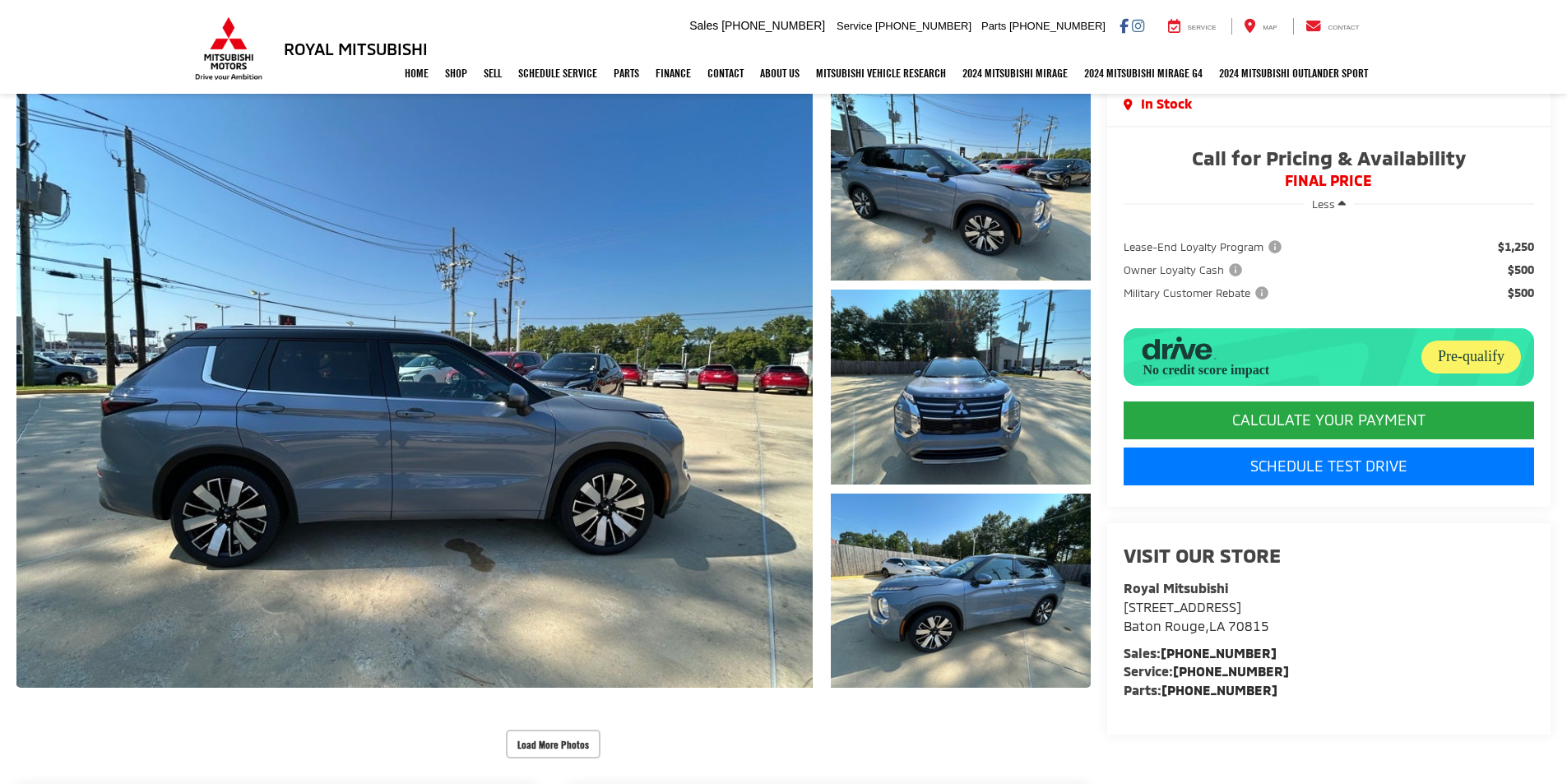
scroll to position [165, 0]
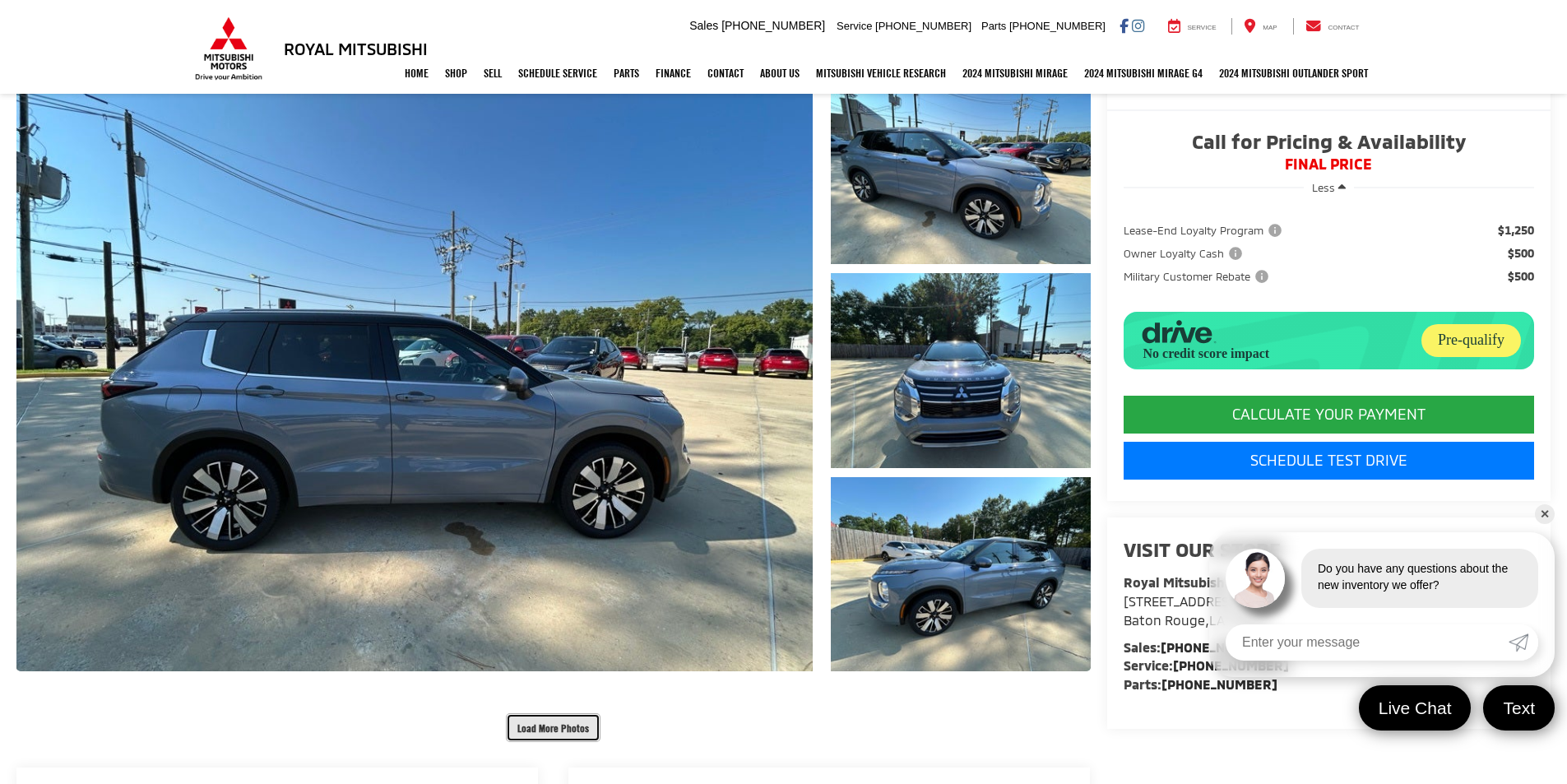
click at [546, 721] on button "Load More Photos" at bounding box center [553, 727] width 95 height 29
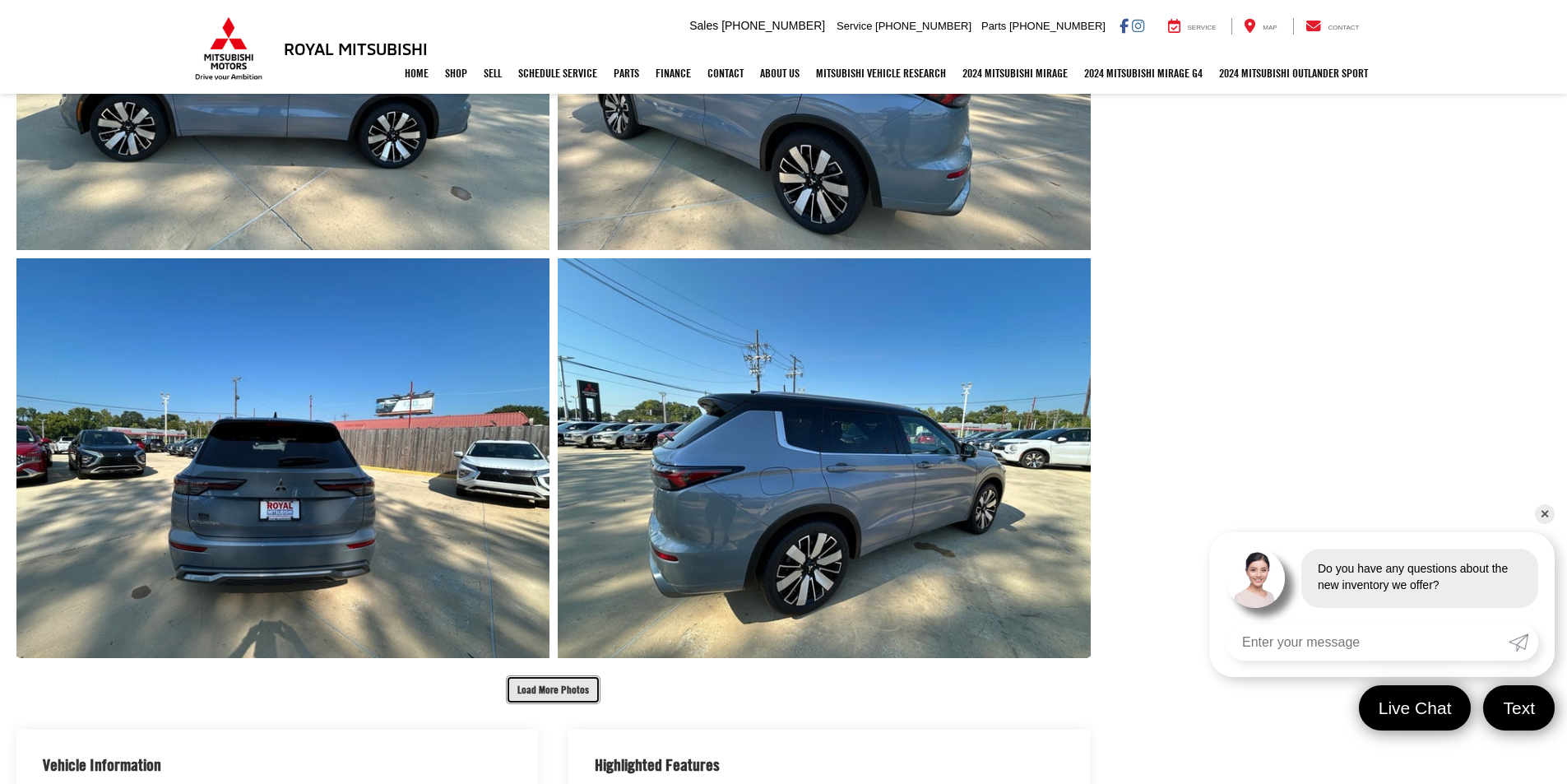
scroll to position [1069, 0]
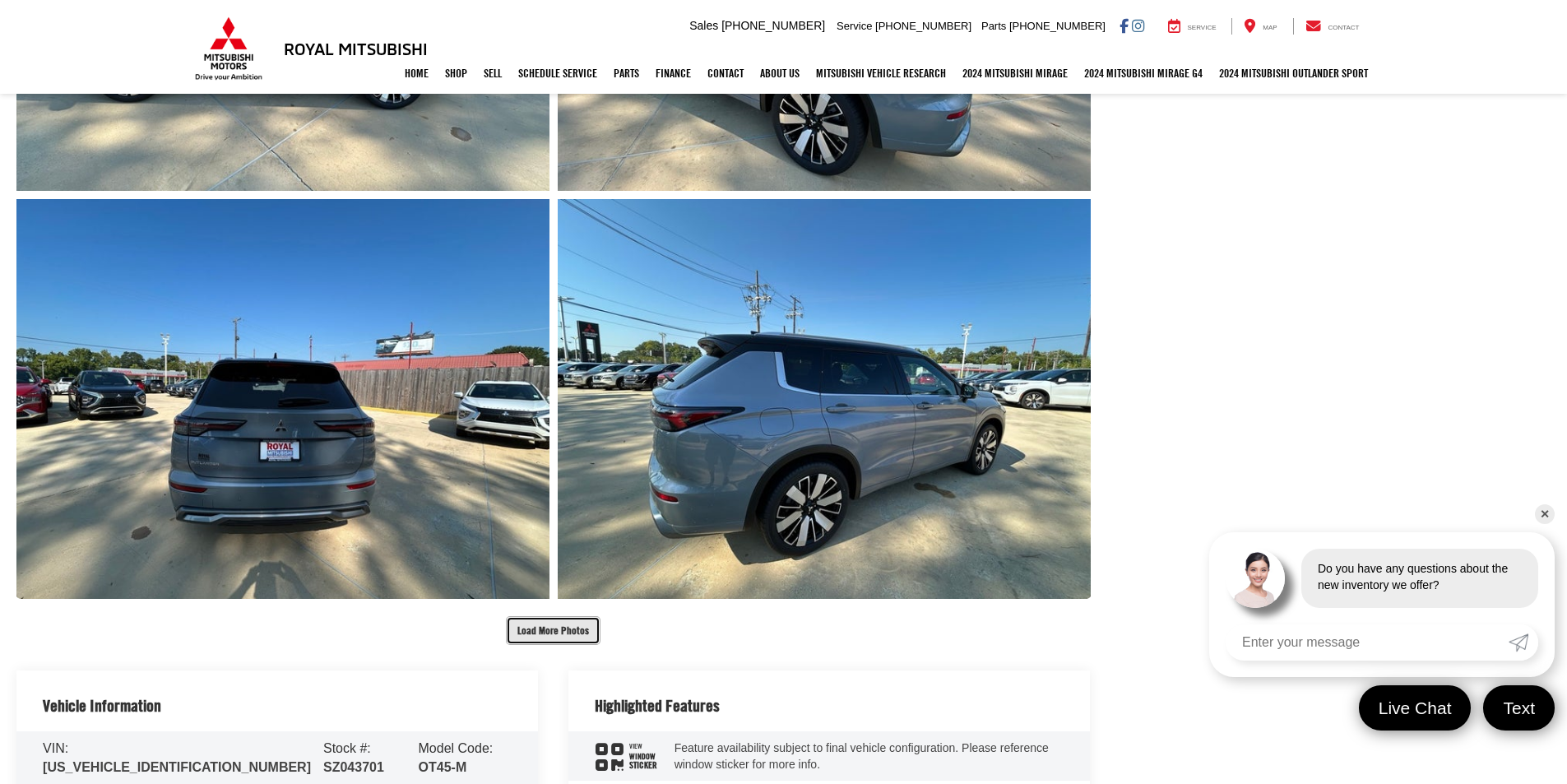
click at [549, 633] on button "Load More Photos" at bounding box center [553, 630] width 95 height 29
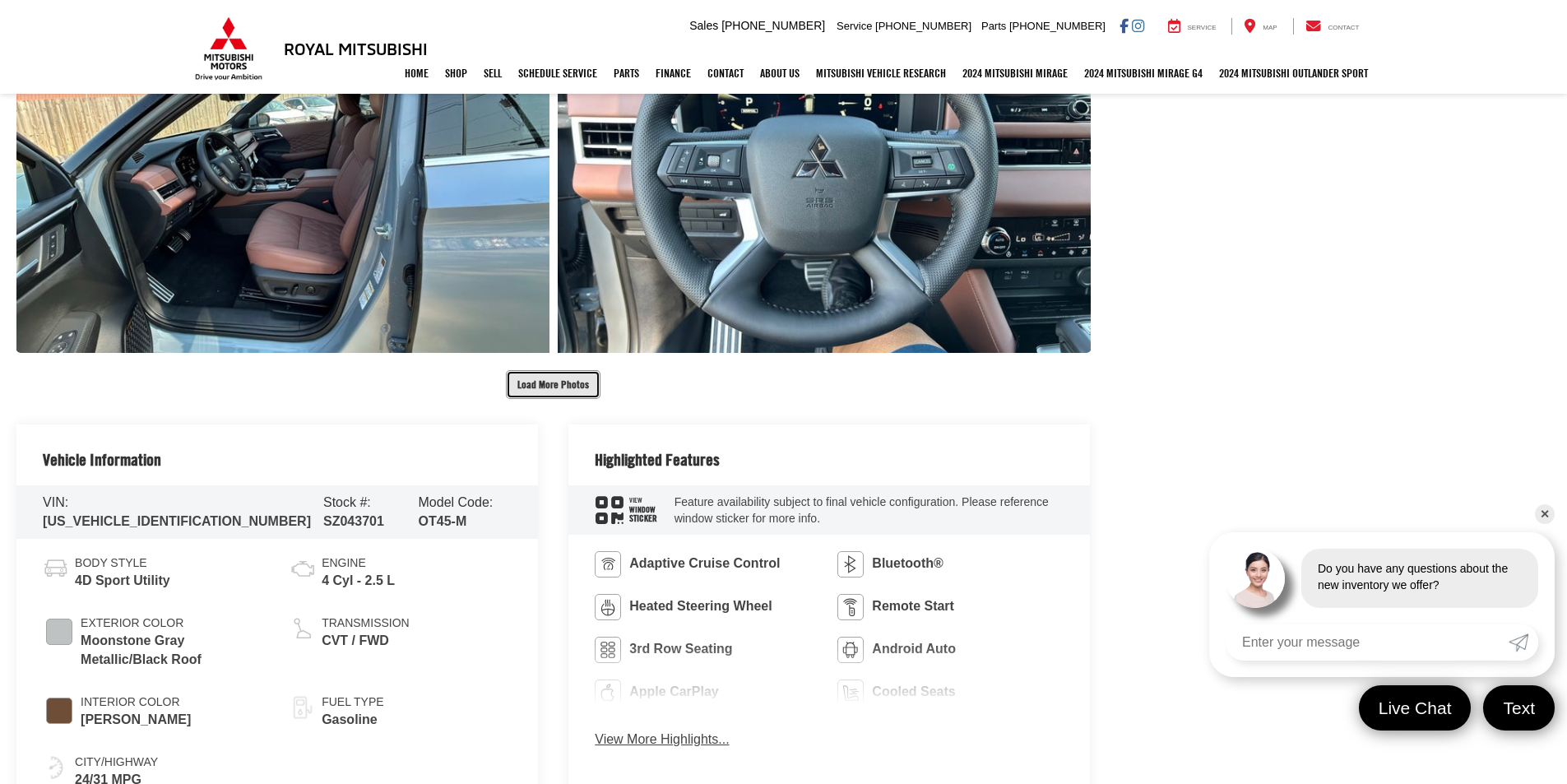
scroll to position [2138, 0]
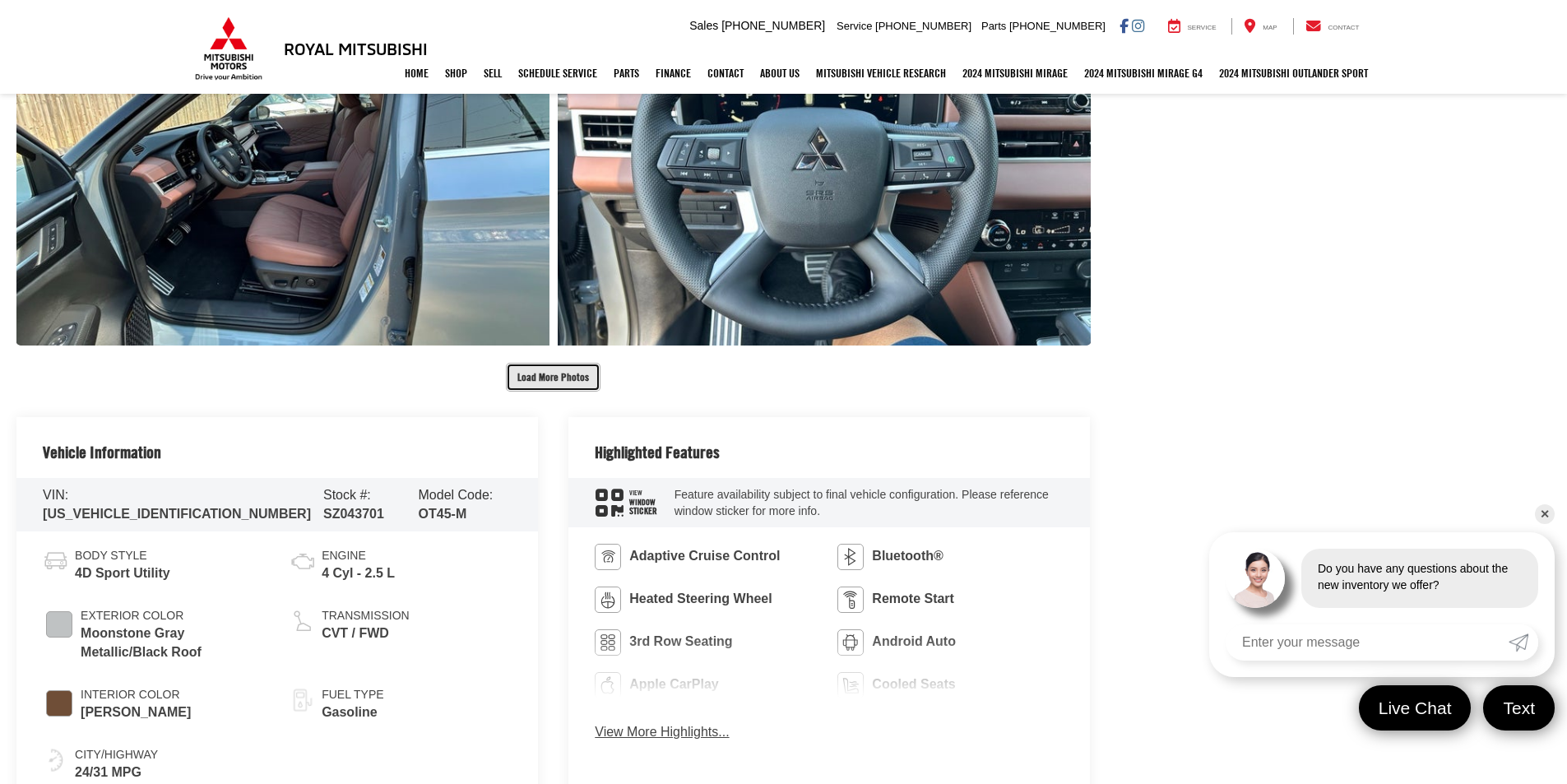
click at [551, 371] on button "Load More Photos" at bounding box center [553, 377] width 95 height 29
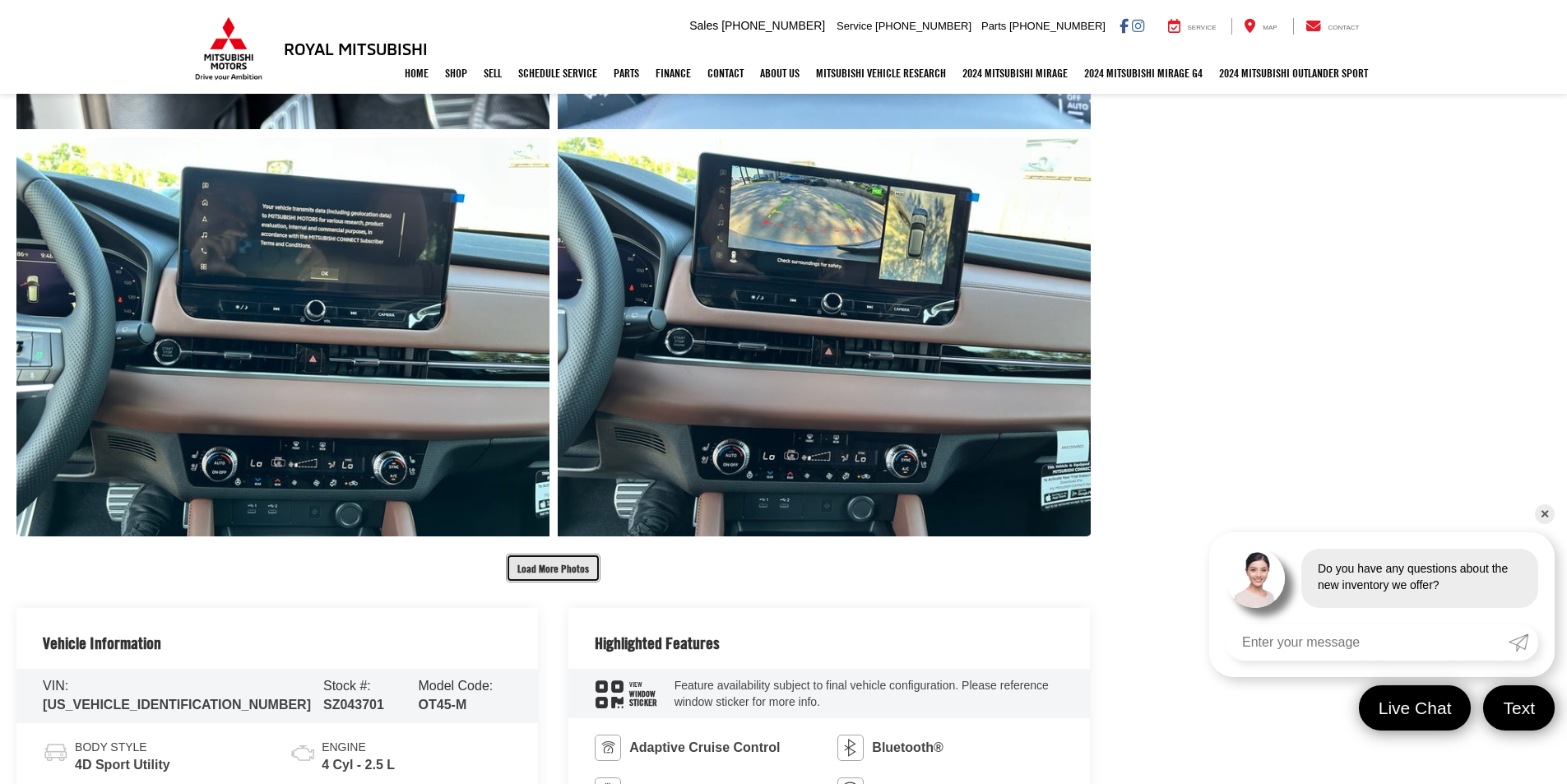
scroll to position [2796, 0]
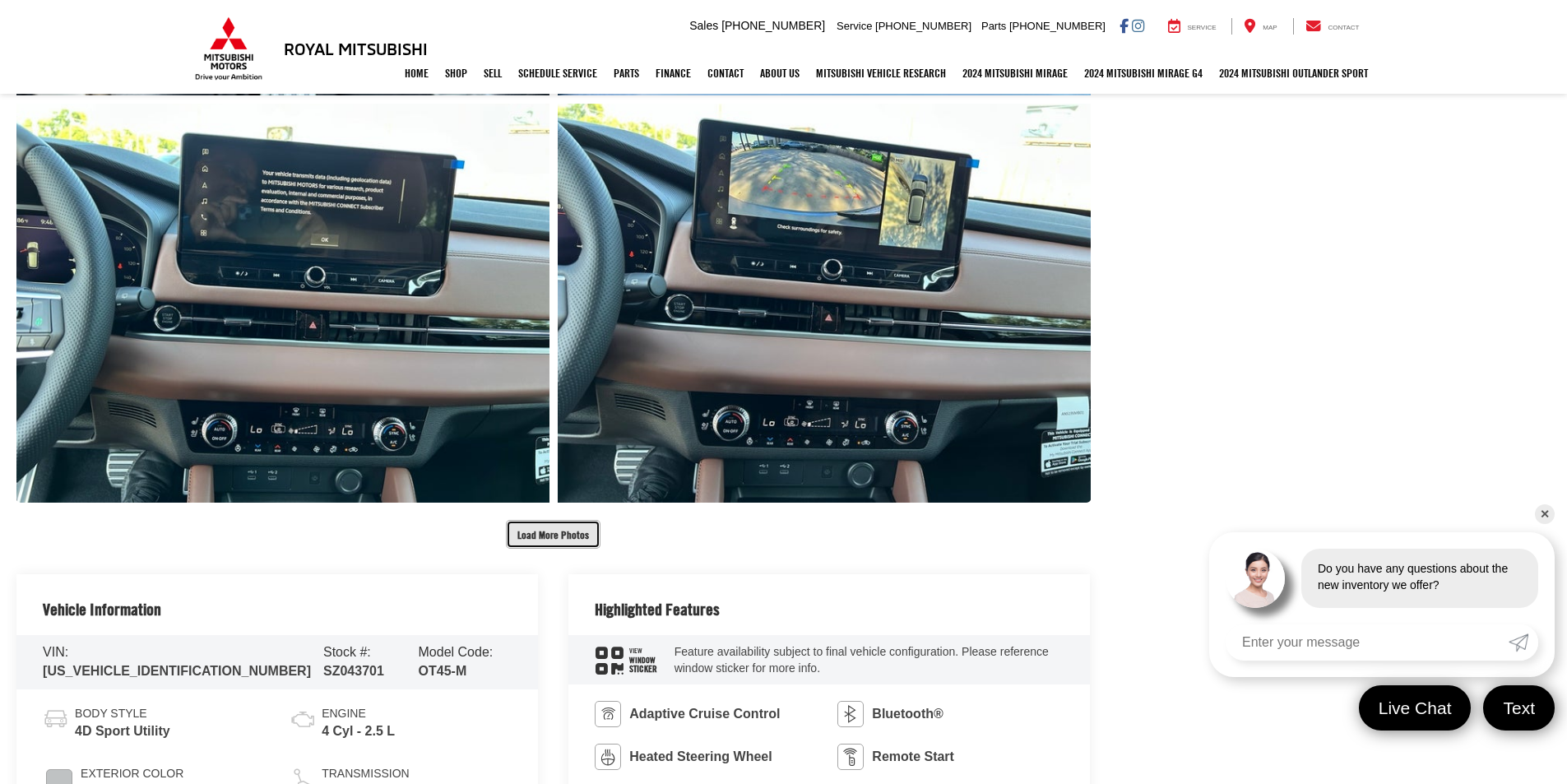
click at [546, 531] on button "Load More Photos" at bounding box center [553, 534] width 95 height 29
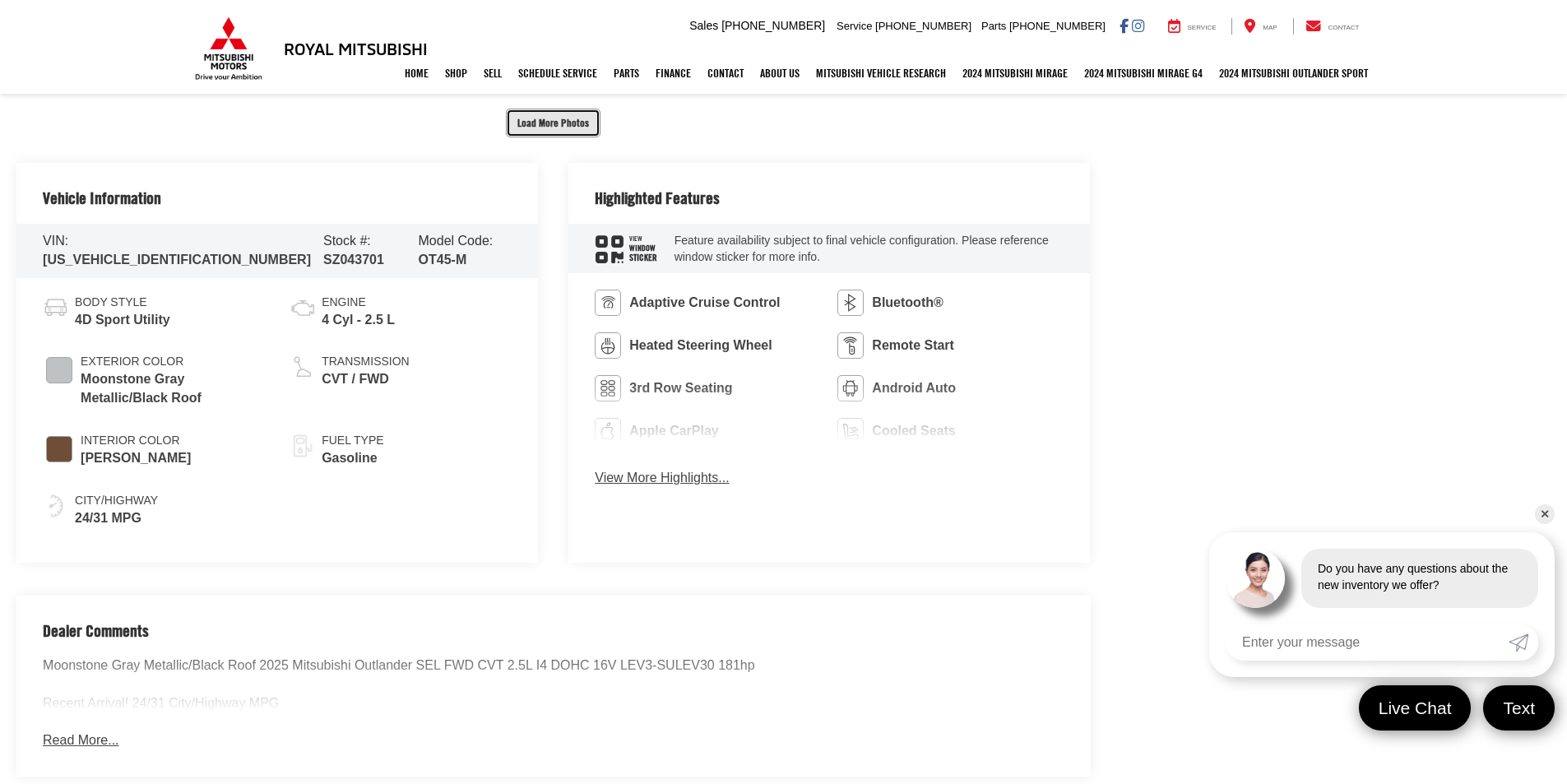
scroll to position [4029, 0]
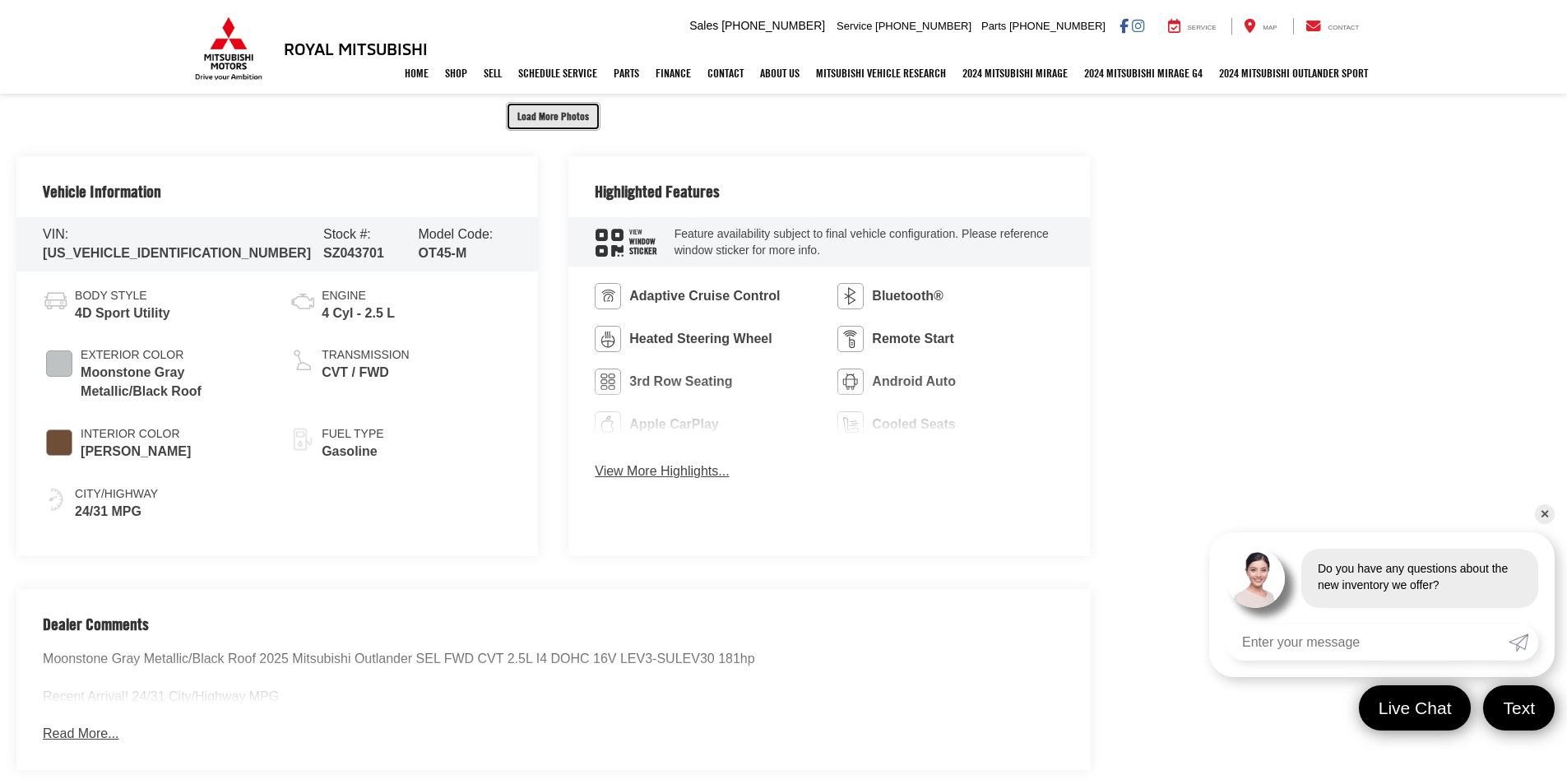
click at [560, 122] on button "Load More Photos" at bounding box center [553, 116] width 95 height 29
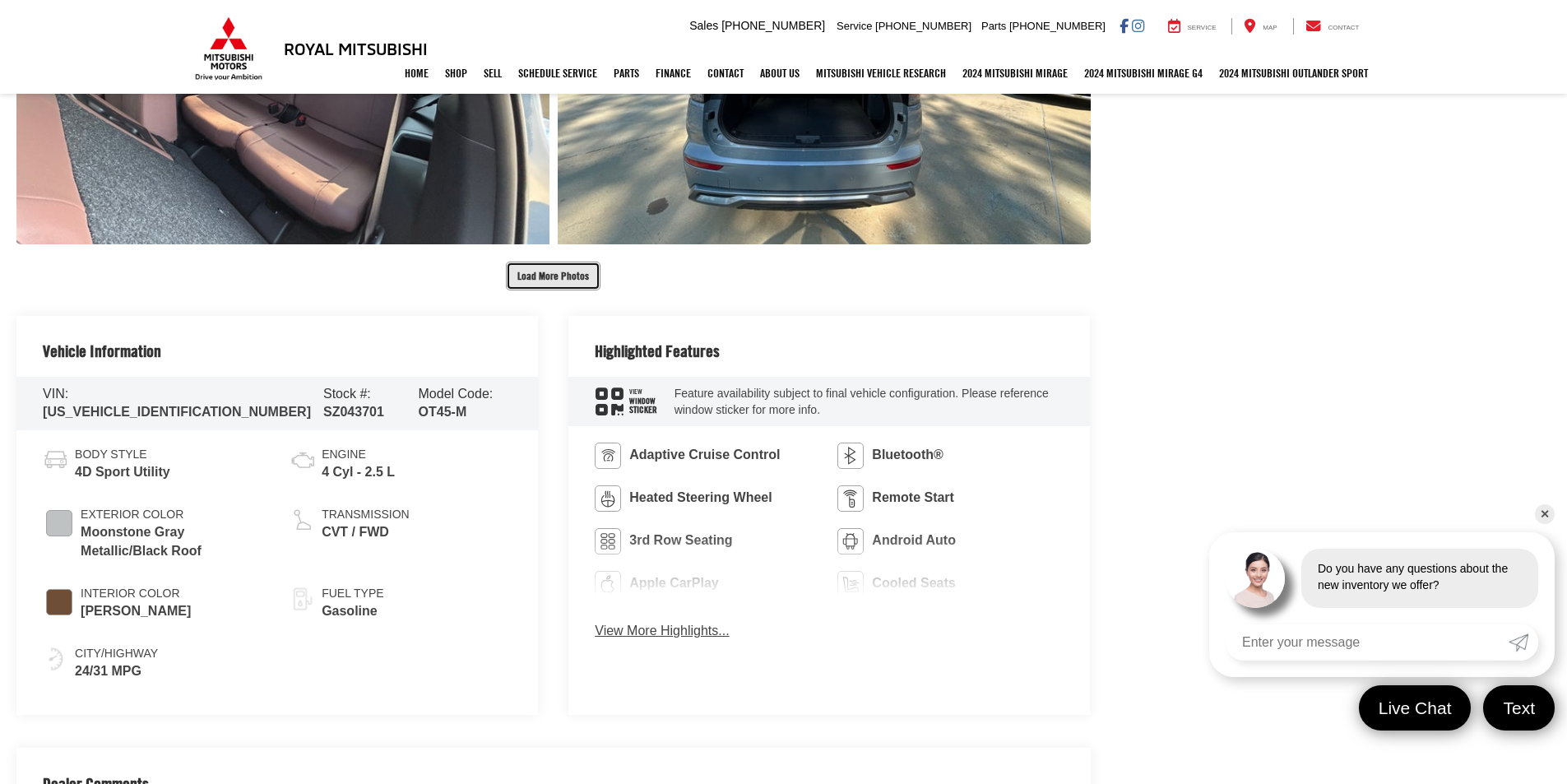
scroll to position [4687, 0]
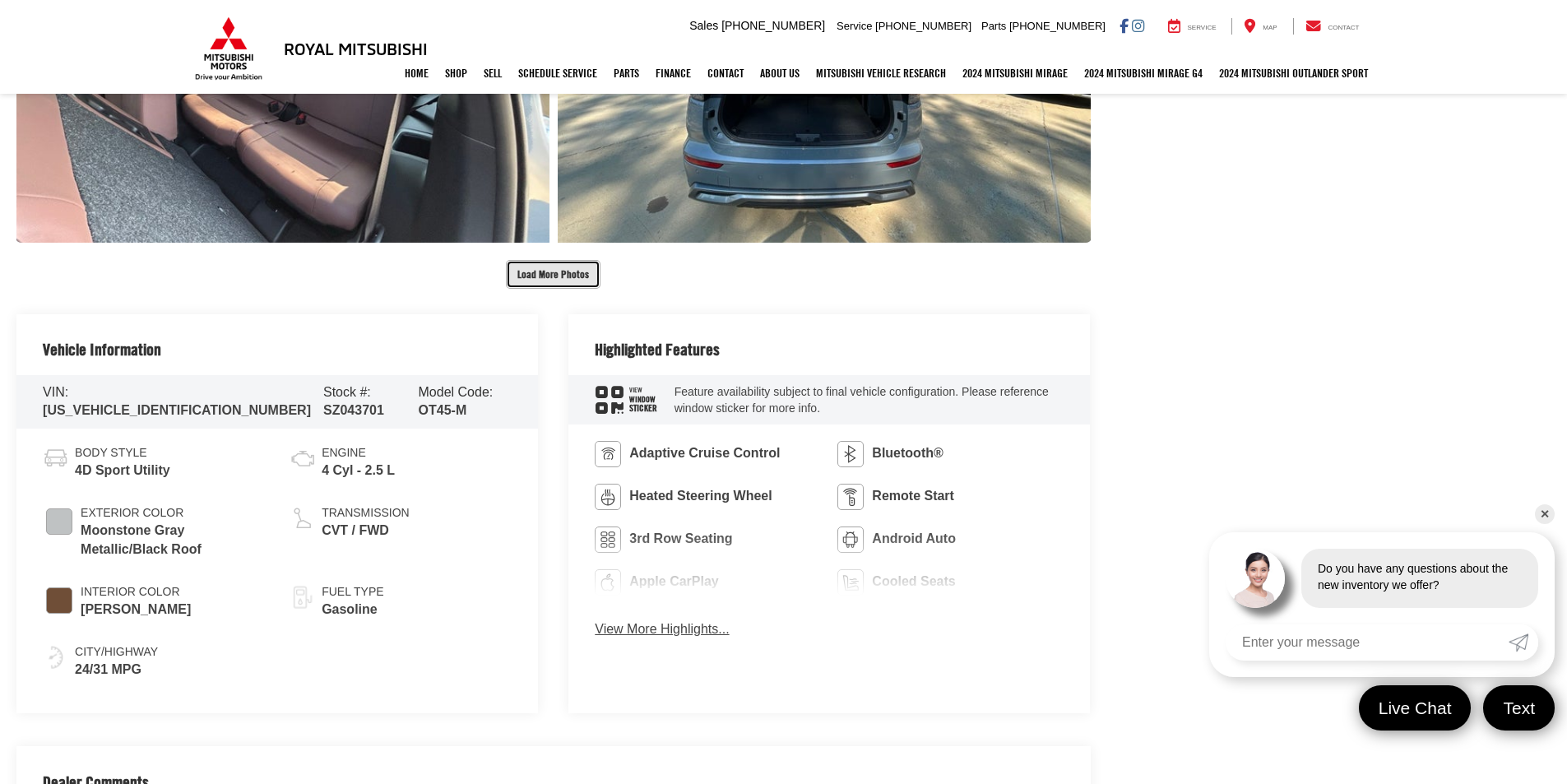
click at [545, 269] on button "Load More Photos" at bounding box center [553, 274] width 95 height 29
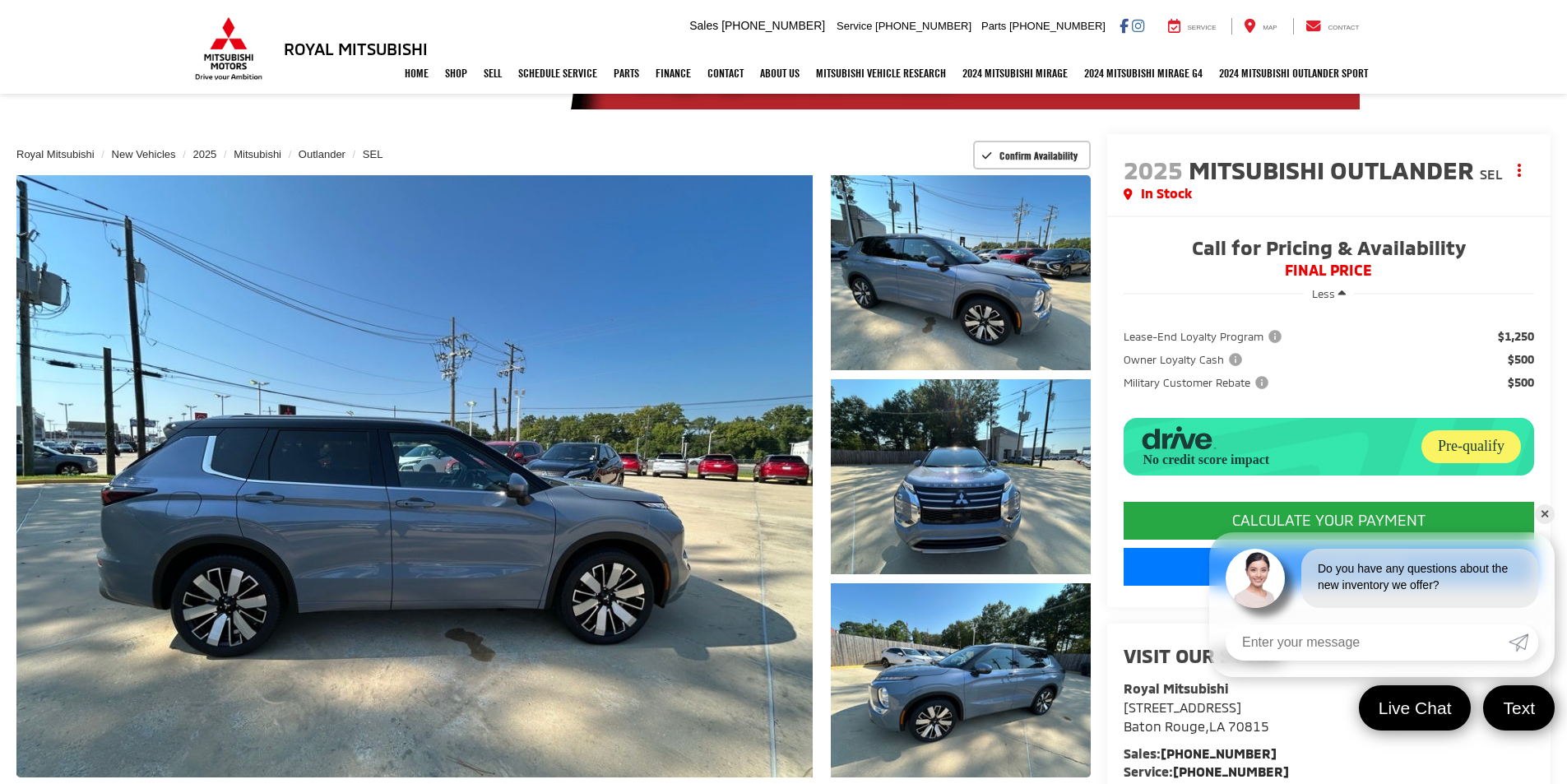
scroll to position [0, 0]
